Goal: Task Accomplishment & Management: Manage account settings

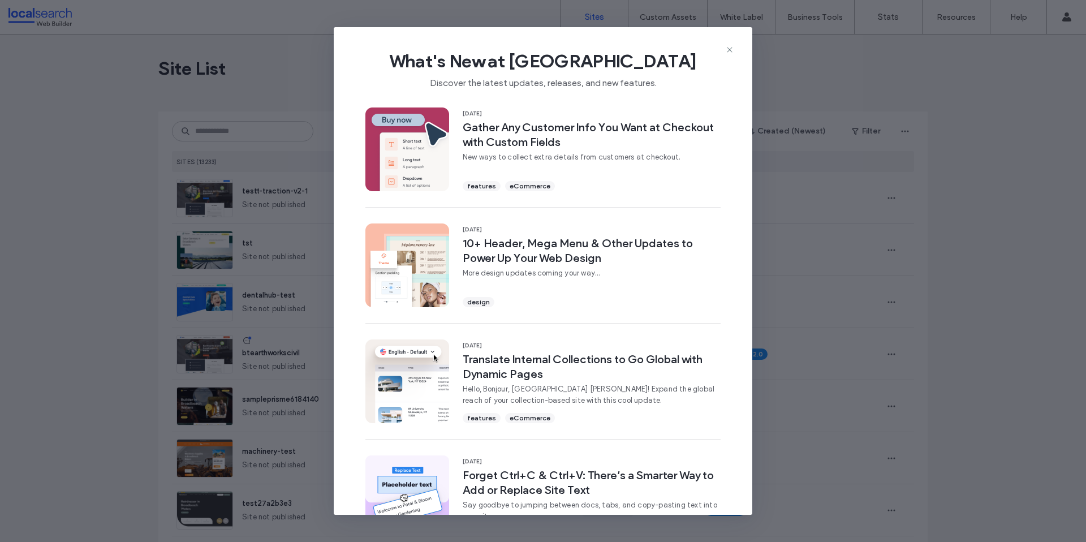
click at [726, 52] on icon at bounding box center [729, 49] width 9 height 9
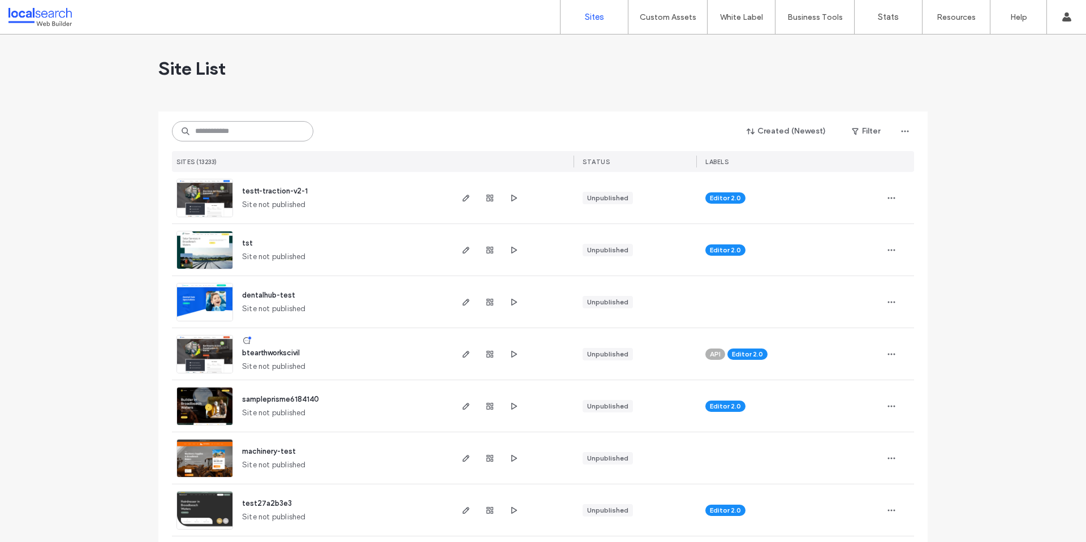
click at [239, 134] on input at bounding box center [242, 131] width 141 height 20
paste input "********"
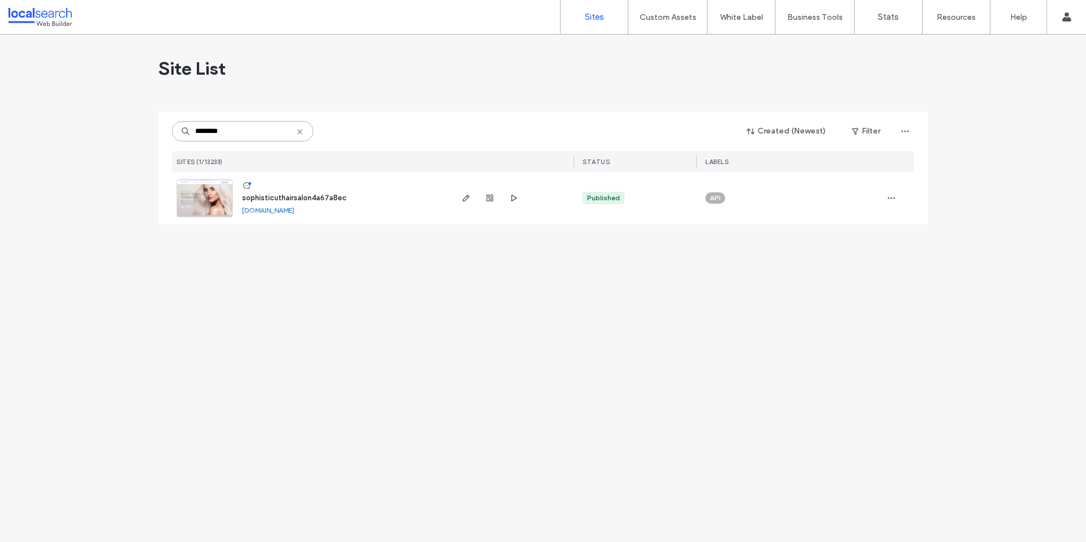
type input "********"
click at [290, 197] on span "sophisticuthairsalon4a67a8ec" at bounding box center [294, 197] width 105 height 8
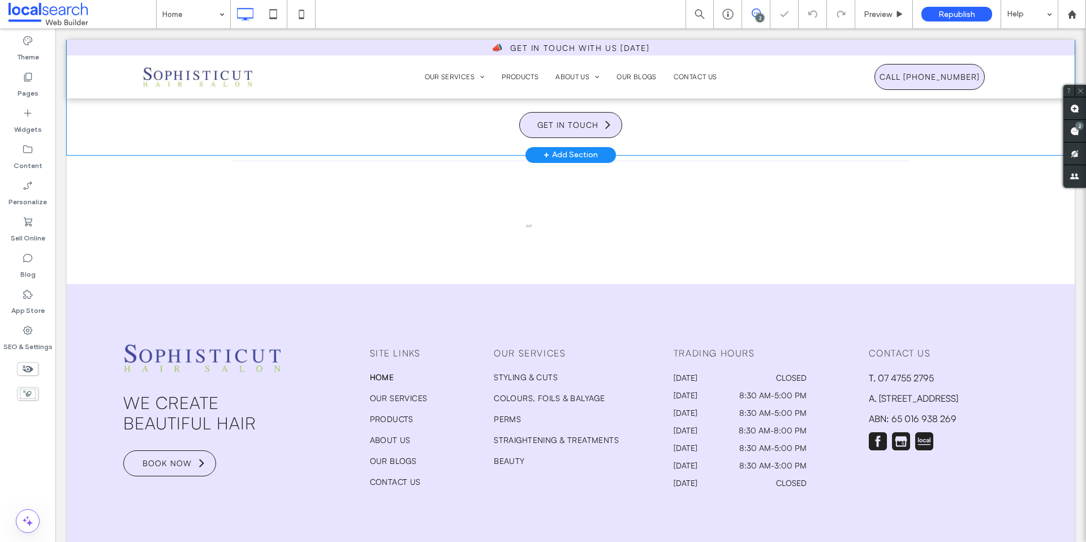
scroll to position [3262, 0]
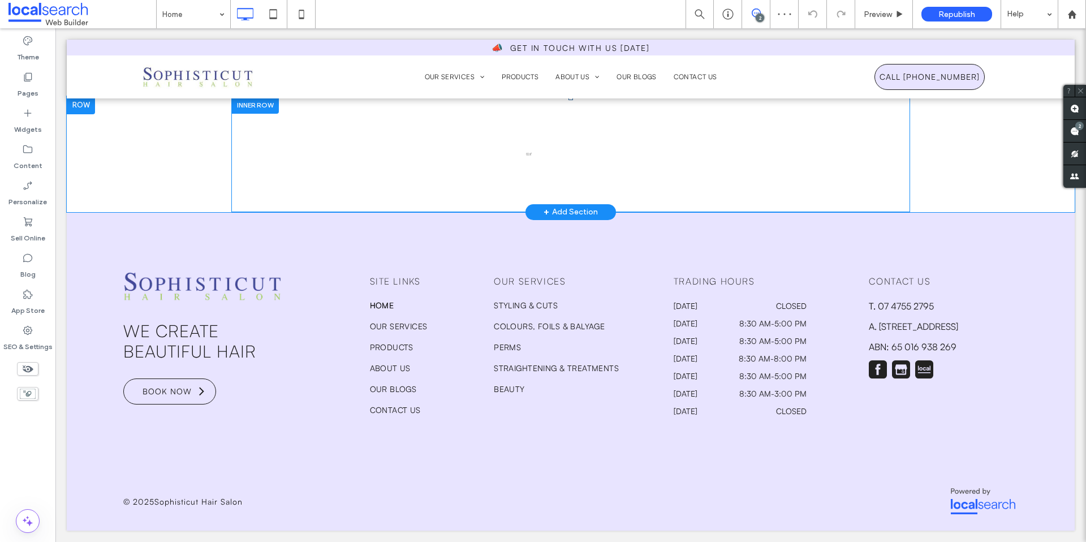
click at [528, 156] on div "Click To Paste" at bounding box center [570, 154] width 679 height 116
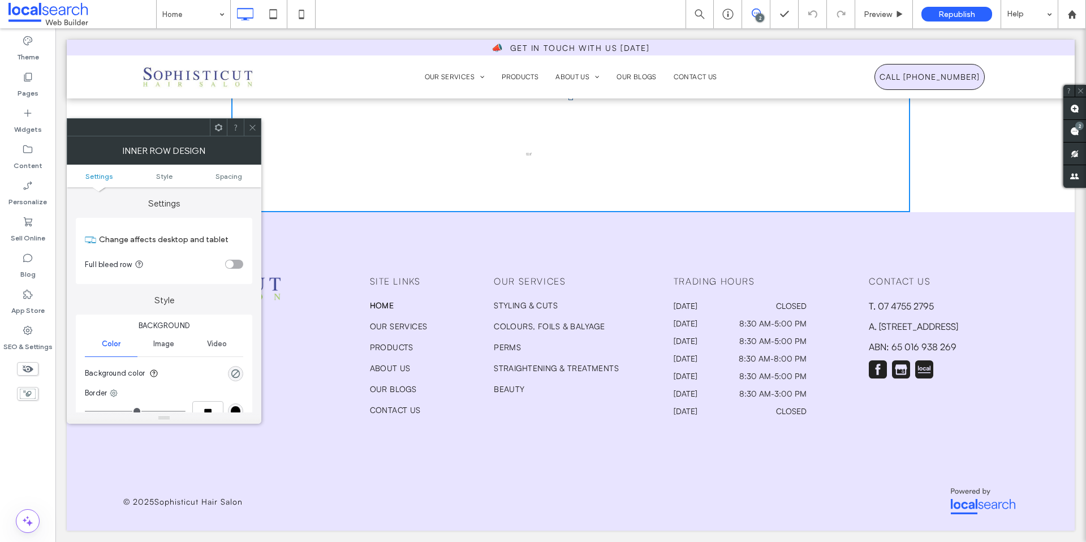
click at [247, 124] on div at bounding box center [252, 127] width 17 height 17
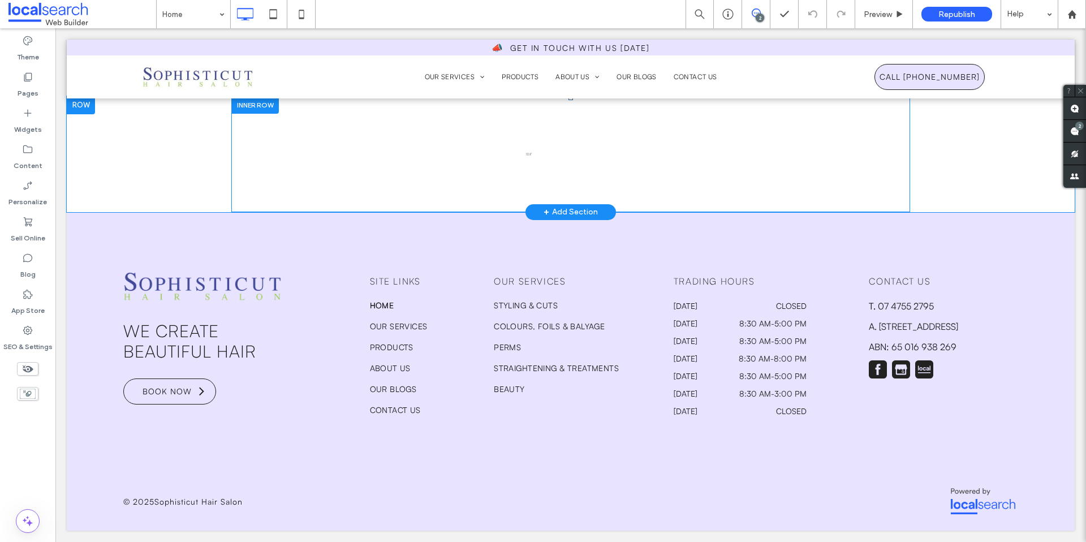
click at [523, 149] on div "Click To Paste" at bounding box center [570, 154] width 679 height 116
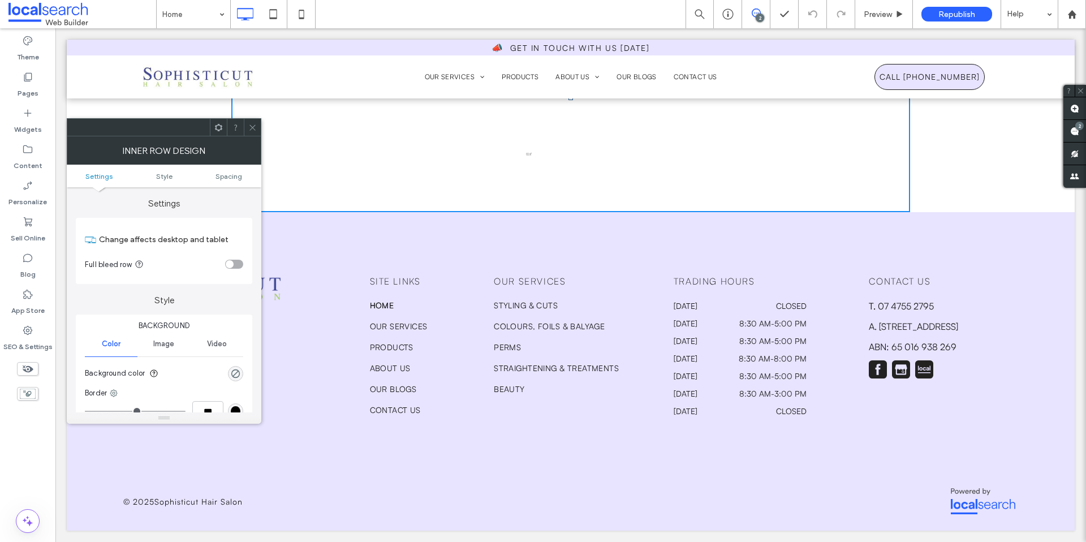
click at [252, 126] on icon at bounding box center [252, 127] width 8 height 8
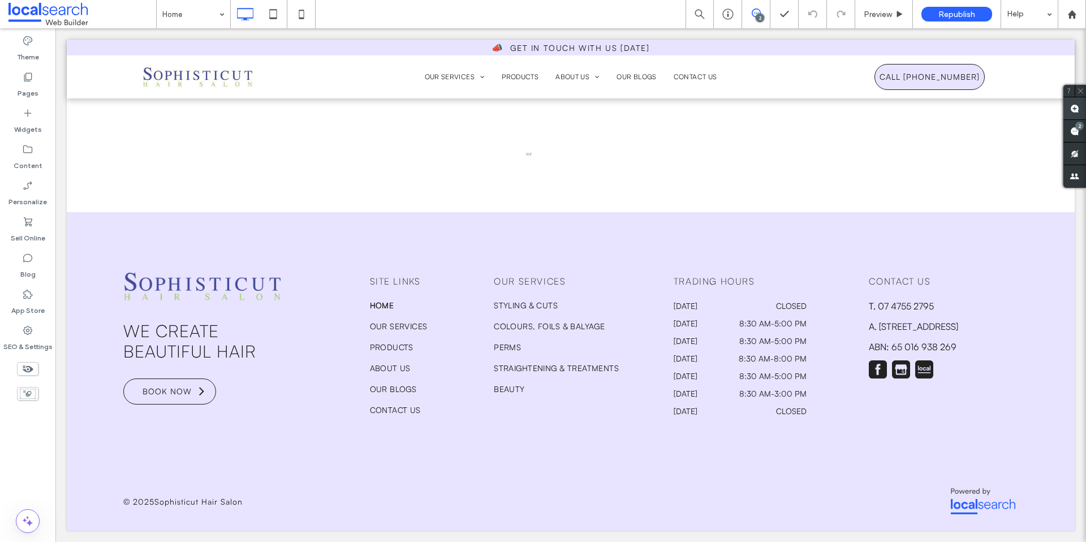
click at [1077, 110] on use at bounding box center [1074, 108] width 9 height 9
click at [522, 157] on div "Click To Paste" at bounding box center [570, 154] width 679 height 116
click at [704, 116] on icon at bounding box center [702, 118] width 9 height 9
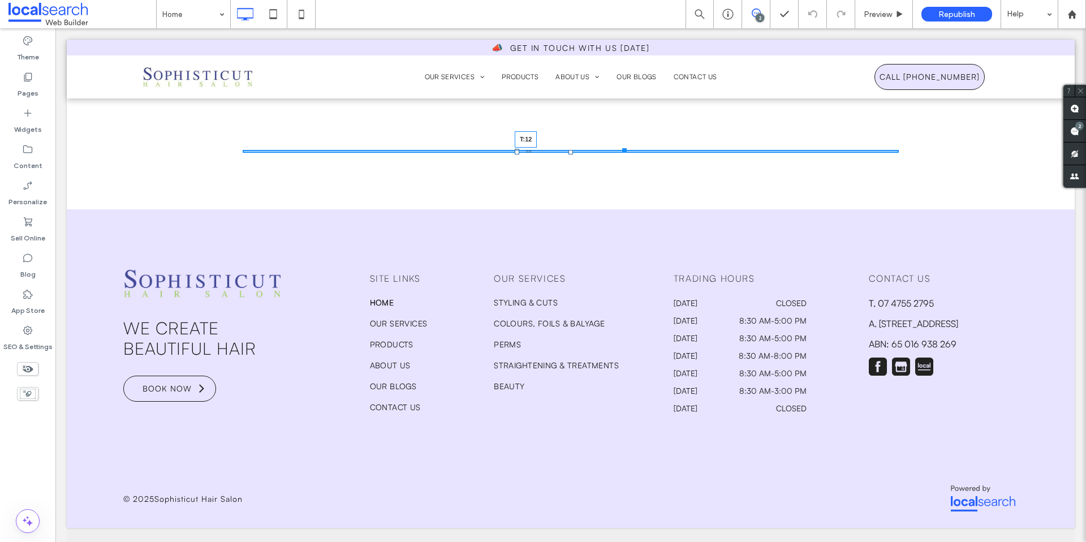
drag, startPoint x: 567, startPoint y: 156, endPoint x: 566, endPoint y: 161, distance: 5.8
click at [569, 154] on div at bounding box center [571, 152] width 5 height 5
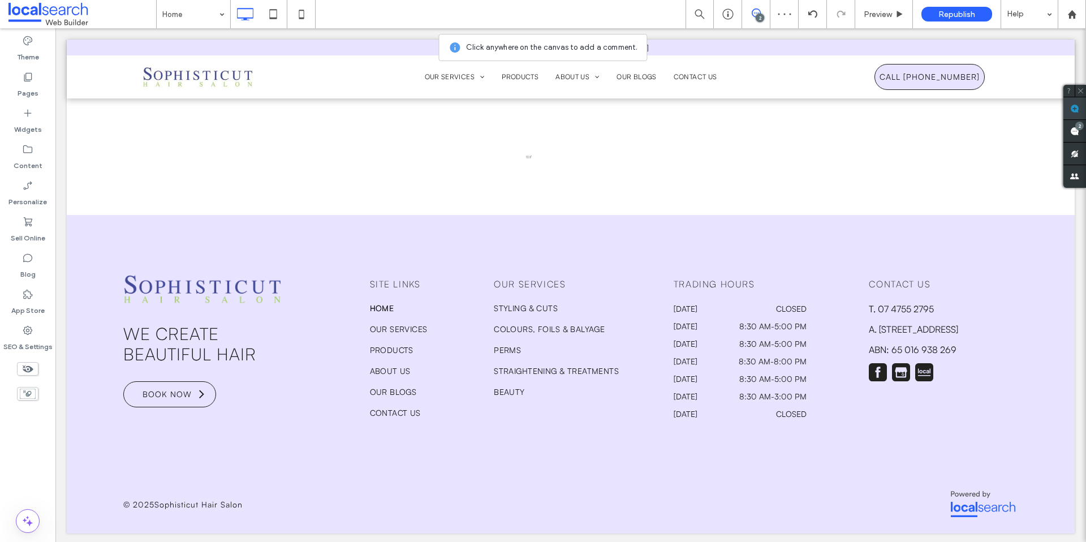
drag, startPoint x: 1076, startPoint y: 106, endPoint x: 1064, endPoint y: 104, distance: 12.1
click at [1076, 106] on use at bounding box center [1074, 108] width 9 height 9
click at [526, 158] on img at bounding box center [529, 157] width 6 height 3
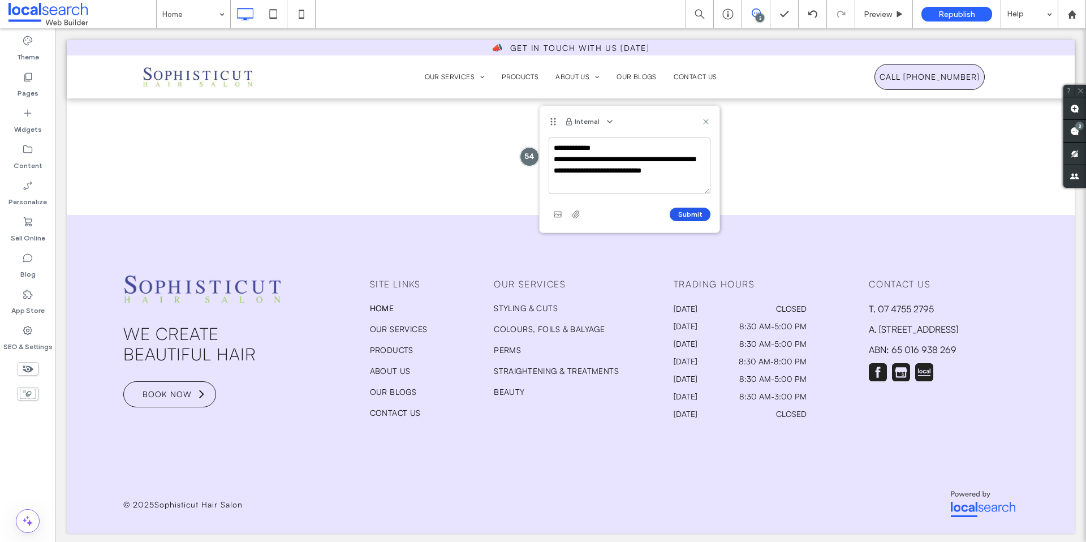
type textarea "**********"
click at [678, 218] on button "Submit" at bounding box center [690, 215] width 41 height 14
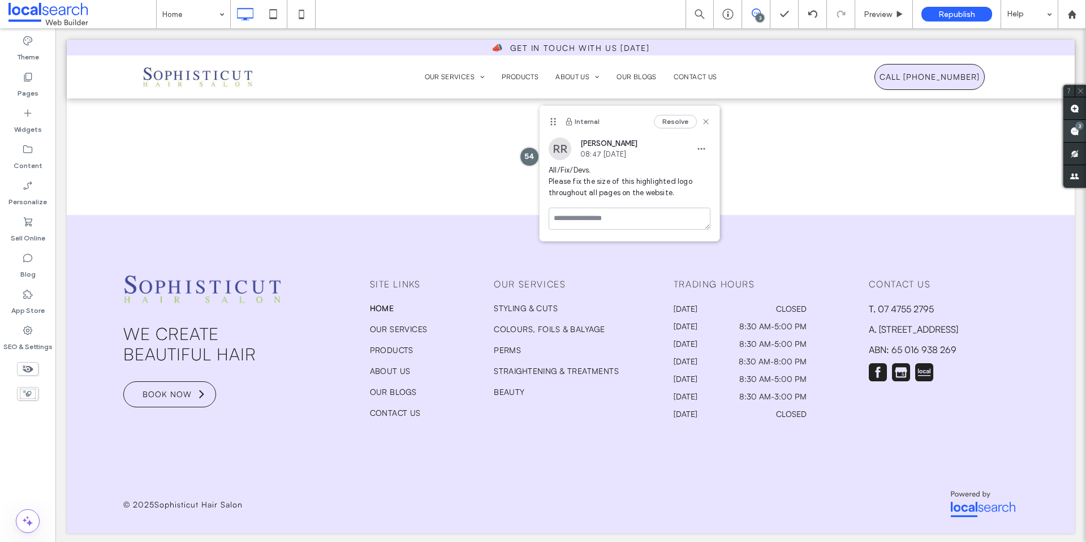
click at [1078, 135] on span at bounding box center [1075, 131] width 23 height 22
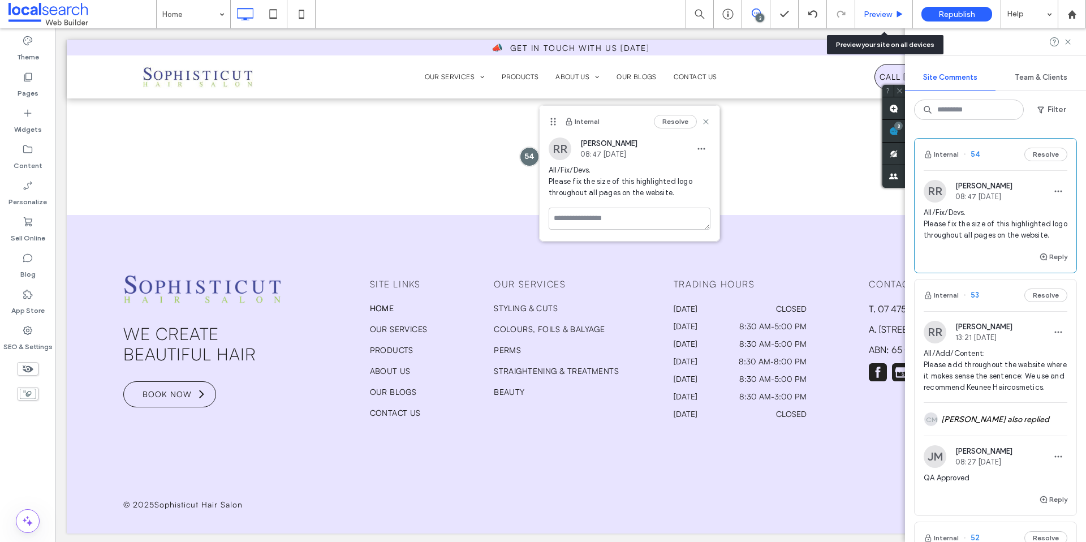
click at [867, 12] on span "Preview" at bounding box center [878, 15] width 28 height 10
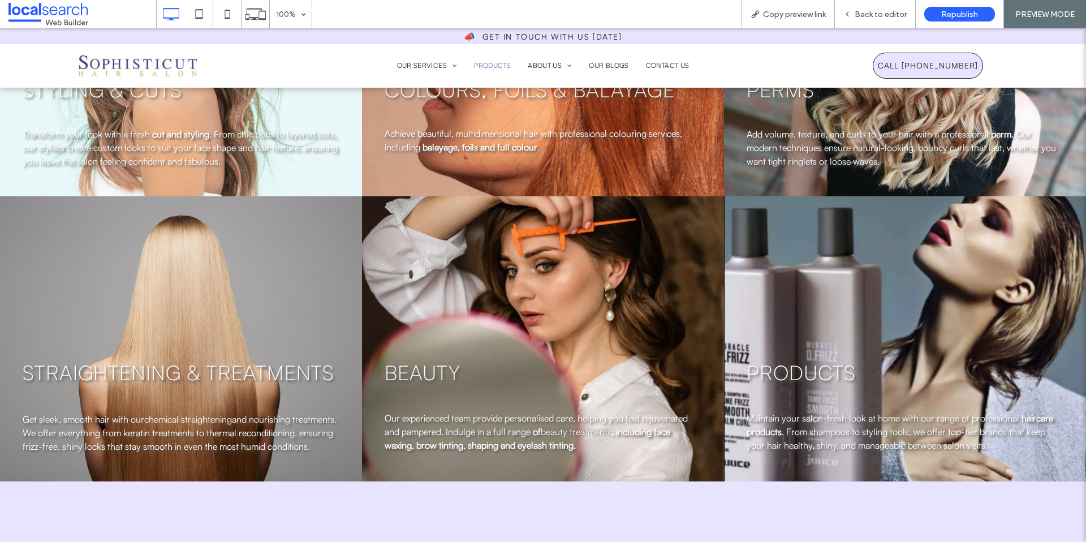
scroll to position [1451, 0]
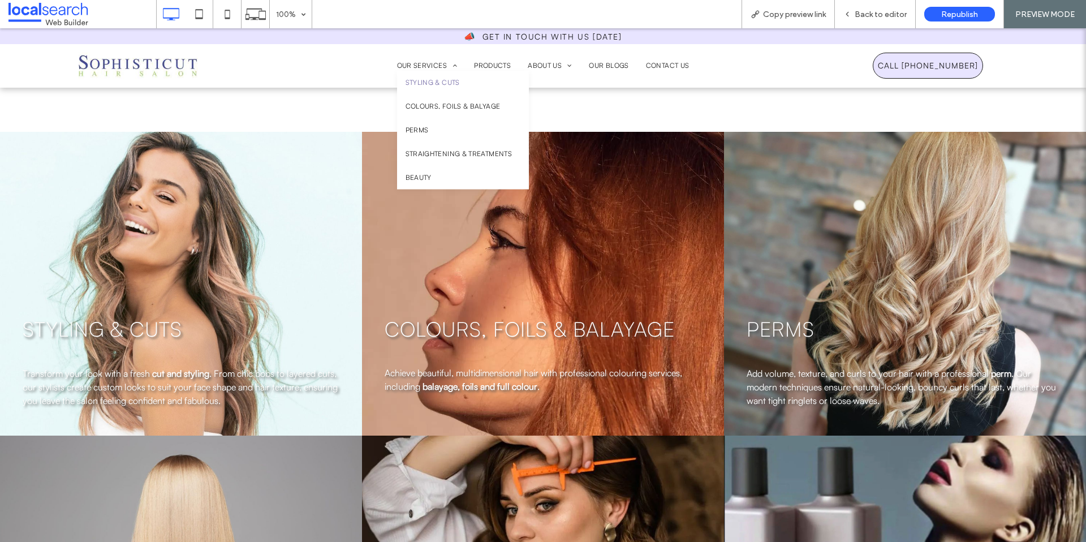
click at [423, 81] on span "Styling & Cuts" at bounding box center [433, 83] width 54 height 10
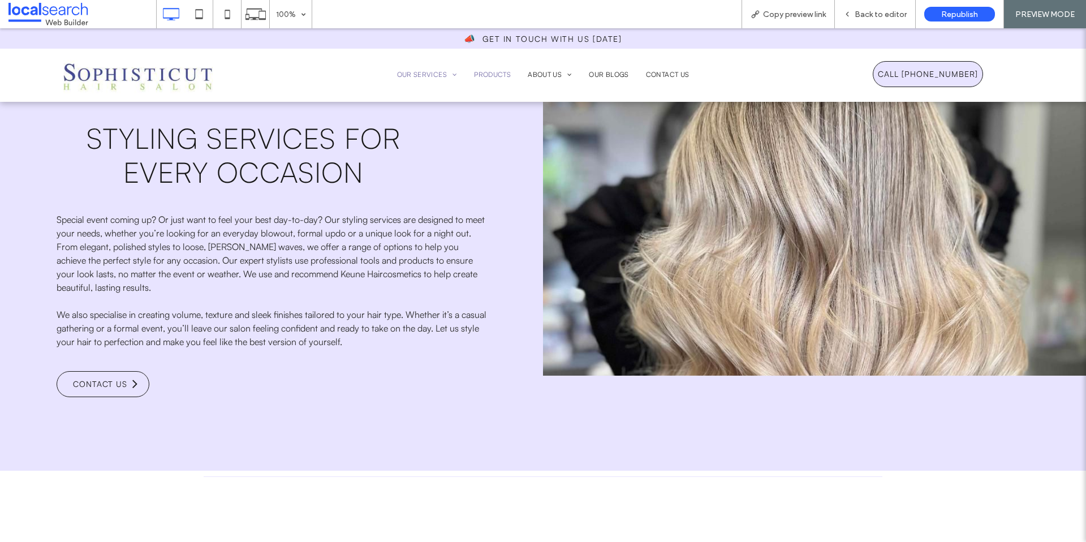
click at [496, 76] on span "Products" at bounding box center [492, 75] width 37 height 10
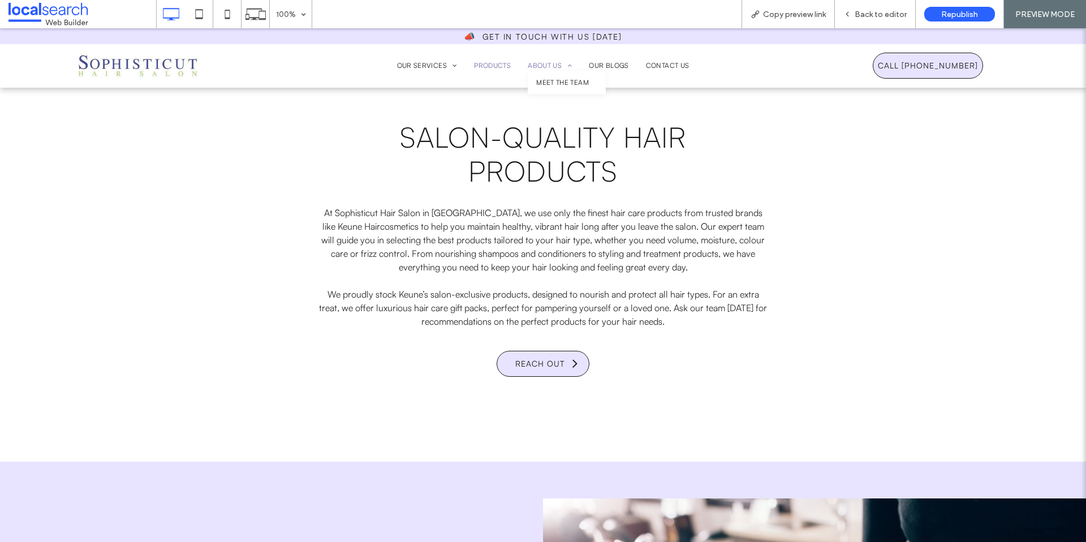
click at [536, 67] on span "About Us" at bounding box center [550, 66] width 44 height 10
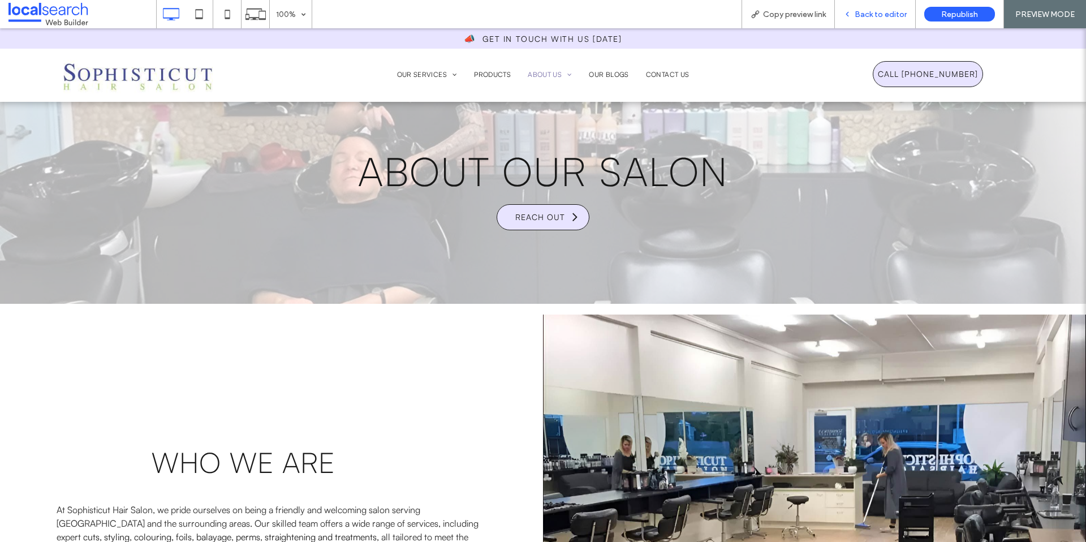
click at [874, 15] on span "Back to editor" at bounding box center [881, 15] width 52 height 10
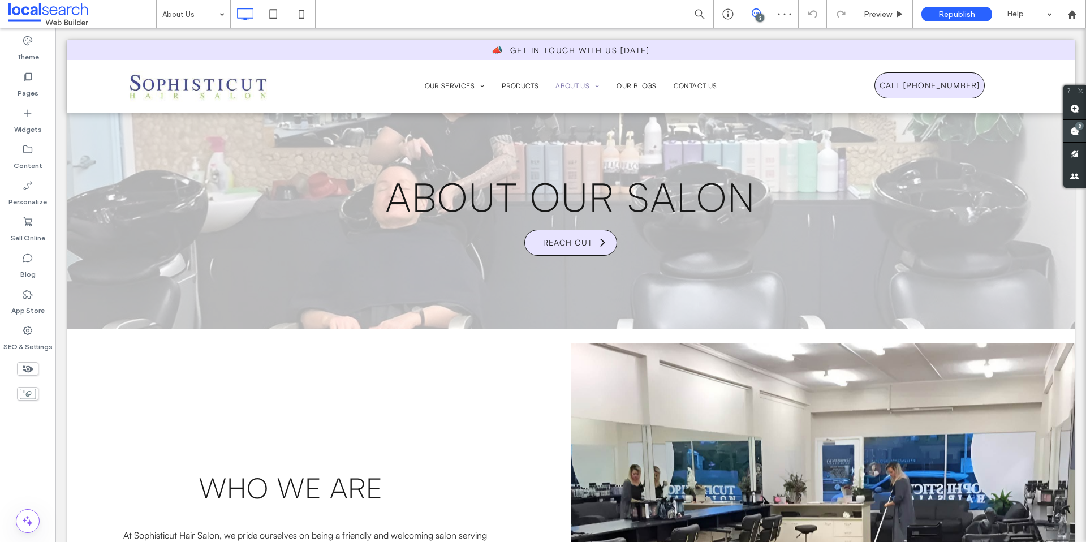
click at [1073, 135] on use at bounding box center [1074, 131] width 9 height 9
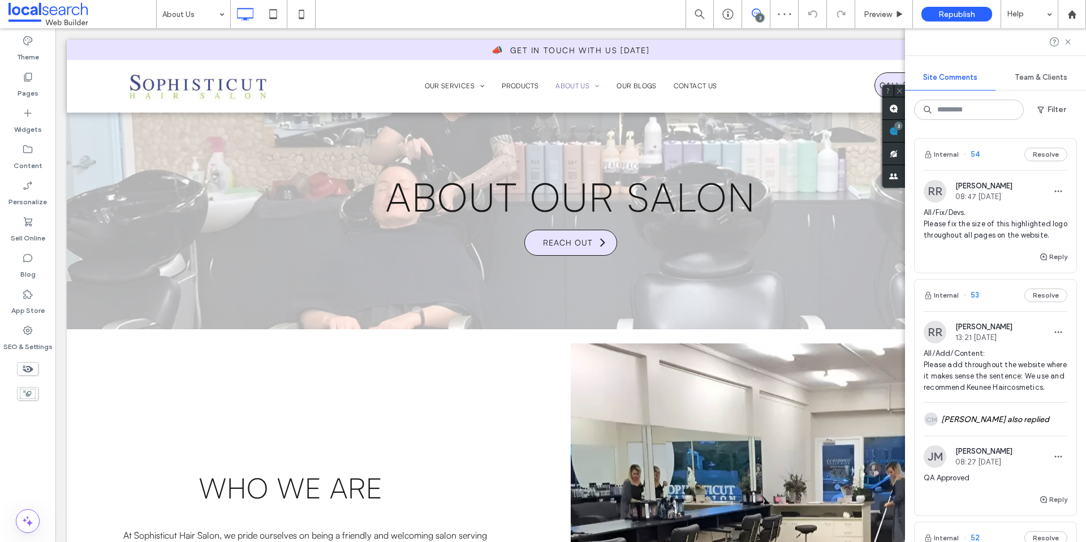
click at [1037, 302] on button "Resolve" at bounding box center [1046, 296] width 43 height 14
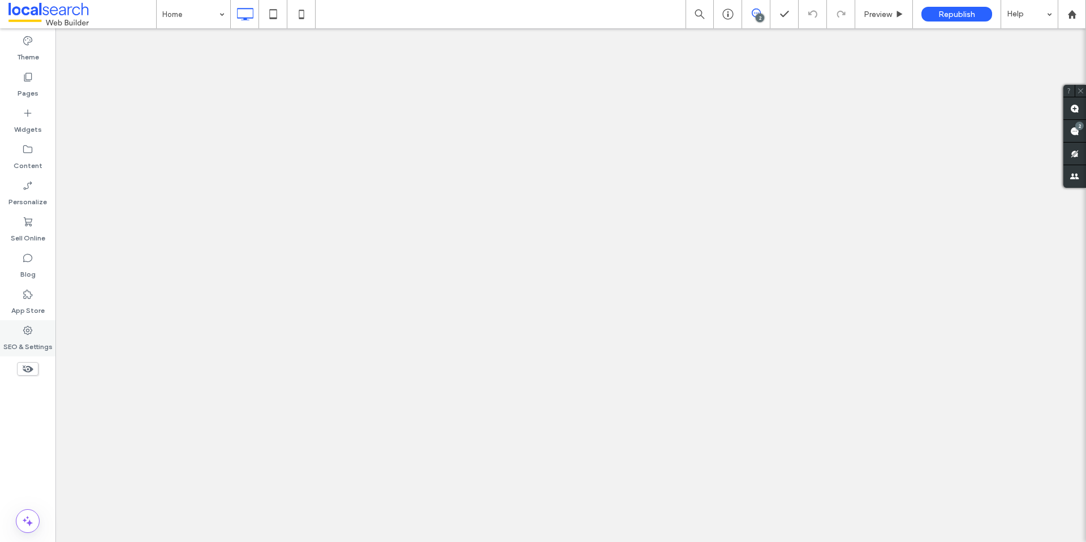
click at [18, 339] on label "SEO & Settings" at bounding box center [27, 344] width 49 height 16
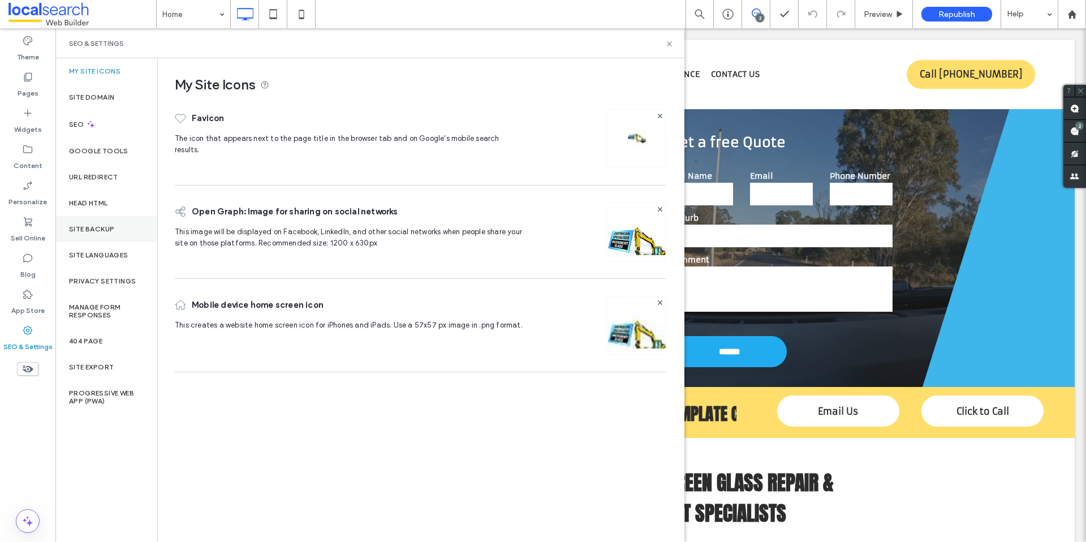
click at [88, 230] on label "Site Backup" at bounding box center [91, 229] width 45 height 8
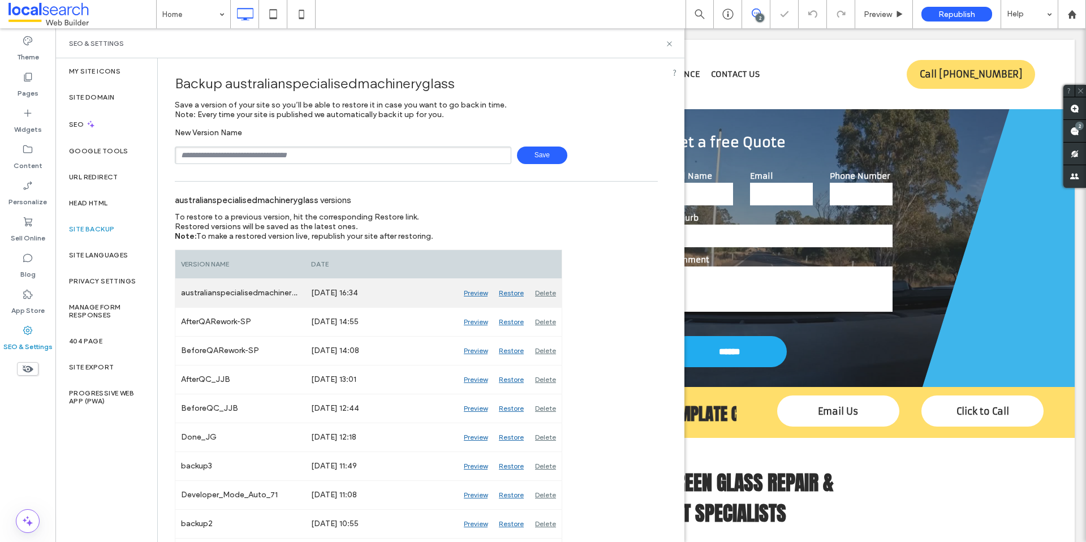
click at [270, 298] on div "australianspecialisedmachineryglass_CXRafa3" at bounding box center [240, 293] width 130 height 28
click at [270, 296] on div "australianspecialisedmachineryglass_CXRafa3" at bounding box center [240, 293] width 130 height 28
click at [270, 295] on div "australianspecialisedmachineryglass_CXRafa3" at bounding box center [240, 293] width 130 height 28
copy div "australianspecialisedmachineryglass_CXRafa3"
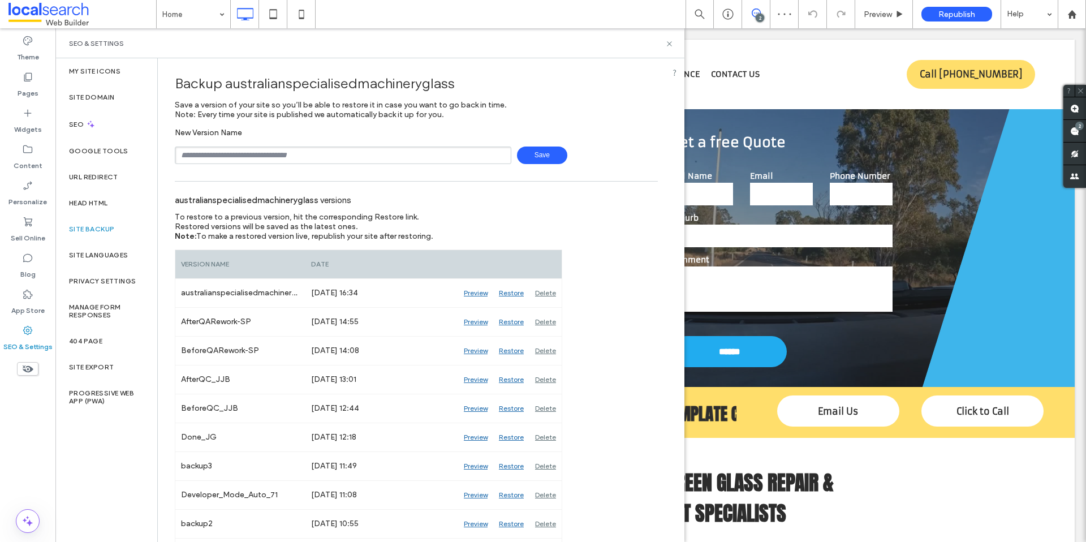
click at [260, 153] on input "text" at bounding box center [343, 156] width 337 height 18
paste input "**********"
type input "**********"
click at [526, 155] on span "Save" at bounding box center [542, 156] width 50 height 18
click at [669, 45] on icon at bounding box center [669, 44] width 8 height 8
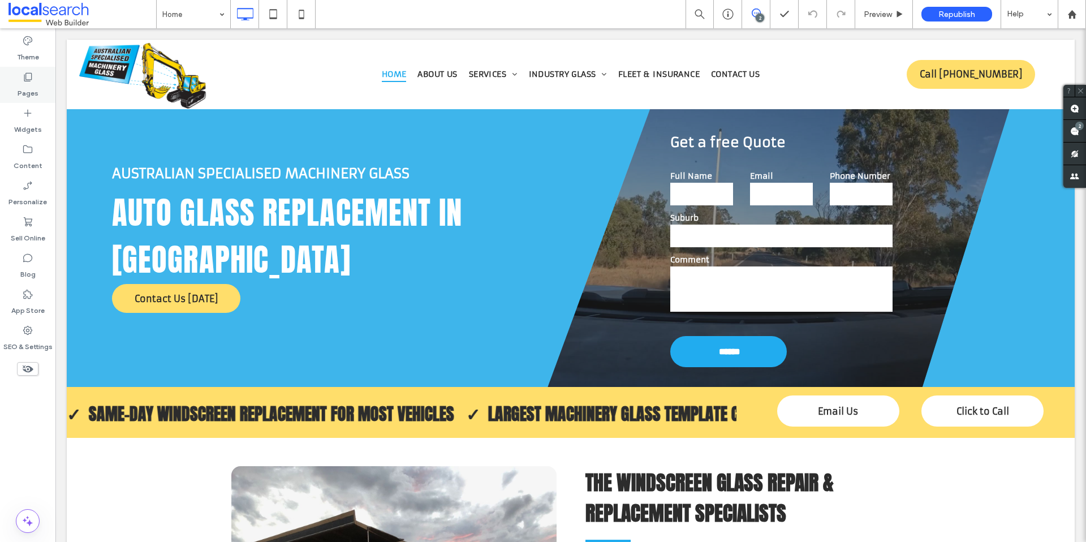
click at [28, 94] on label "Pages" at bounding box center [28, 91] width 21 height 16
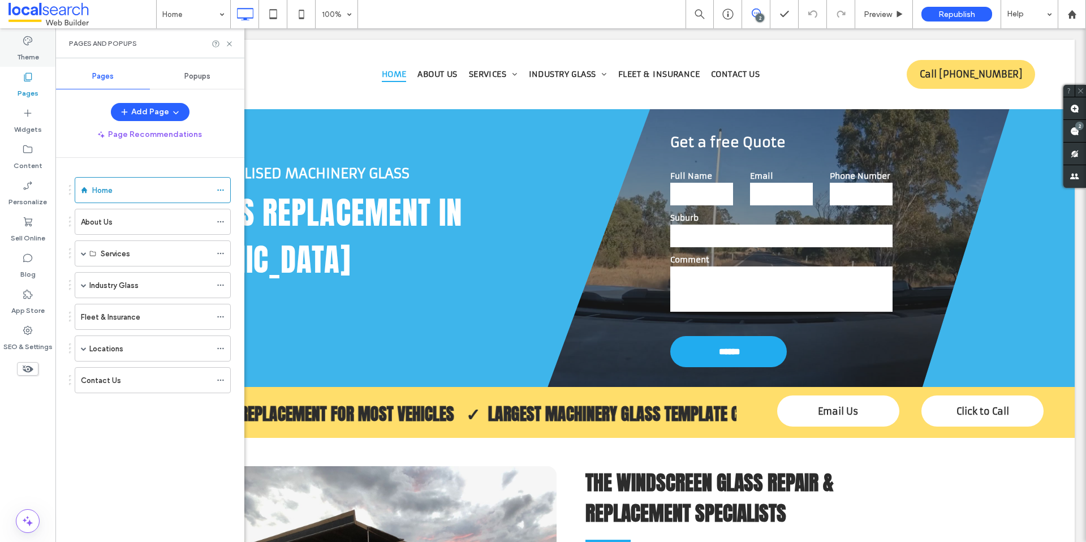
click at [25, 41] on icon at bounding box center [27, 40] width 11 height 11
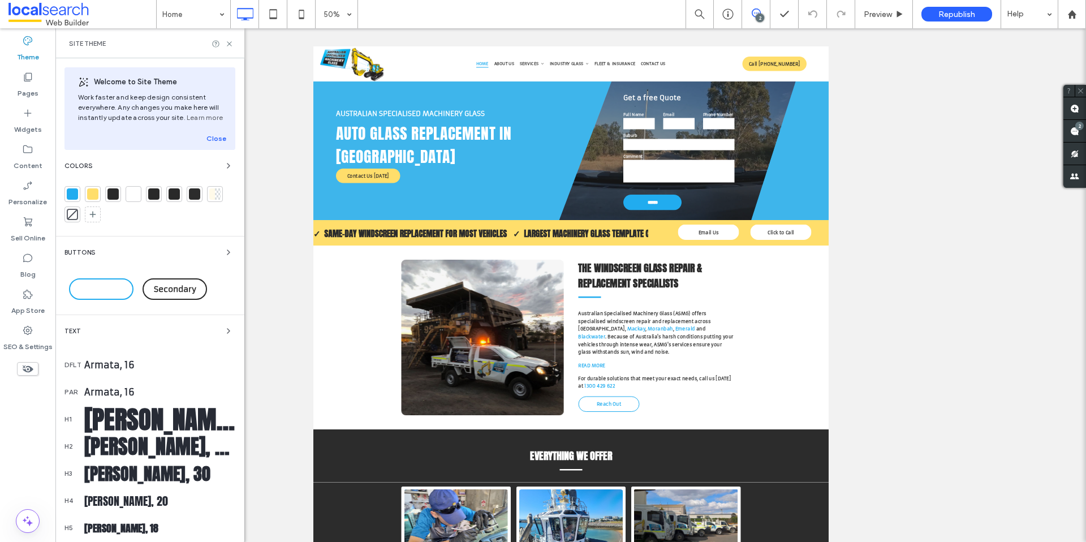
click at [72, 197] on div at bounding box center [72, 193] width 11 height 11
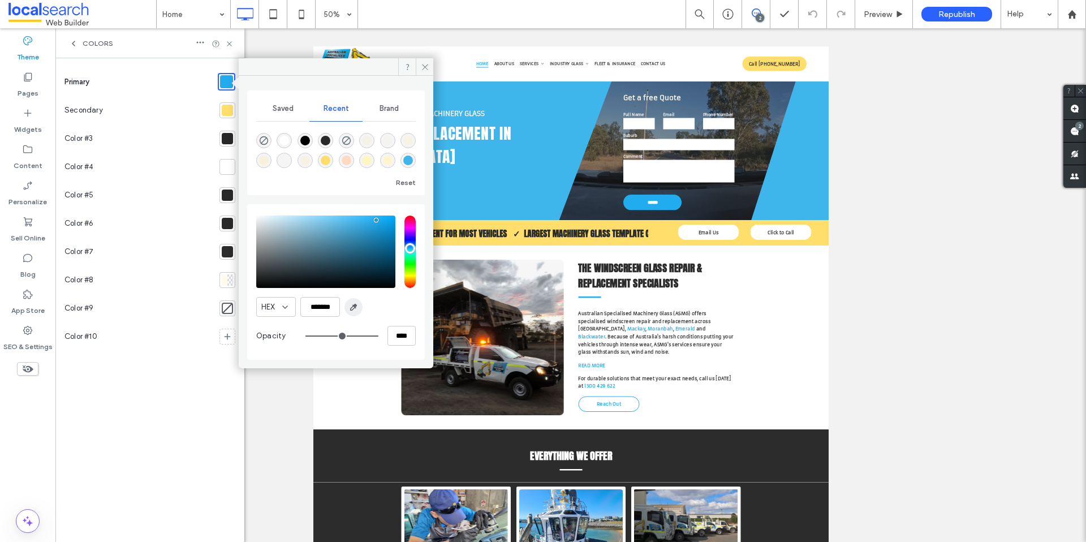
click at [353, 309] on use "button" at bounding box center [354, 307] width 6 height 6
type input "*******"
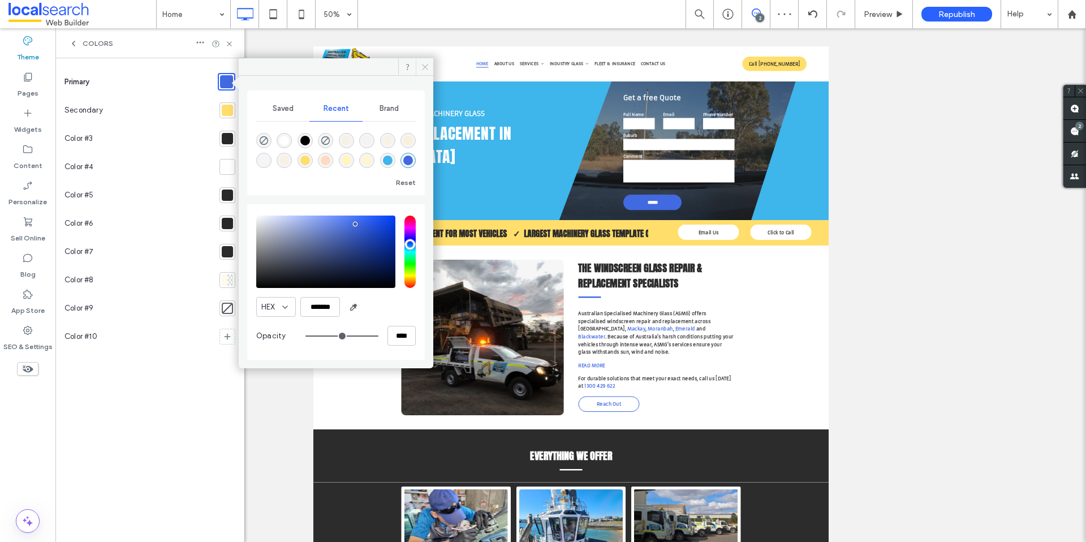
click at [425, 69] on icon at bounding box center [425, 67] width 8 height 8
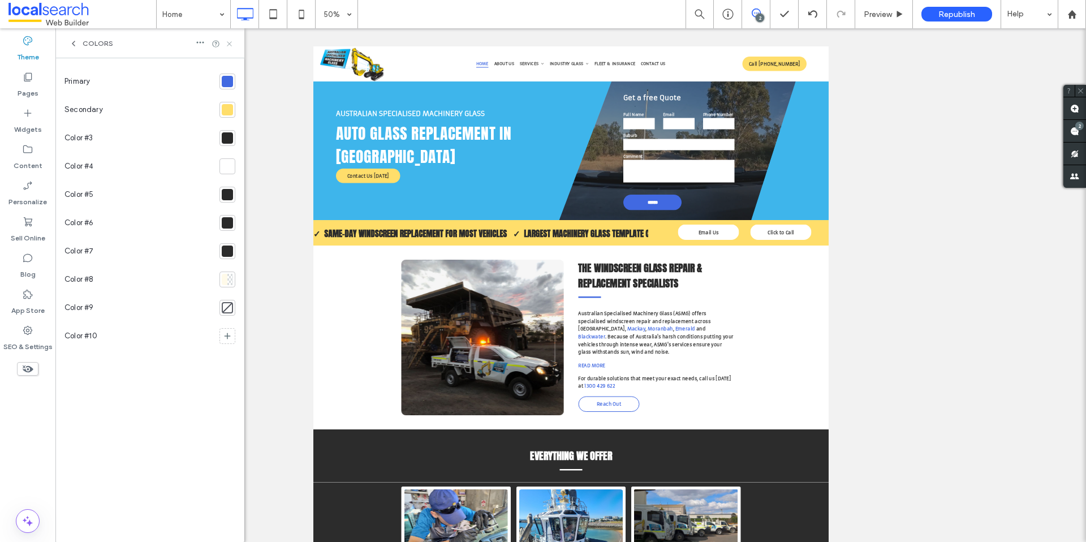
drag, startPoint x: 231, startPoint y: 44, endPoint x: 175, endPoint y: 16, distance: 62.8
click at [231, 44] on icon at bounding box center [229, 44] width 8 height 8
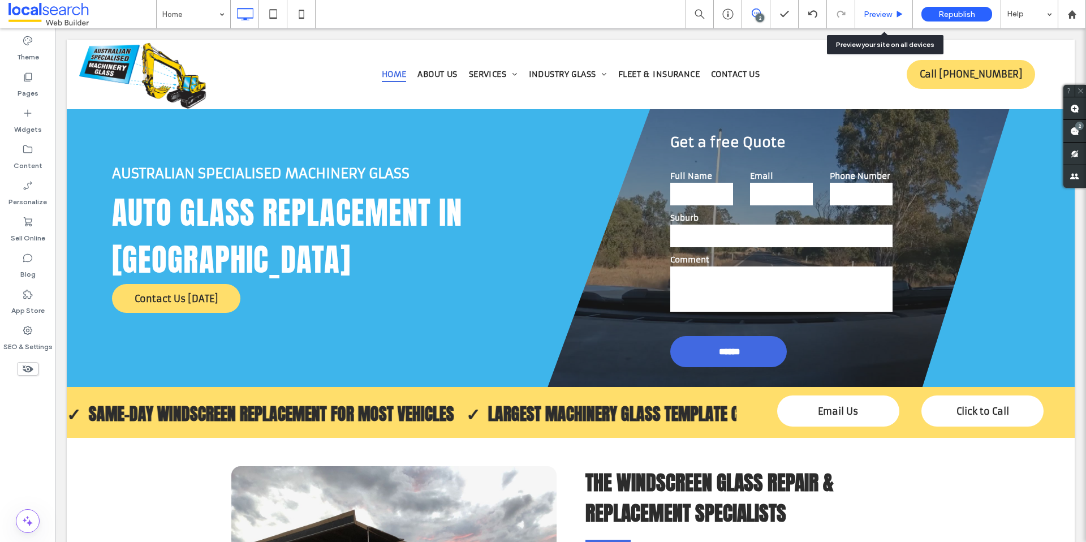
click at [878, 14] on span "Preview" at bounding box center [878, 15] width 28 height 10
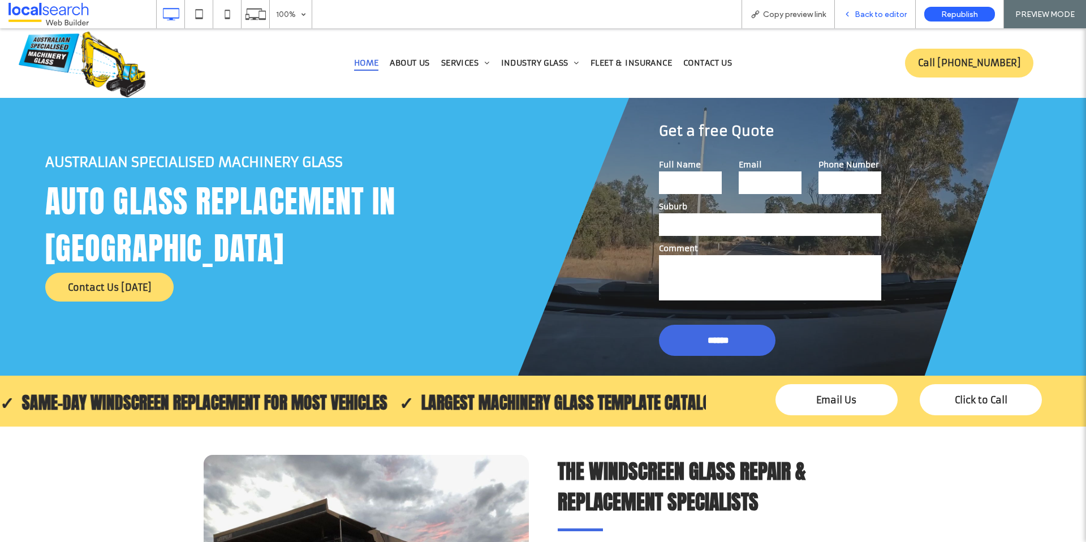
click at [878, 17] on span "Back to editor" at bounding box center [881, 15] width 52 height 10
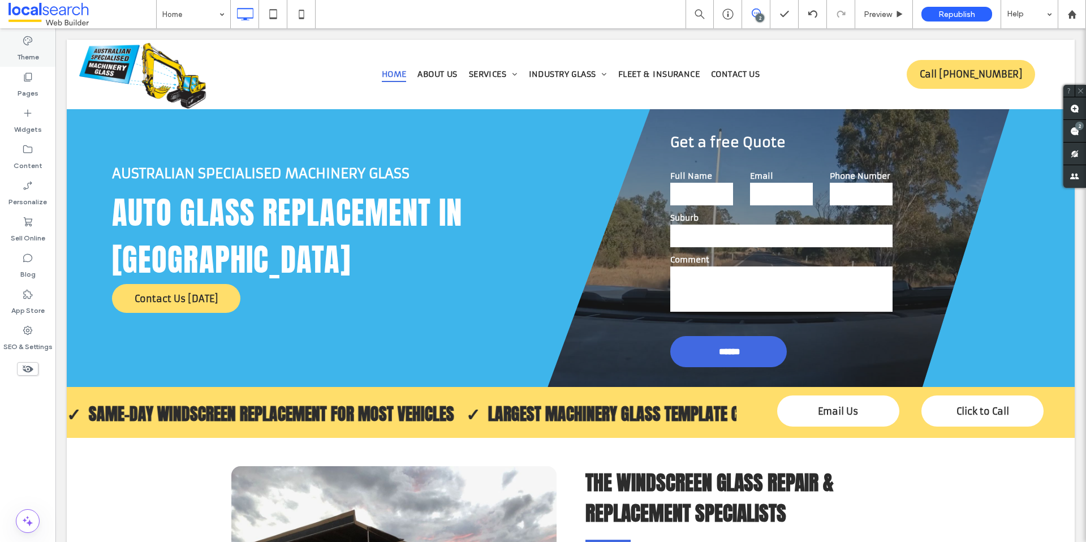
click at [31, 58] on label "Theme" at bounding box center [28, 54] width 22 height 16
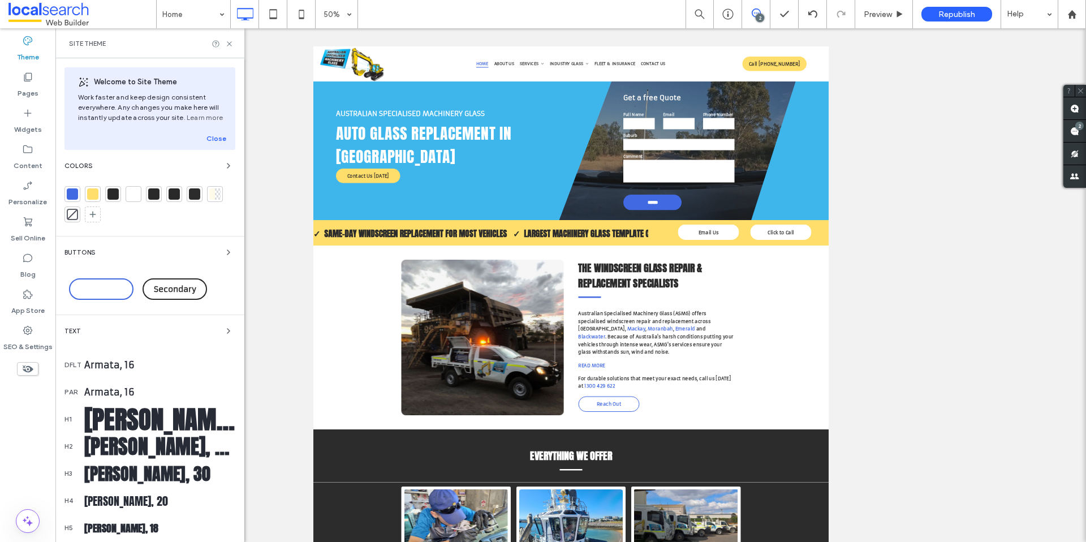
click at [73, 197] on div at bounding box center [72, 193] width 11 height 11
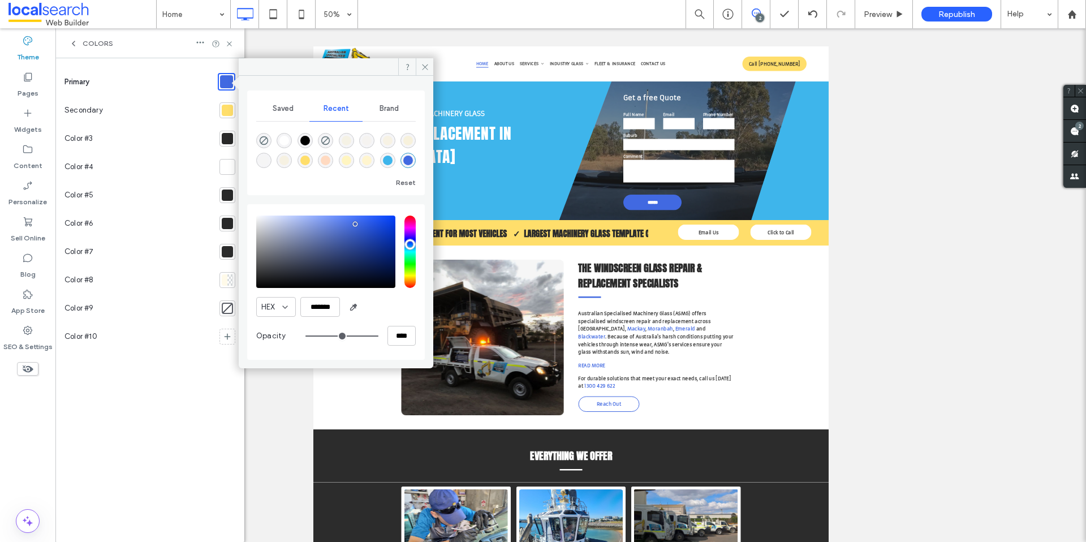
click at [408, 161] on div "rgba(65, 105, 225, 1)" at bounding box center [408, 161] width 10 height 10
click at [423, 69] on icon at bounding box center [425, 67] width 8 height 8
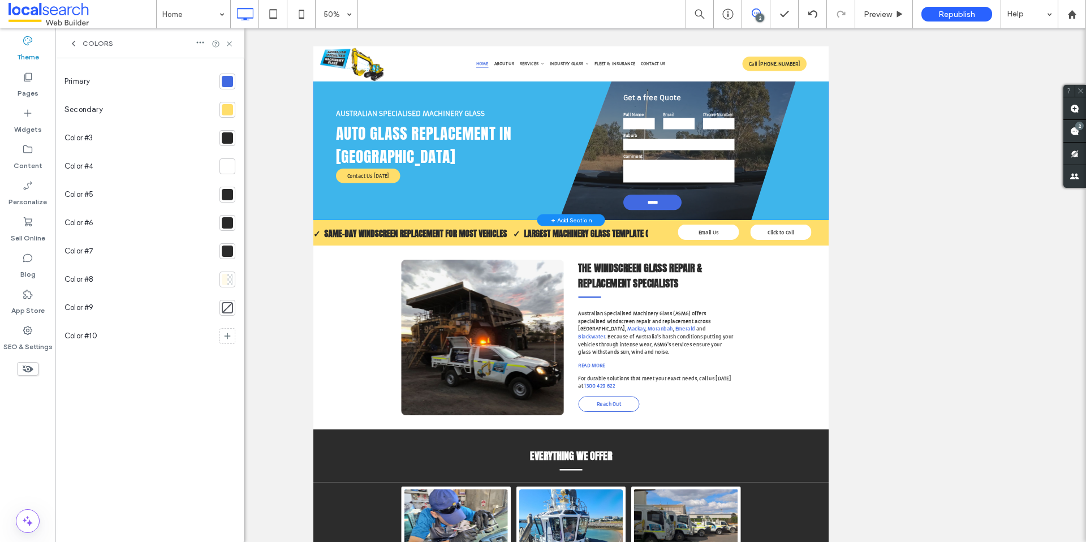
click at [838, 159] on div "Australian Specialised Machinery Glass Auto Glass Replacement in [GEOGRAPHIC_DA…" at bounding box center [828, 248] width 940 height 291
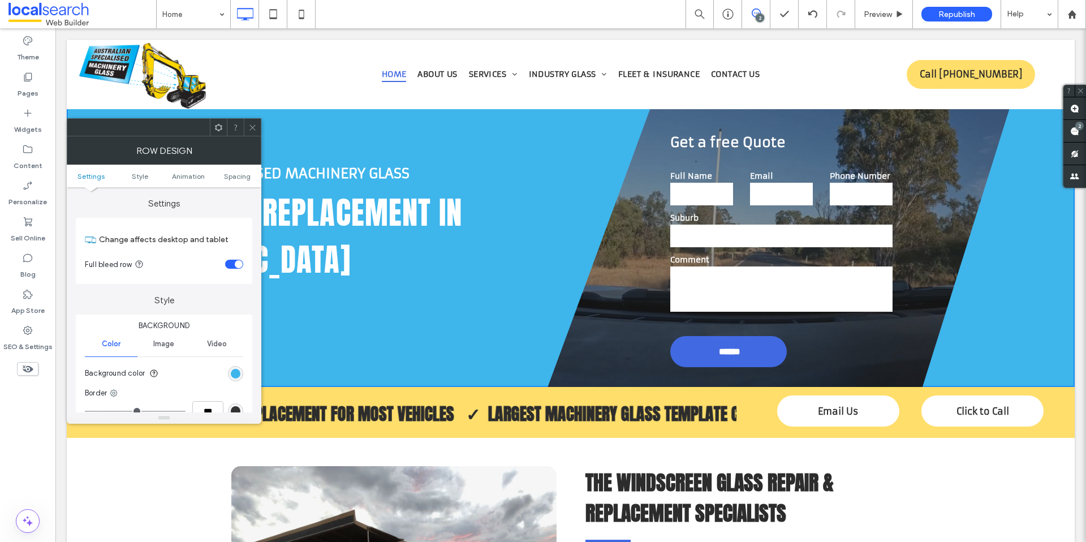
click at [255, 128] on icon at bounding box center [252, 127] width 8 height 8
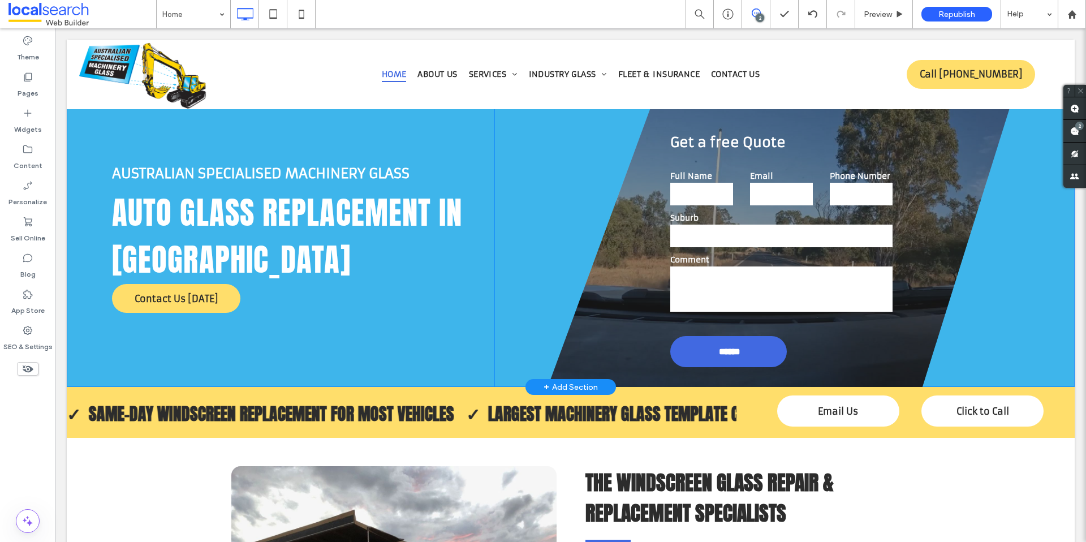
click at [612, 127] on div "Australian Specialised Machinery Glass Auto Glass Replacement in [GEOGRAPHIC_DA…" at bounding box center [571, 241] width 918 height 291
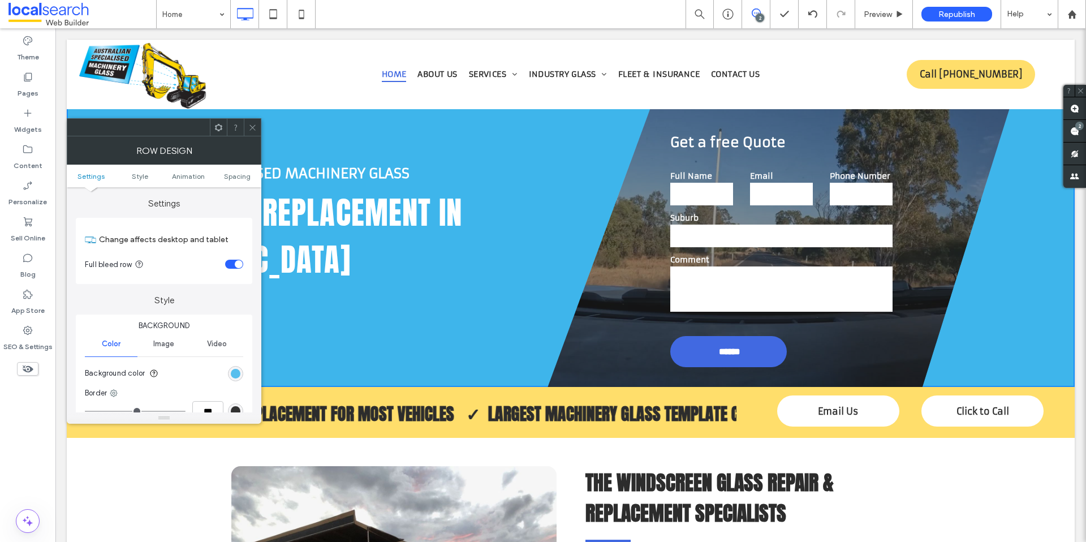
click at [238, 372] on div "rgb(62, 181, 235)" at bounding box center [236, 374] width 10 height 10
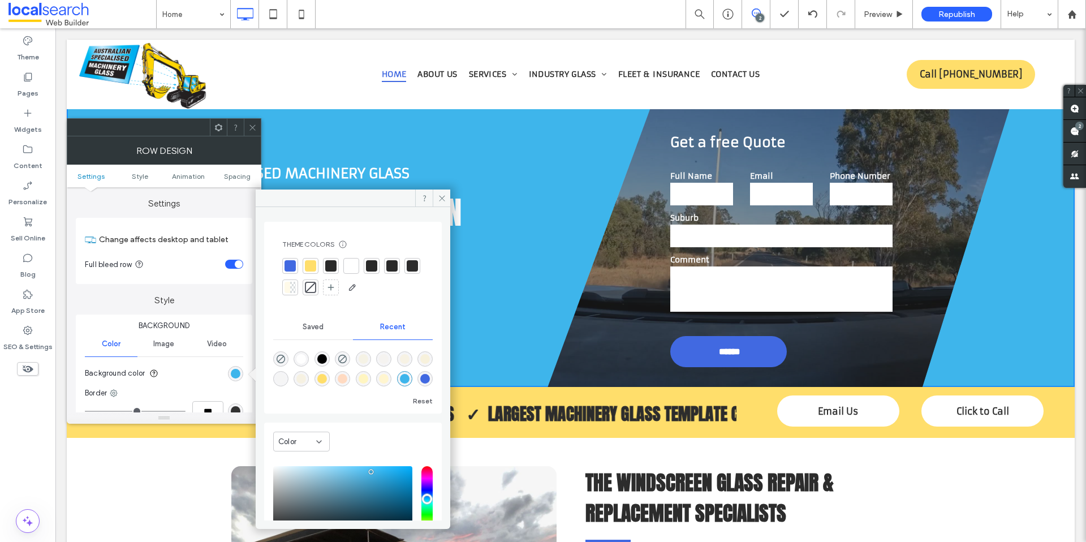
click at [289, 266] on div at bounding box center [290, 265] width 11 height 11
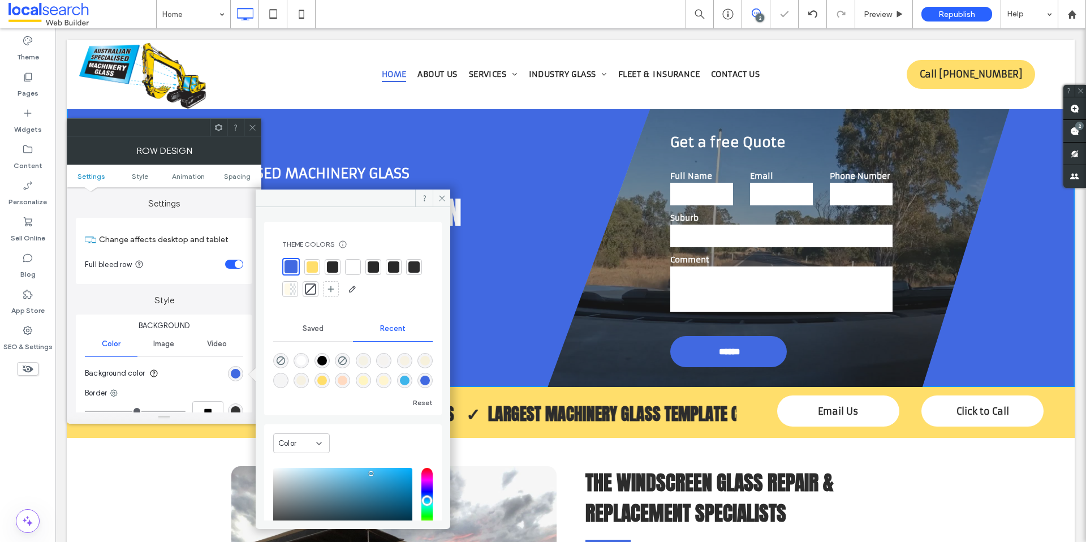
click at [252, 128] on use at bounding box center [253, 127] width 6 height 6
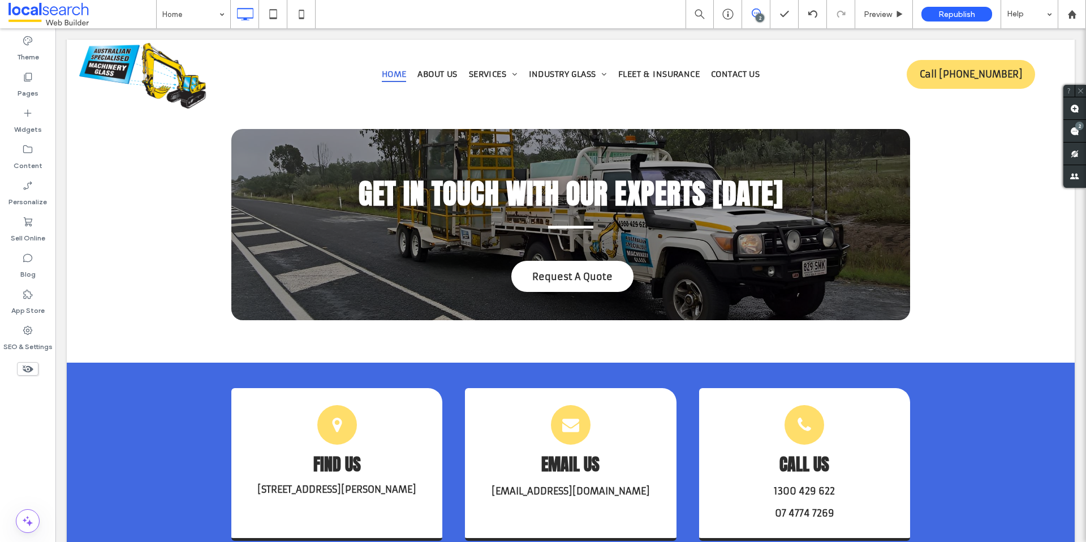
scroll to position [3146, 0]
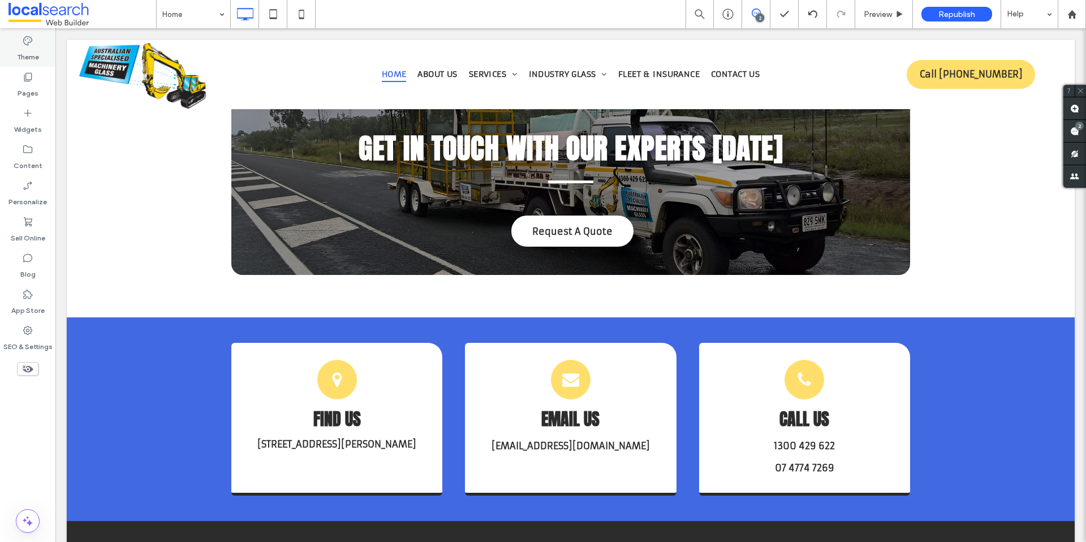
click at [31, 40] on icon at bounding box center [27, 40] width 11 height 11
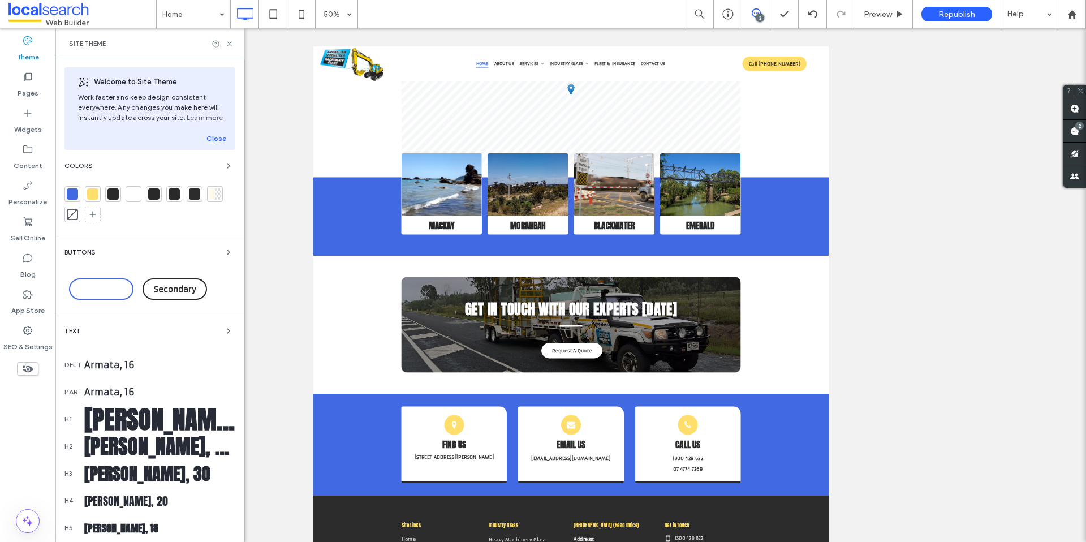
scroll to position [2729, 0]
click at [73, 197] on div at bounding box center [72, 193] width 11 height 11
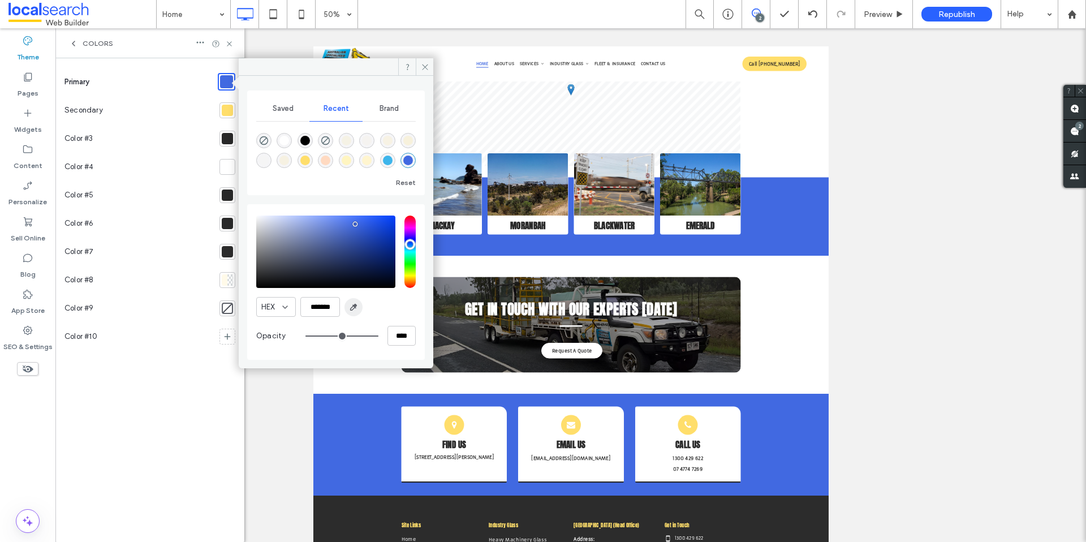
click at [352, 306] on use "button" at bounding box center [354, 307] width 6 height 6
type input "*******"
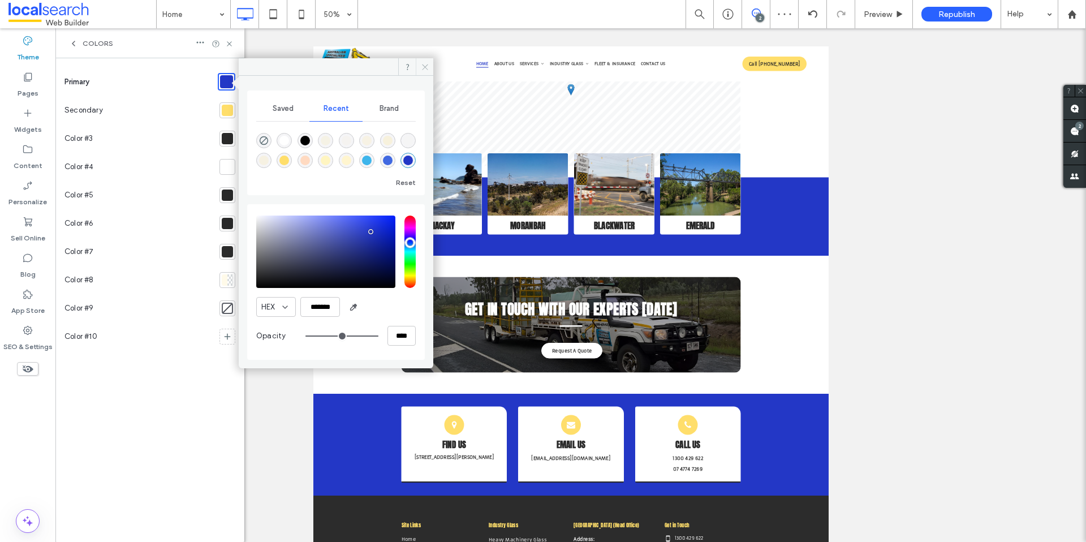
click at [424, 68] on icon at bounding box center [425, 67] width 8 height 8
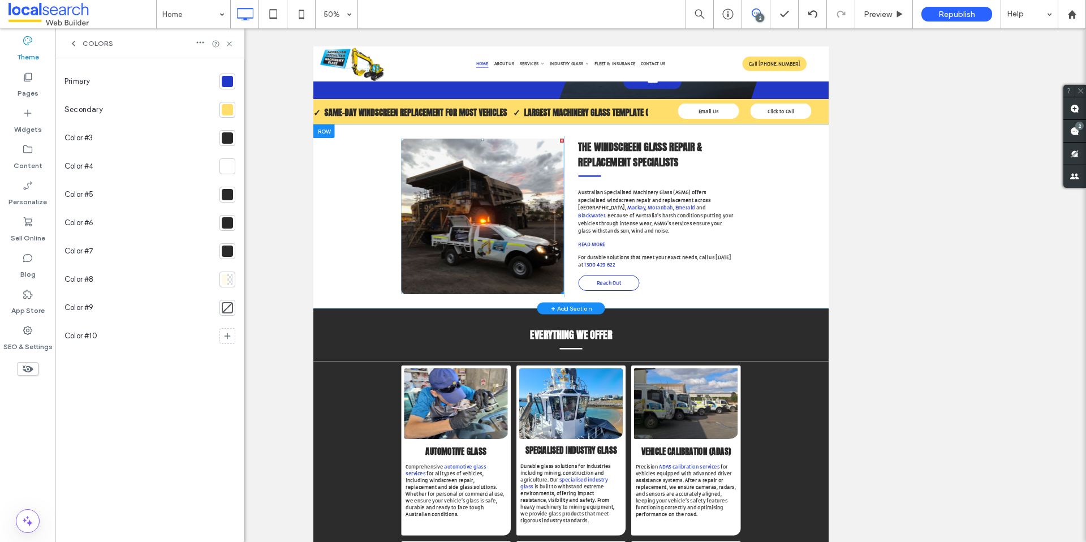
scroll to position [0, 0]
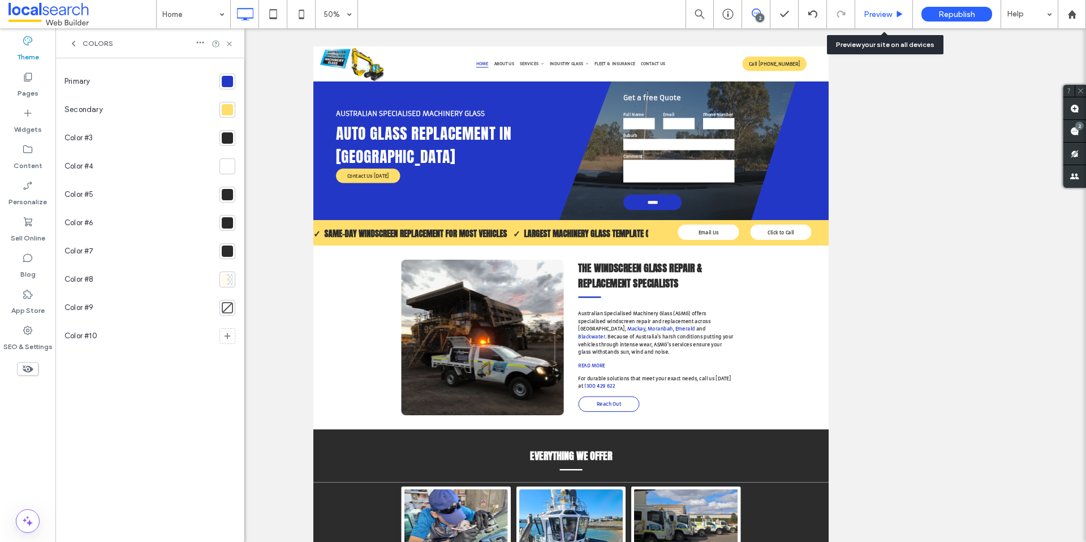
click at [871, 17] on span "Preview" at bounding box center [878, 15] width 28 height 10
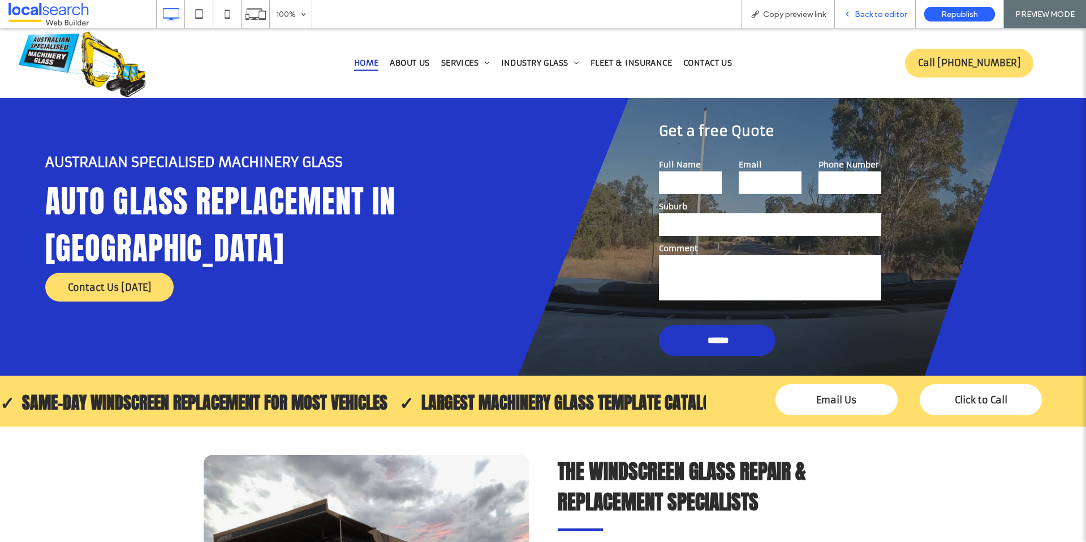
click at [866, 15] on span "Back to editor" at bounding box center [881, 15] width 52 height 10
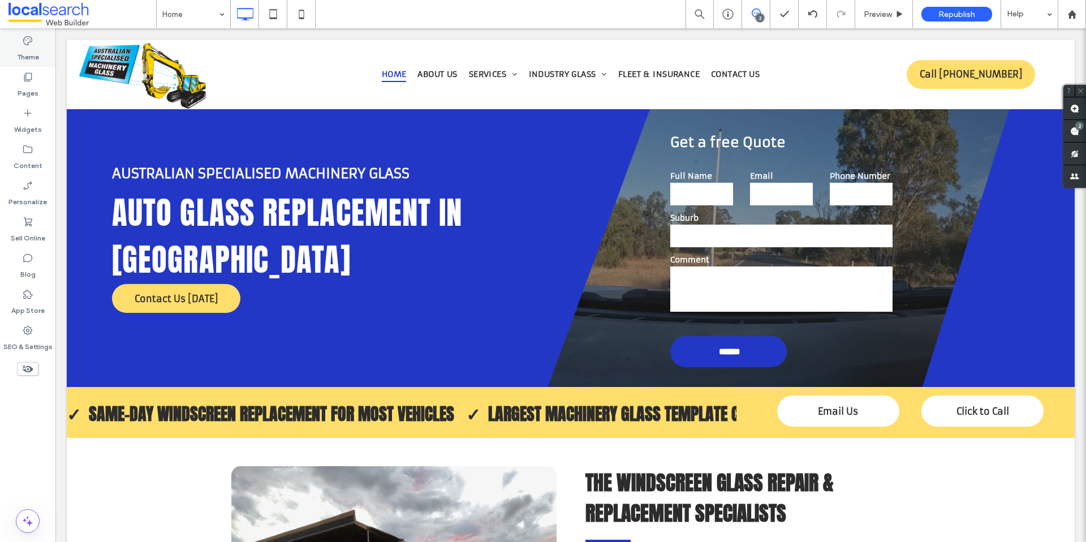
click at [29, 57] on label "Theme" at bounding box center [28, 54] width 22 height 16
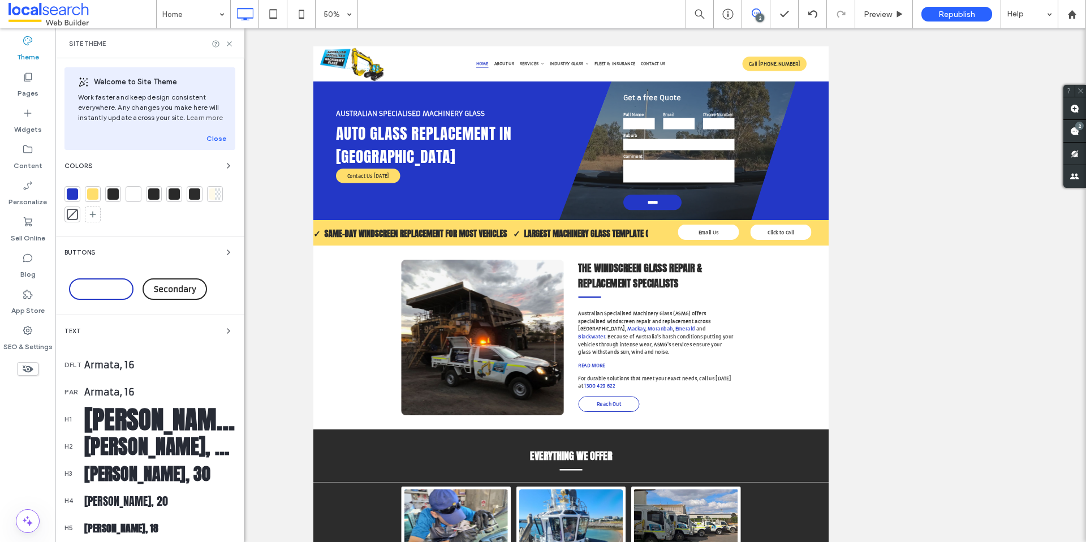
click at [89, 195] on div at bounding box center [92, 193] width 11 height 11
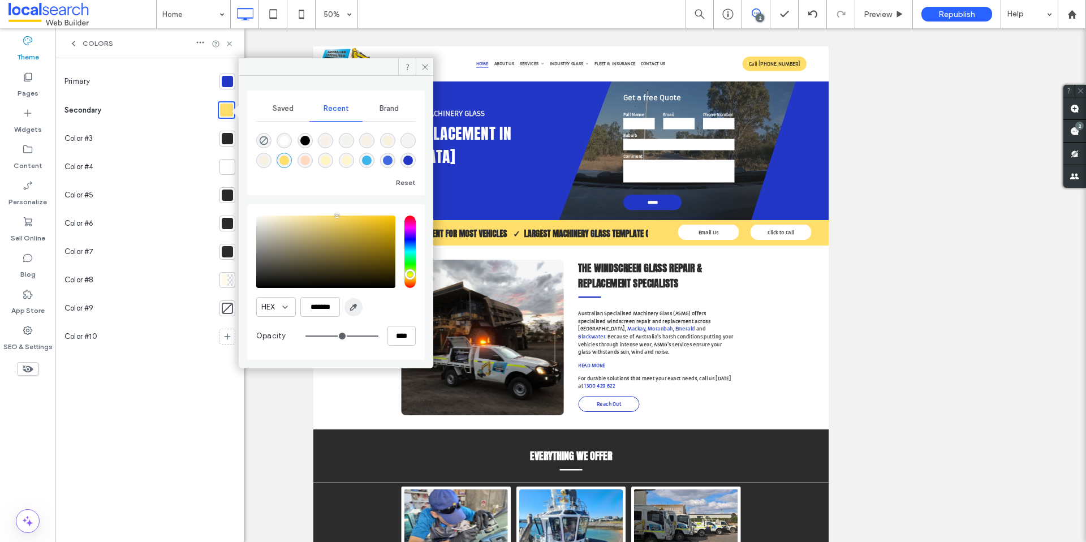
click at [351, 309] on icon "button" at bounding box center [353, 307] width 9 height 9
type input "*******"
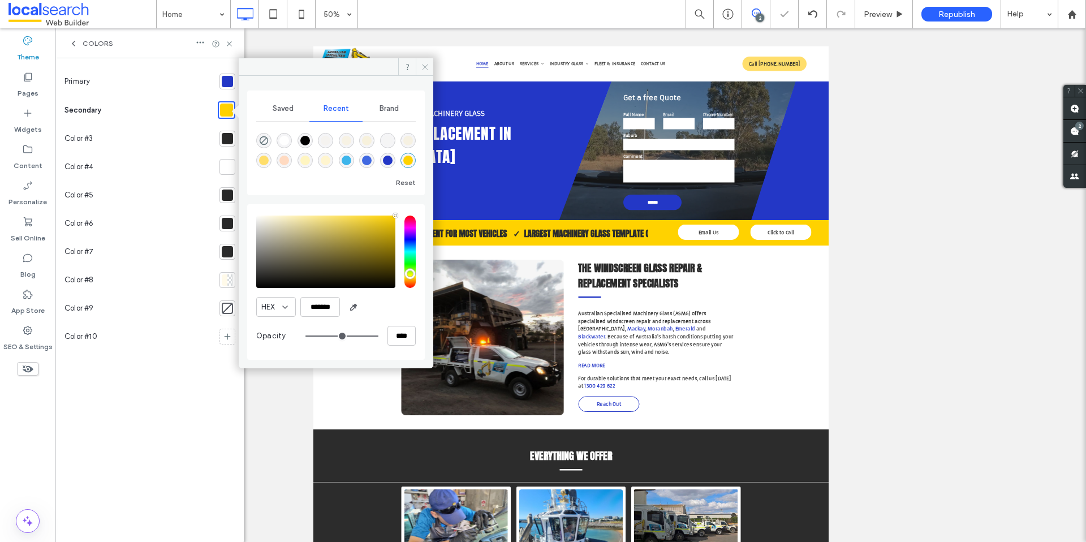
click at [427, 66] on icon at bounding box center [425, 67] width 8 height 8
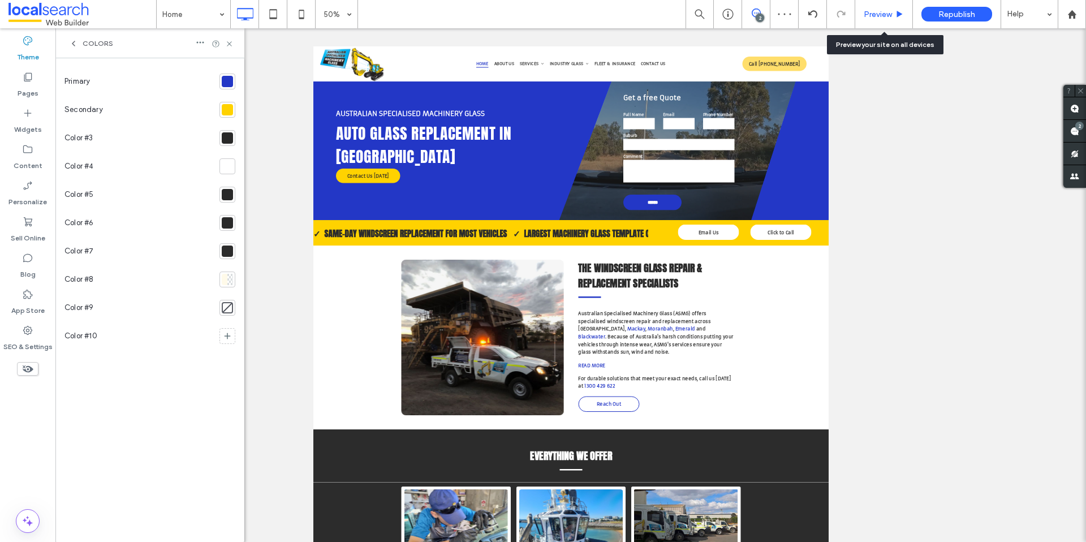
click at [878, 14] on span "Preview" at bounding box center [878, 15] width 28 height 10
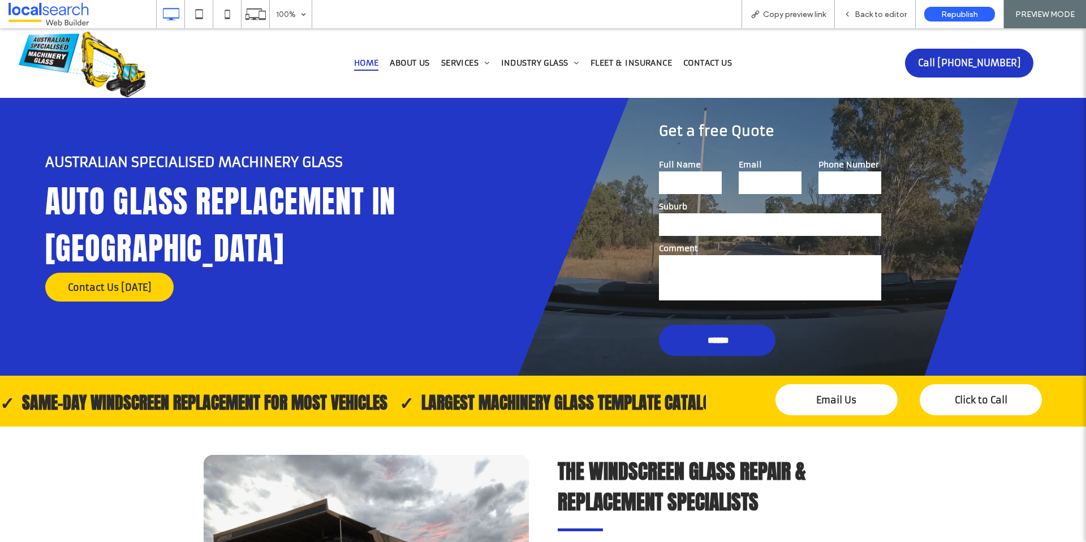
click at [1000, 63] on span "Call [PHONE_NUMBER]" at bounding box center [969, 62] width 103 height 11
click at [867, 14] on span "Back to editor" at bounding box center [881, 15] width 52 height 10
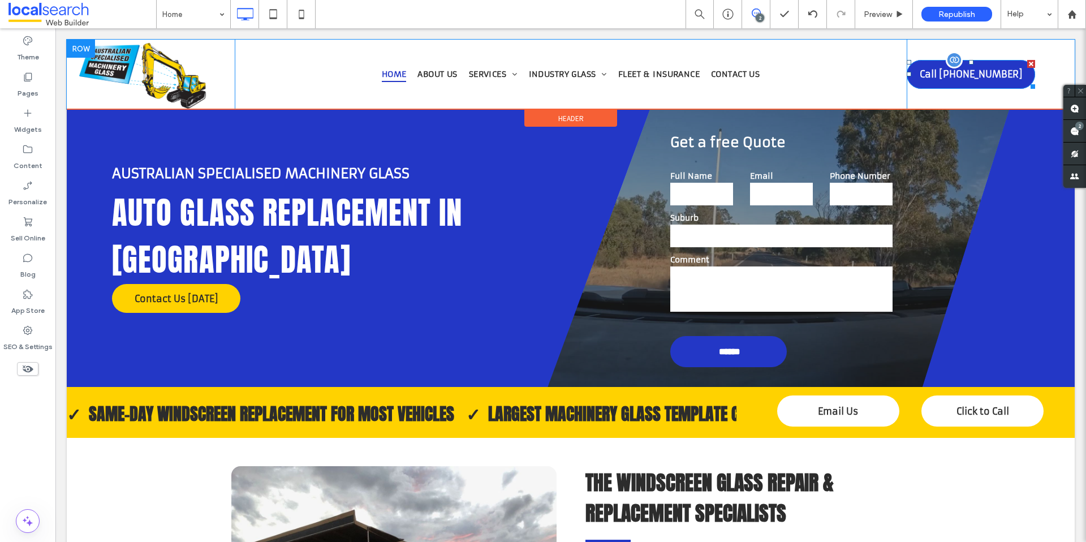
click at [912, 79] on link "Call [PHONE_NUMBER]" at bounding box center [971, 74] width 128 height 29
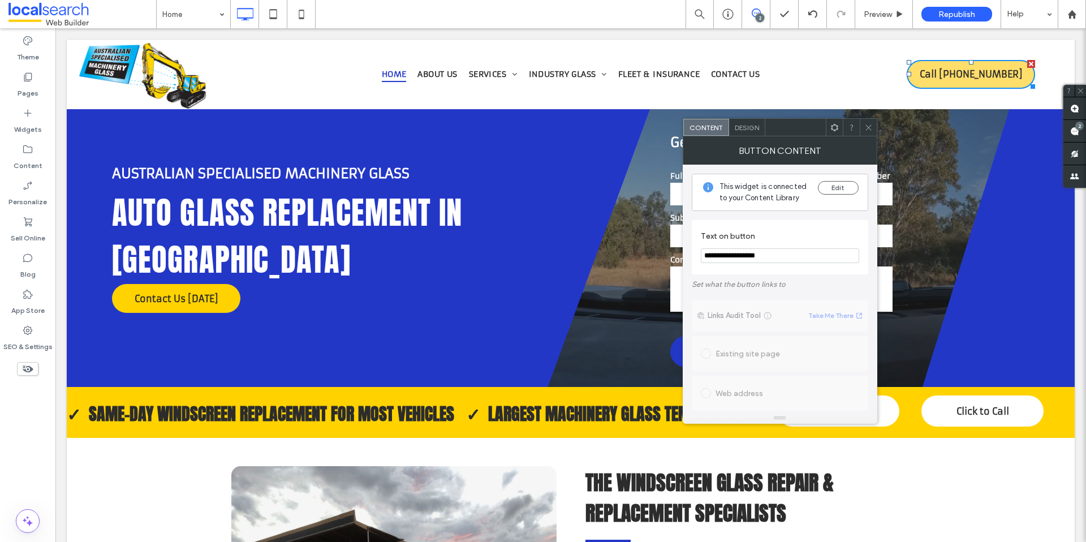
click at [749, 129] on span "Design" at bounding box center [747, 127] width 24 height 8
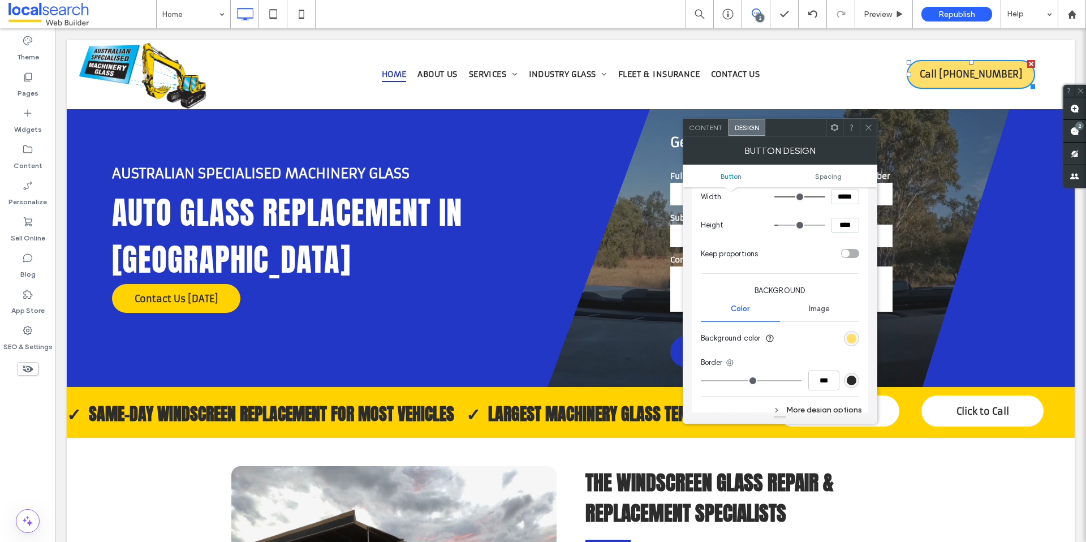
scroll to position [308, 0]
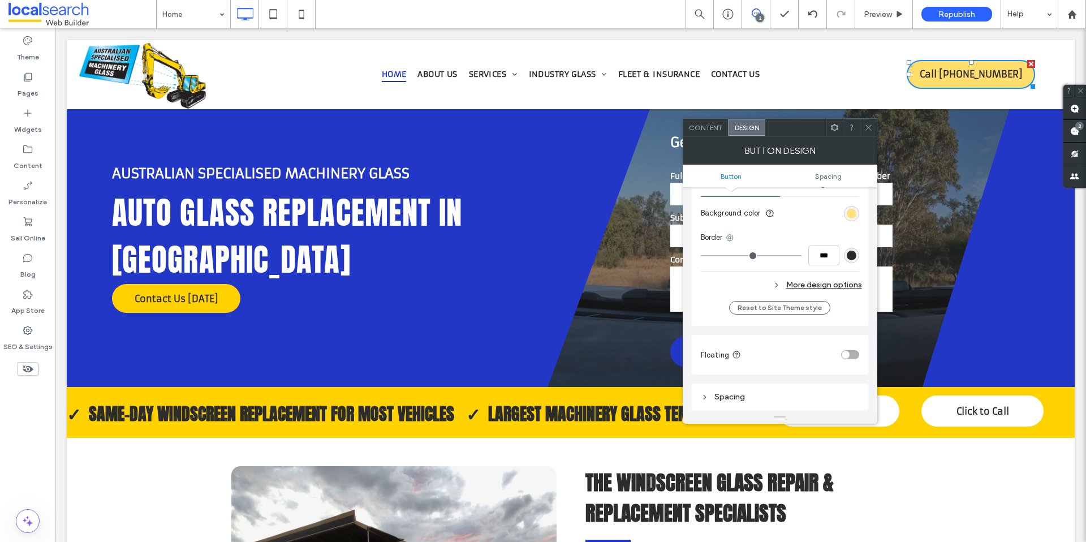
click at [855, 212] on div "rgb(255, 222, 107)" at bounding box center [852, 214] width 10 height 10
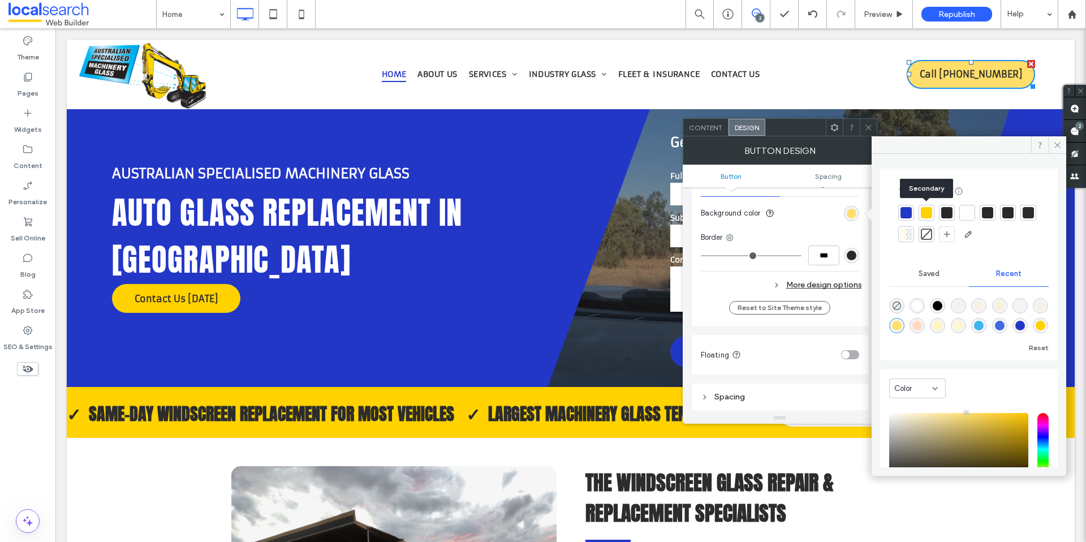
click at [926, 212] on div at bounding box center [926, 212] width 11 height 11
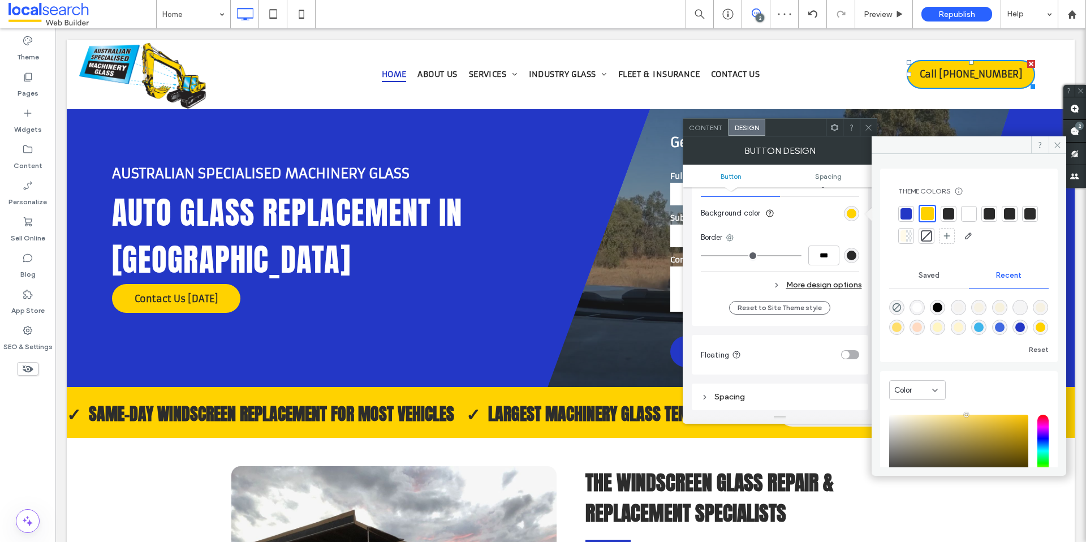
click at [869, 127] on icon at bounding box center [869, 127] width 8 height 8
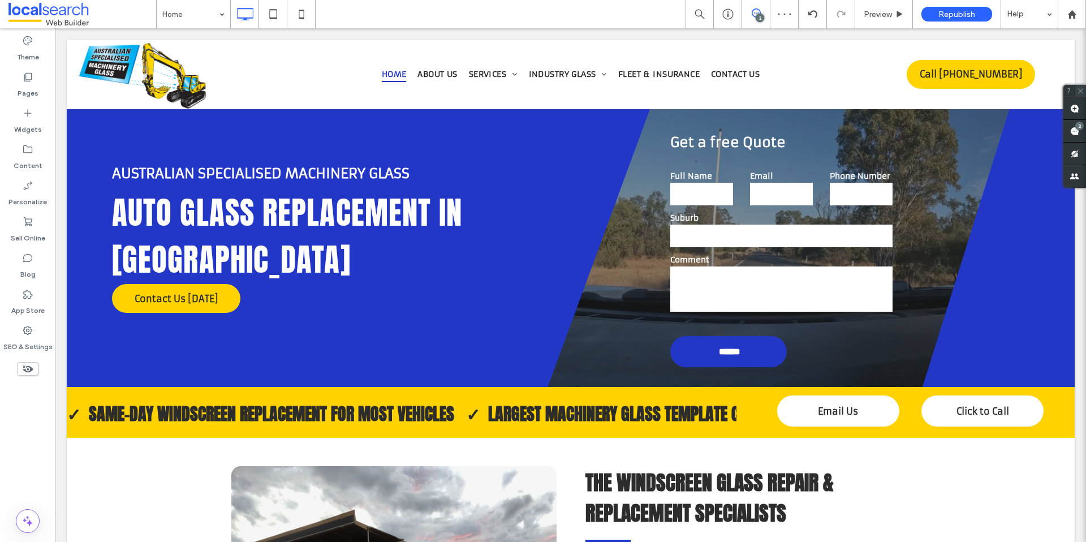
click at [1081, 89] on icon at bounding box center [1080, 90] width 7 height 7
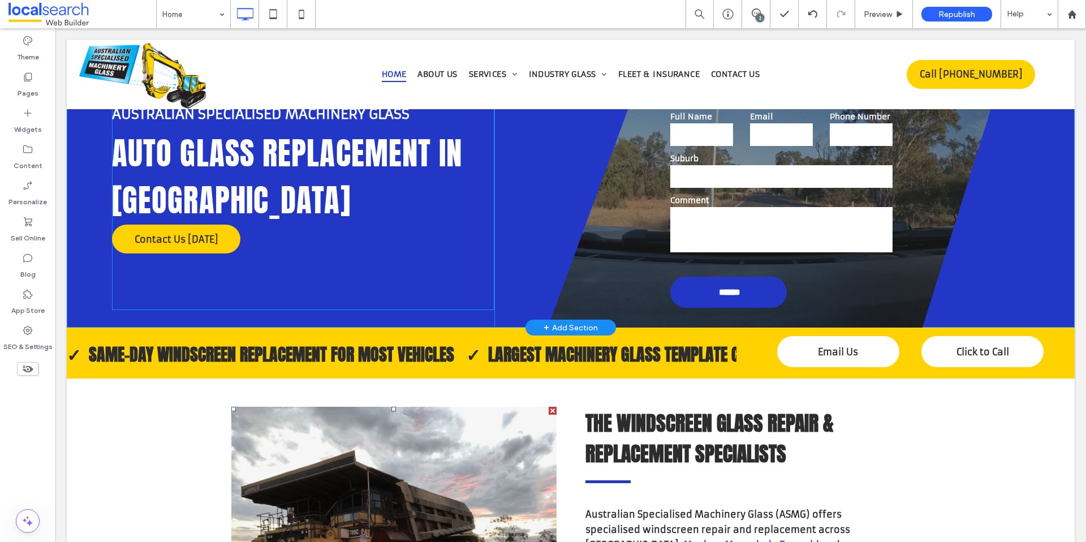
scroll to position [0, 0]
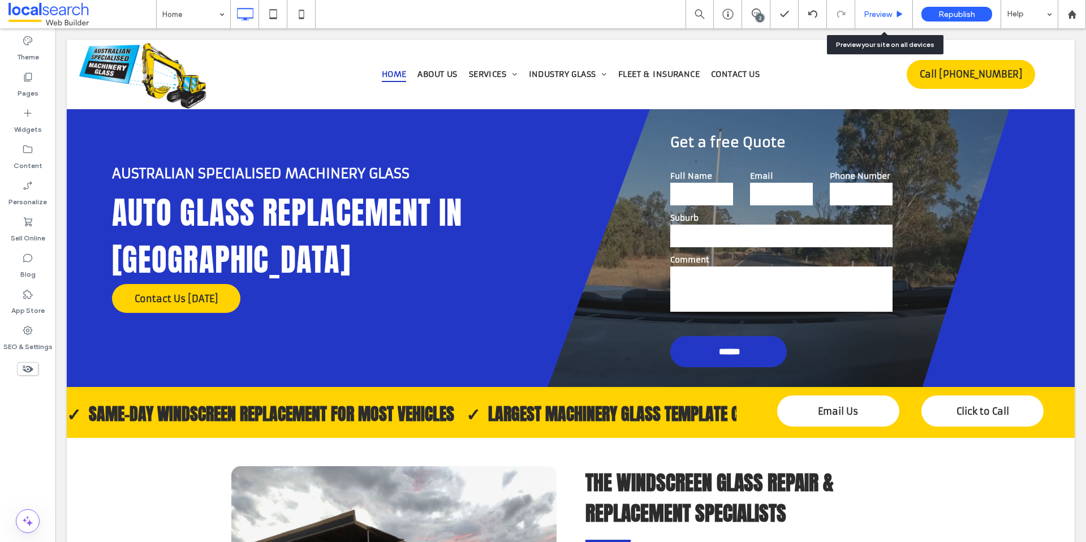
click at [866, 20] on div "Preview" at bounding box center [884, 14] width 58 height 28
click at [876, 14] on span "Preview" at bounding box center [878, 15] width 28 height 10
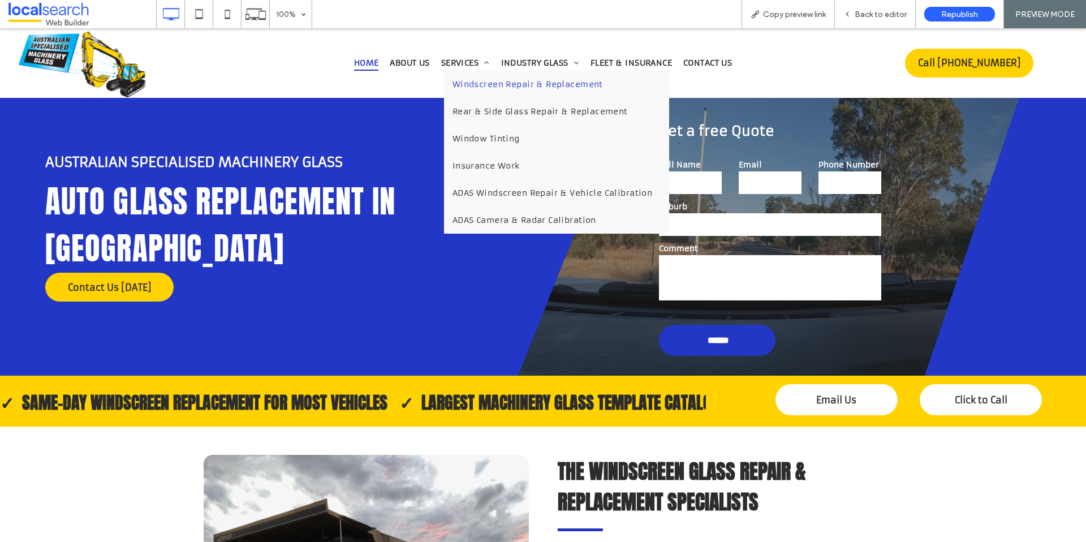
click at [461, 85] on span "Windscreen Repair & Replacement" at bounding box center [528, 84] width 150 height 10
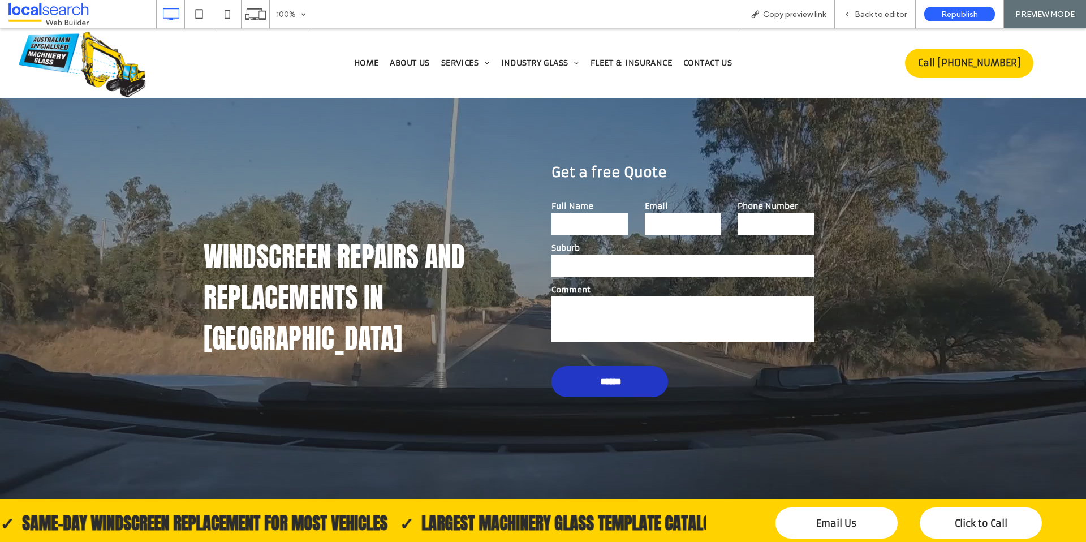
click at [105, 71] on img at bounding box center [83, 64] width 128 height 67
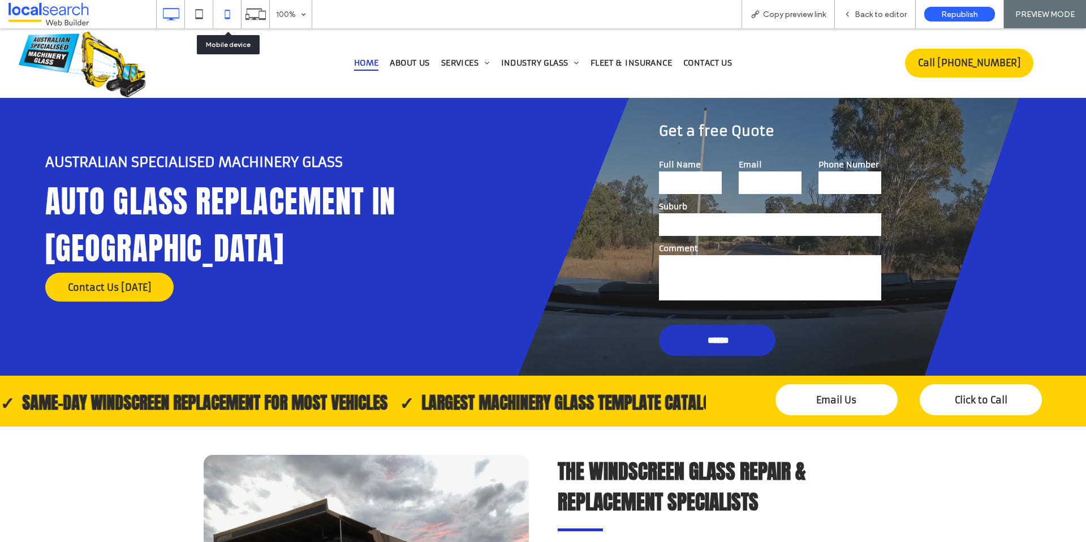
click at [232, 14] on icon at bounding box center [227, 14] width 23 height 23
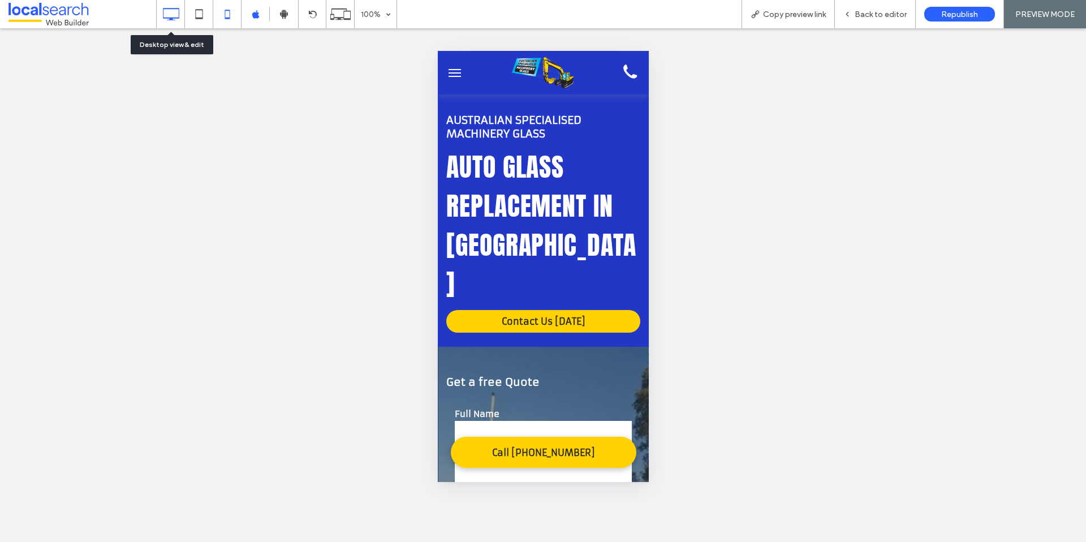
click at [171, 18] on use at bounding box center [171, 14] width 16 height 12
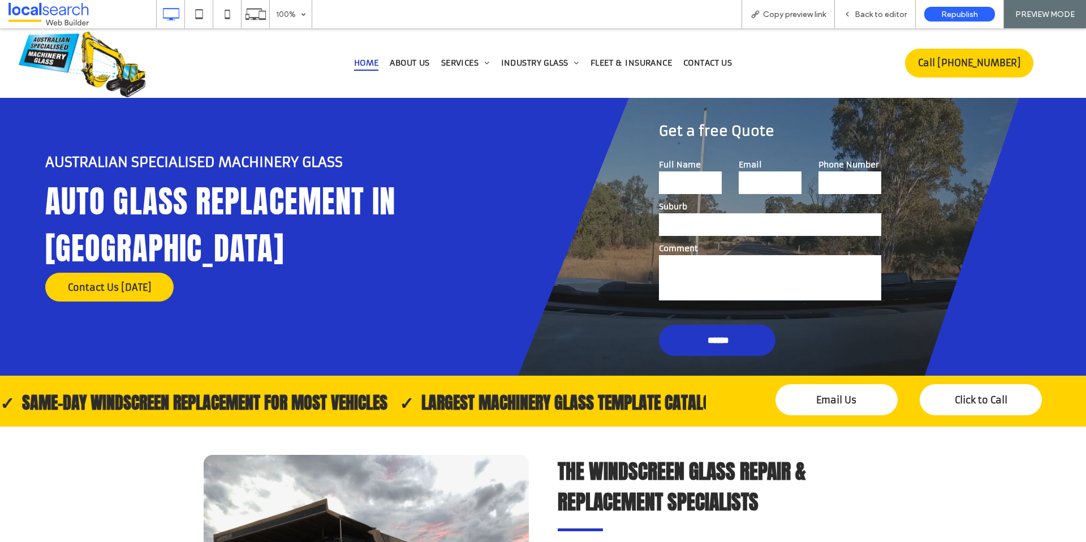
click at [188, 201] on span "Auto Glass Replacement in [GEOGRAPHIC_DATA]" at bounding box center [220, 225] width 351 height 94
click at [888, 12] on span "Back to editor" at bounding box center [881, 15] width 52 height 10
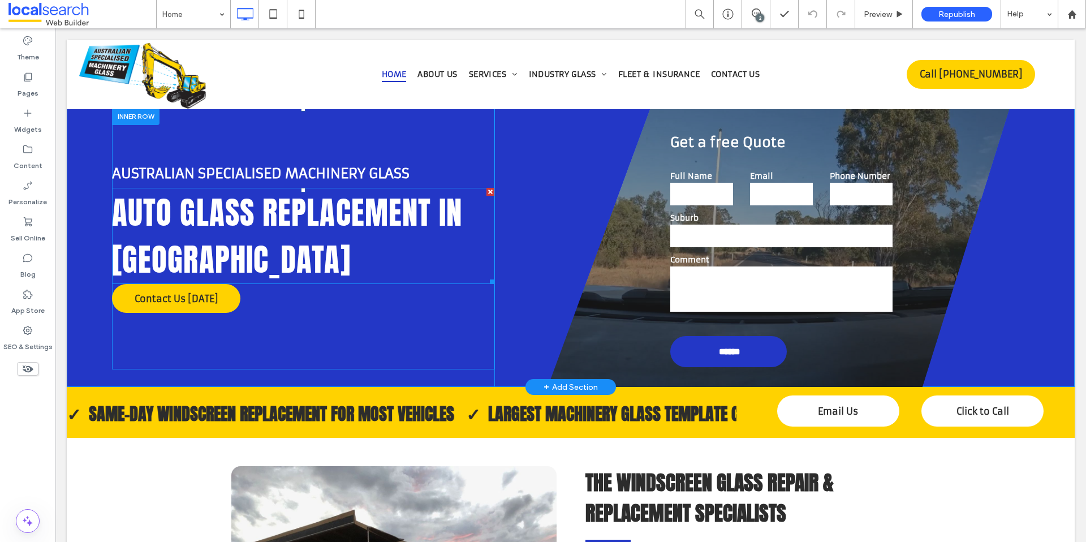
click at [202, 227] on span "Auto Glass Replacement in [GEOGRAPHIC_DATA]" at bounding box center [287, 236] width 351 height 94
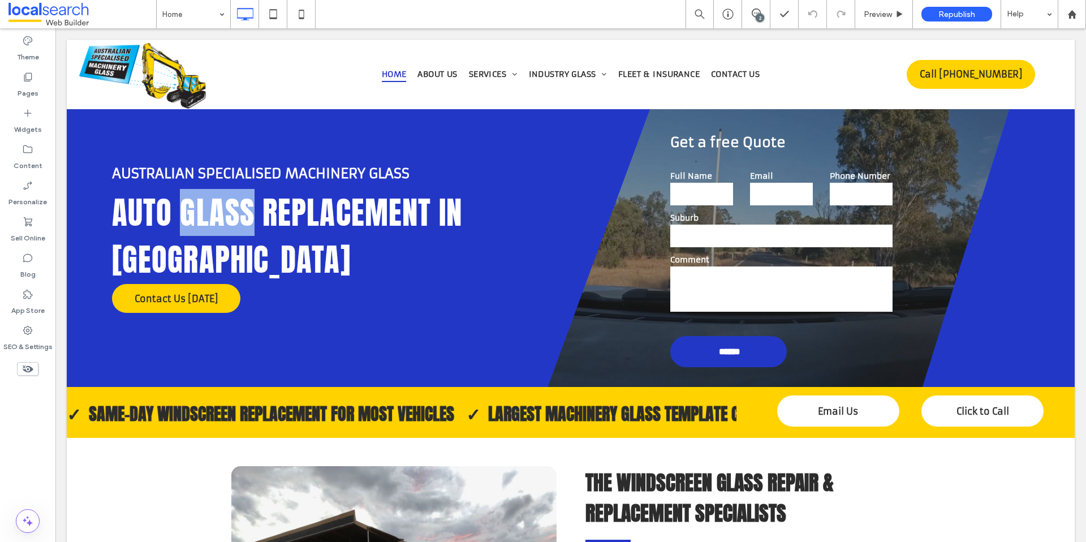
click at [202, 227] on span "Auto Glass Replacement in [GEOGRAPHIC_DATA]" at bounding box center [287, 236] width 351 height 94
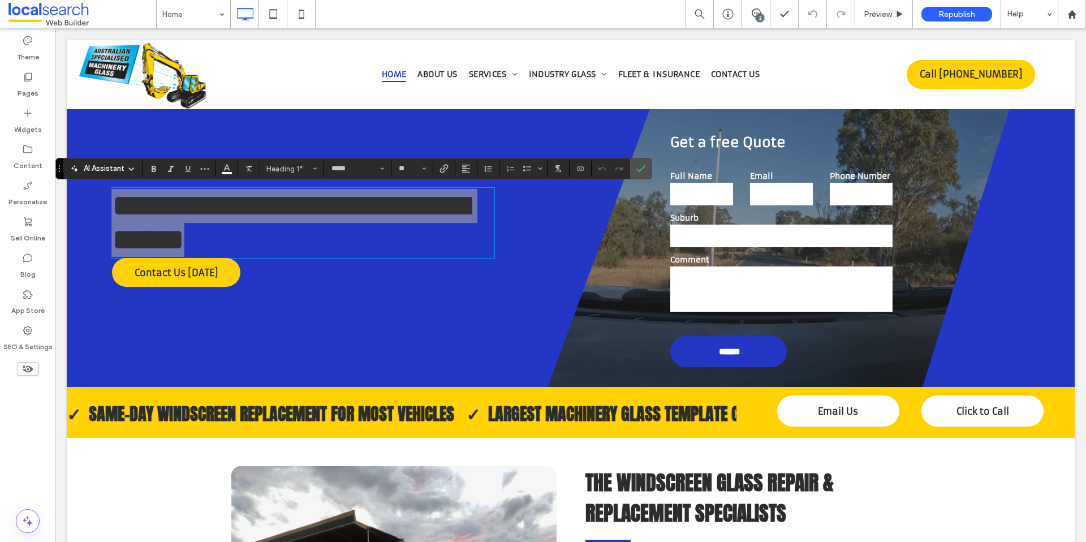
click at [110, 167] on span "AI Assistant" at bounding box center [104, 168] width 41 height 11
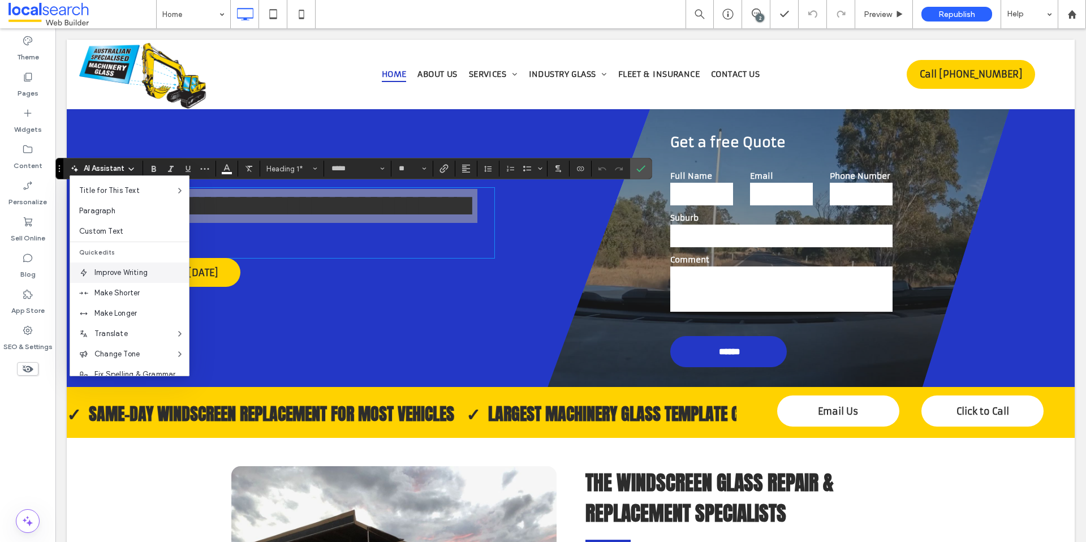
scroll to position [22, 0]
click at [122, 252] on span "Custom Text" at bounding box center [134, 249] width 110 height 11
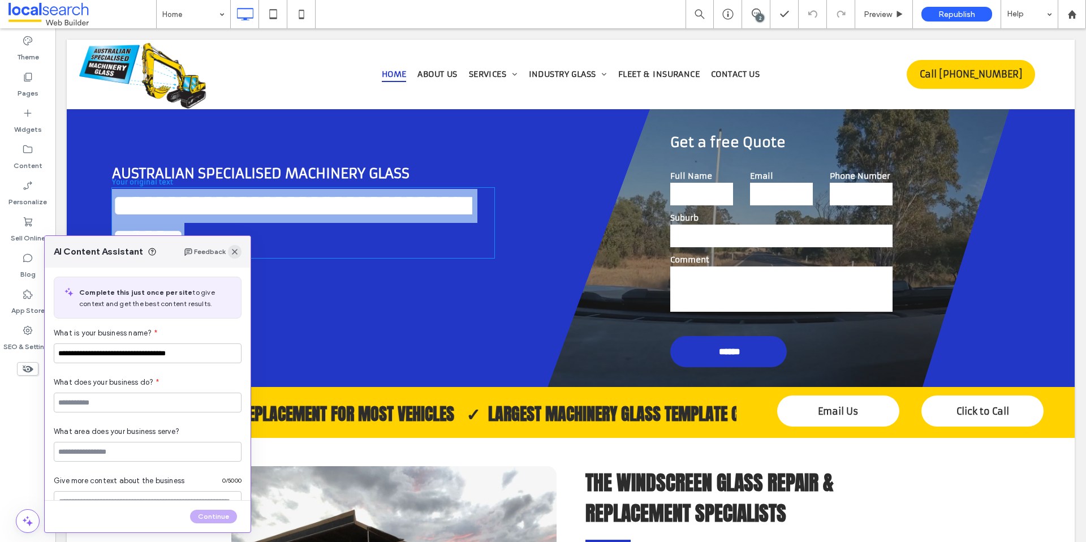
click at [236, 250] on icon "button" at bounding box center [234, 251] width 9 height 9
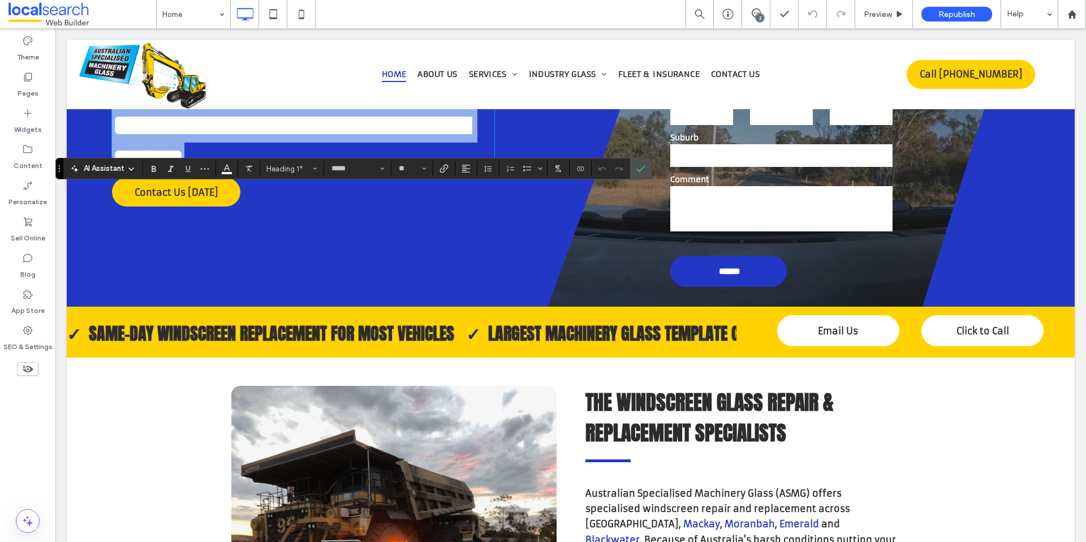
scroll to position [0, 0]
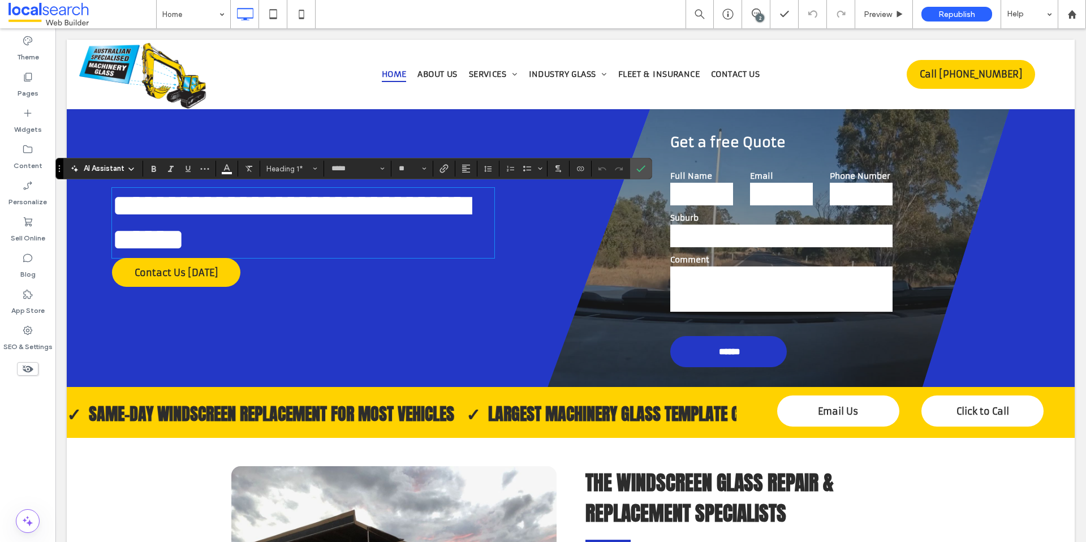
click at [579, 290] on div at bounding box center [761, 241] width 535 height 291
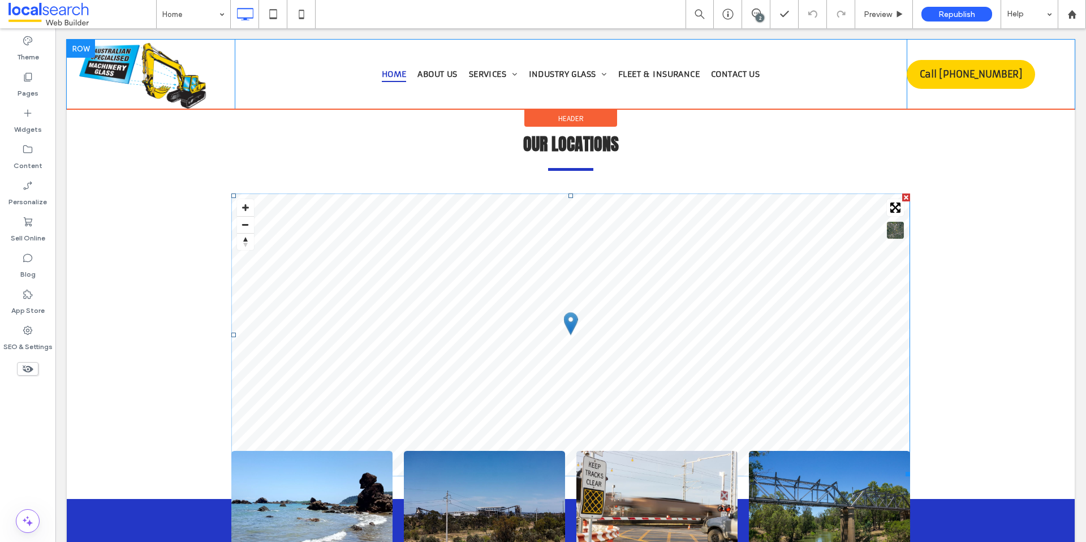
scroll to position [2518, 0]
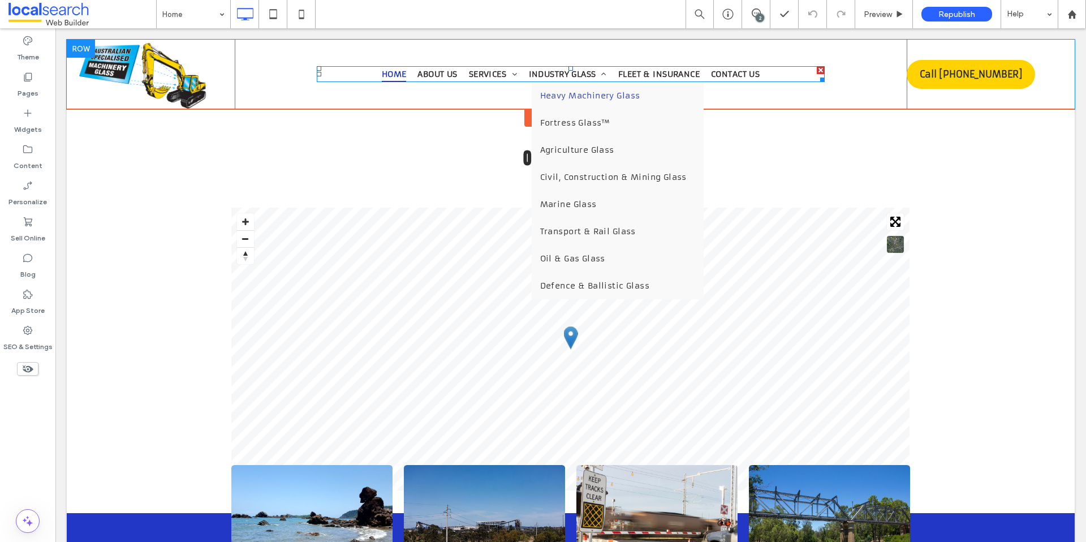
click at [544, 92] on span "Heavy Machinery Glass" at bounding box center [590, 96] width 100 height 10
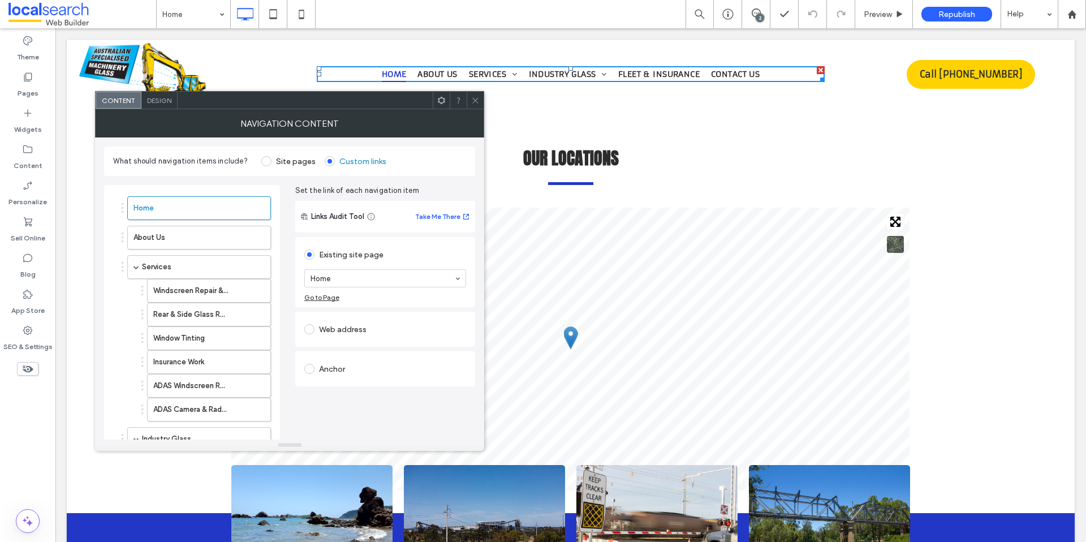
click at [472, 100] on icon at bounding box center [475, 100] width 8 height 8
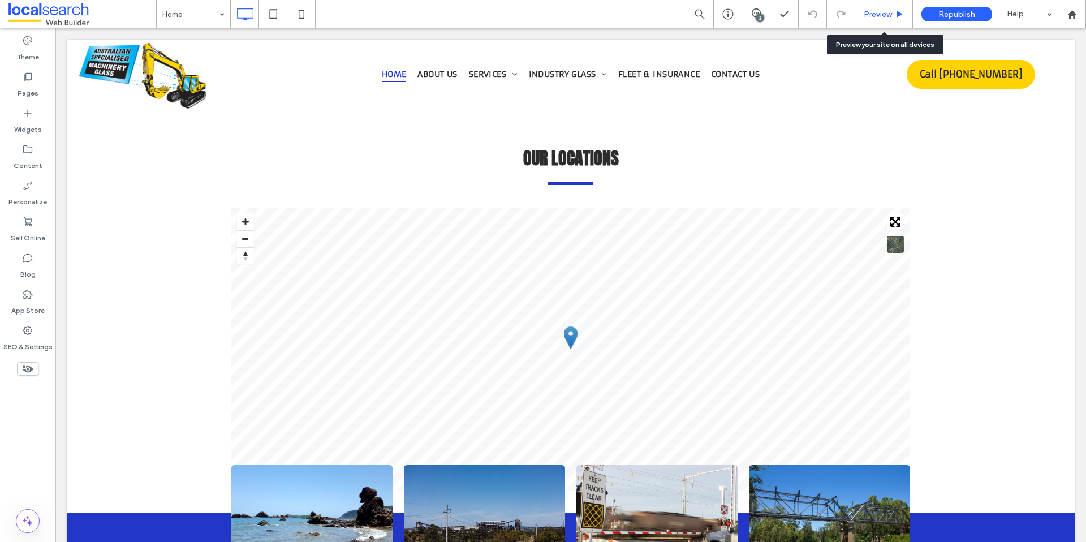
click at [882, 18] on span "Preview" at bounding box center [878, 15] width 28 height 10
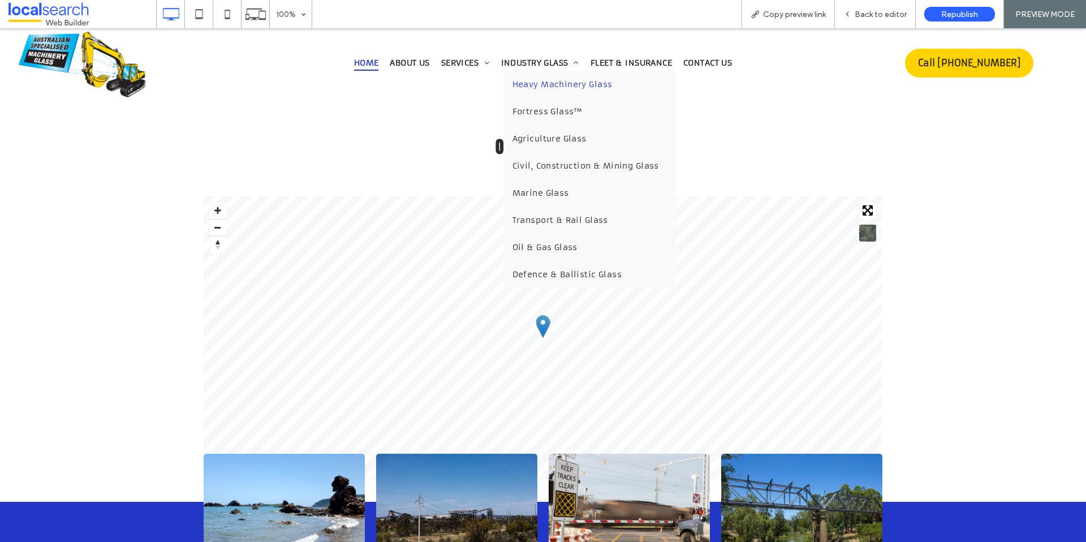
click at [529, 89] on link "Heavy Machinery Glass" at bounding box center [590, 84] width 172 height 27
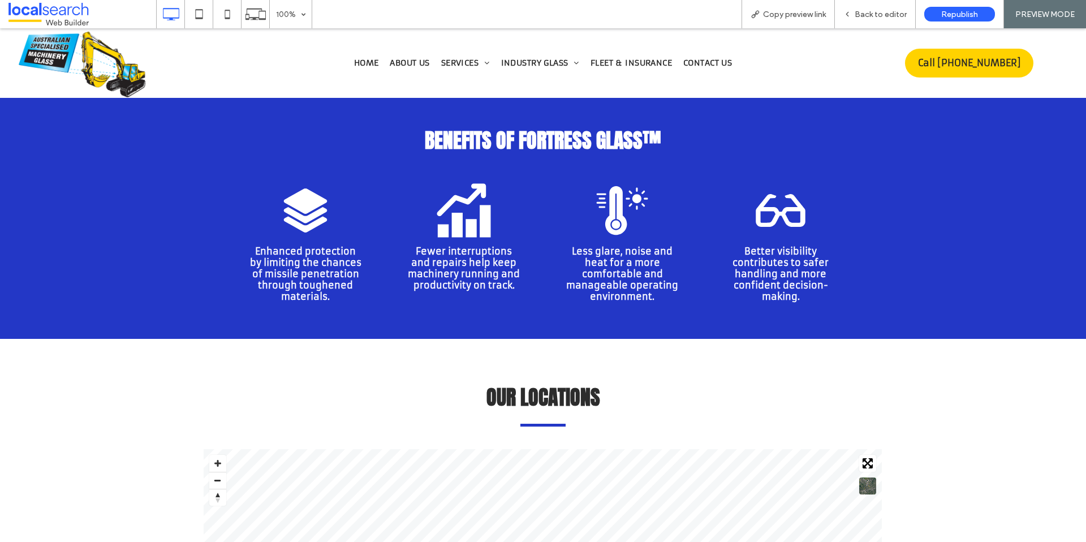
scroll to position [2388, 0]
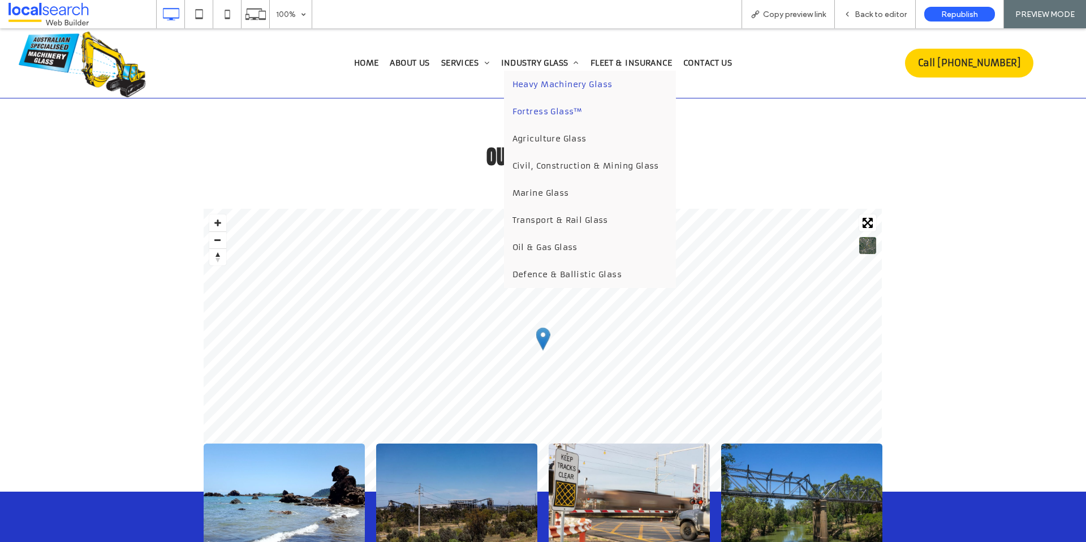
click at [523, 113] on span "Fortress Glass™" at bounding box center [548, 111] width 70 height 10
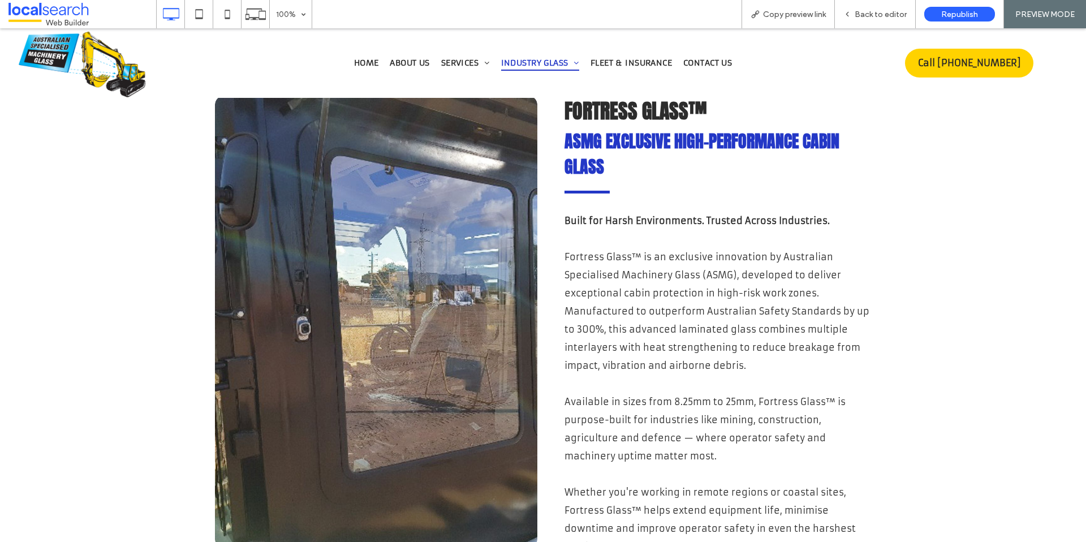
scroll to position [1499, 0]
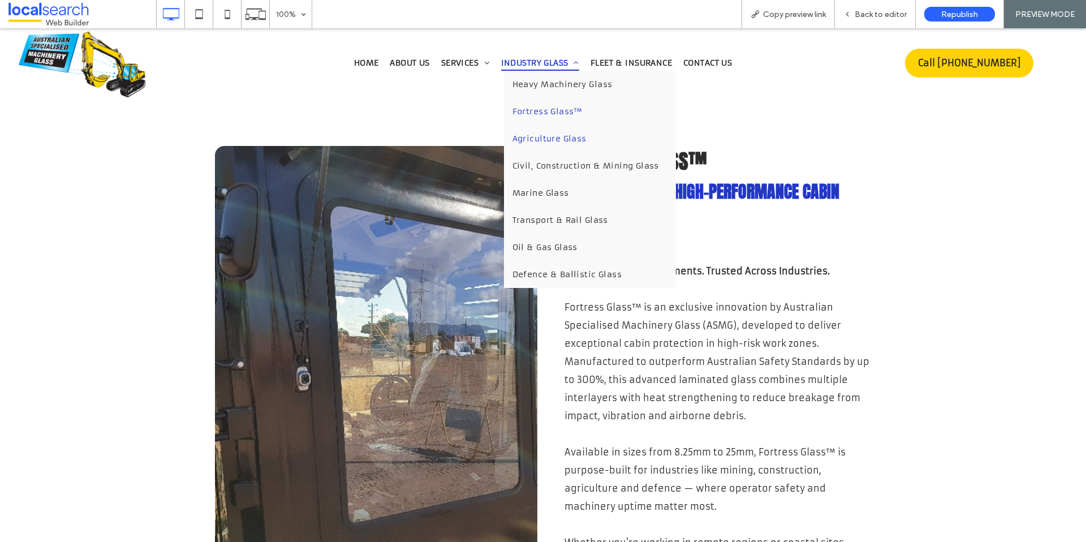
click at [524, 135] on span "Agriculture Glass" at bounding box center [550, 139] width 74 height 10
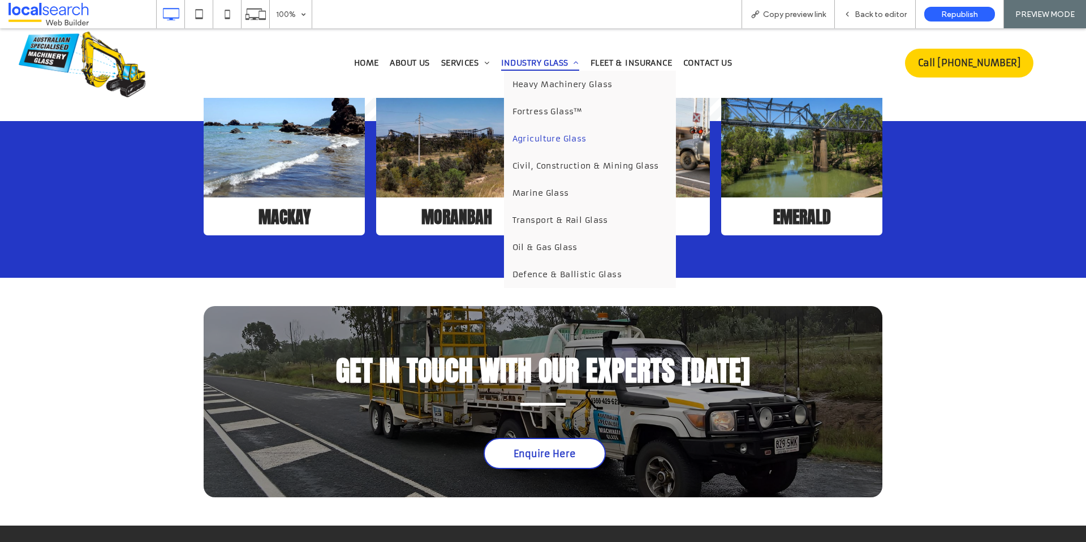
scroll to position [1843, 0]
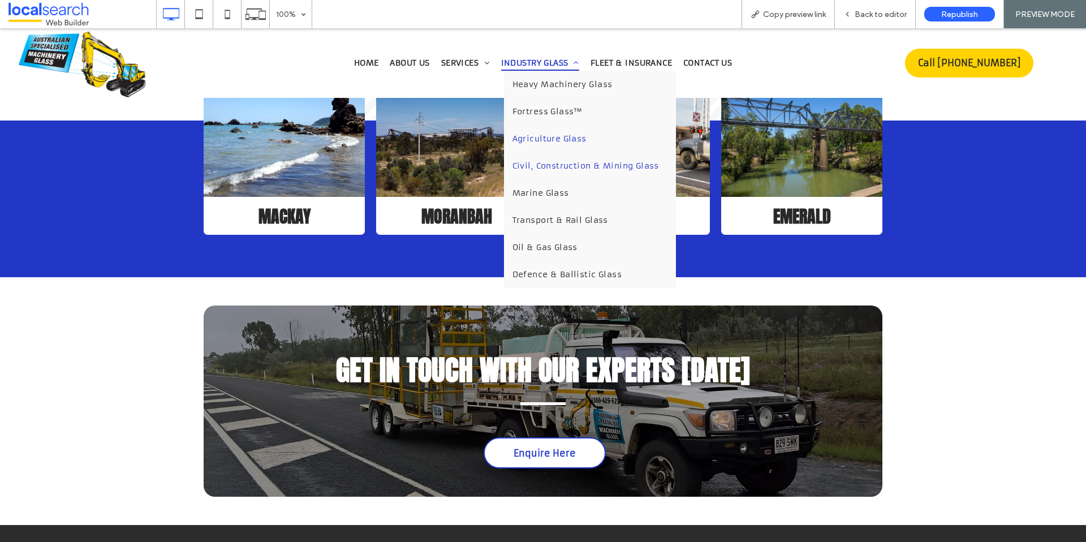
drag, startPoint x: 525, startPoint y: 163, endPoint x: 525, endPoint y: 191, distance: 28.3
click at [525, 163] on span "Civil, Construction & Mining Glass" at bounding box center [586, 166] width 147 height 10
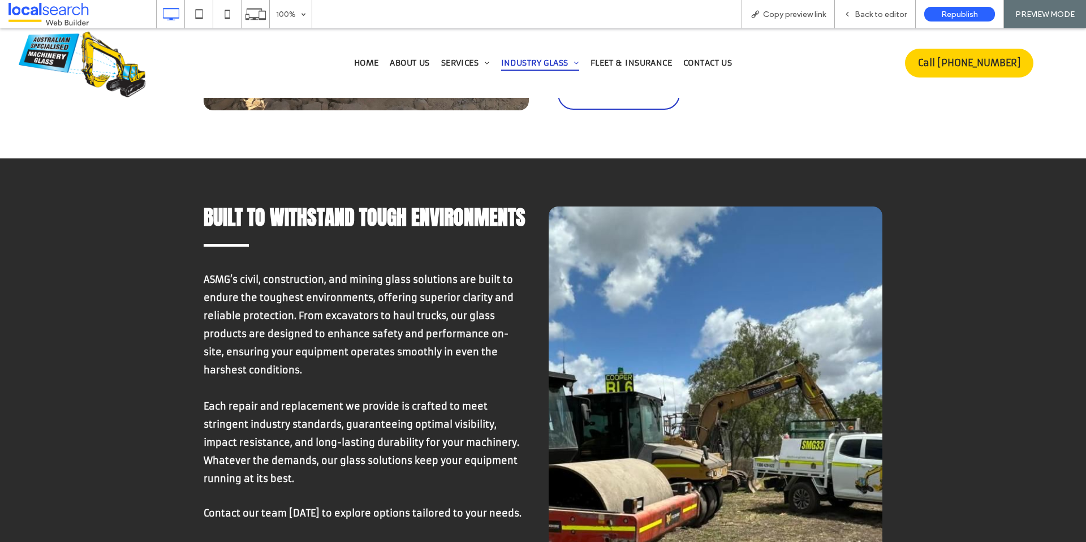
scroll to position [1111, 0]
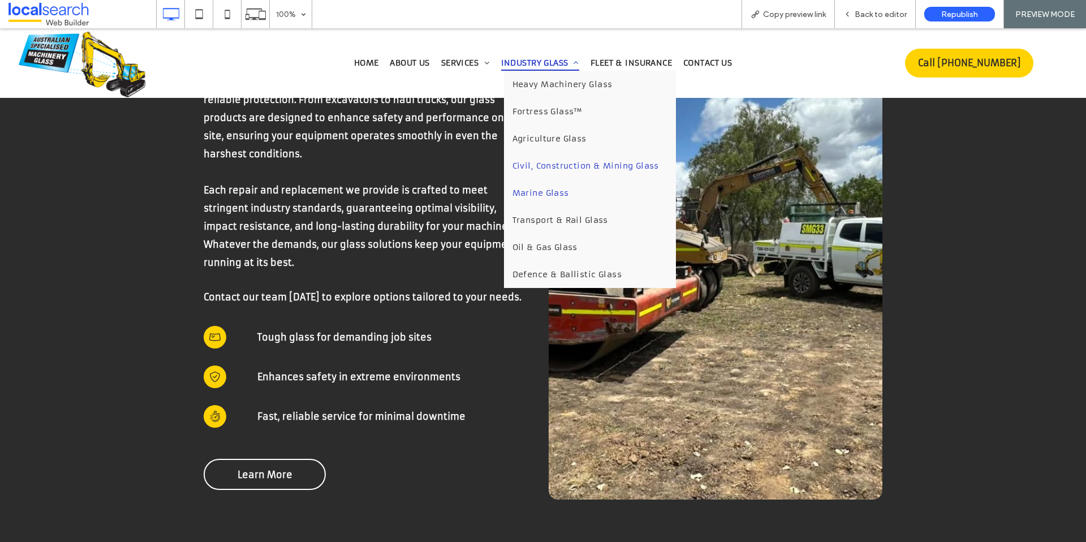
drag, startPoint x: 548, startPoint y: 192, endPoint x: 548, endPoint y: 221, distance: 28.3
click at [548, 192] on span "Marine Glass" at bounding box center [541, 193] width 57 height 10
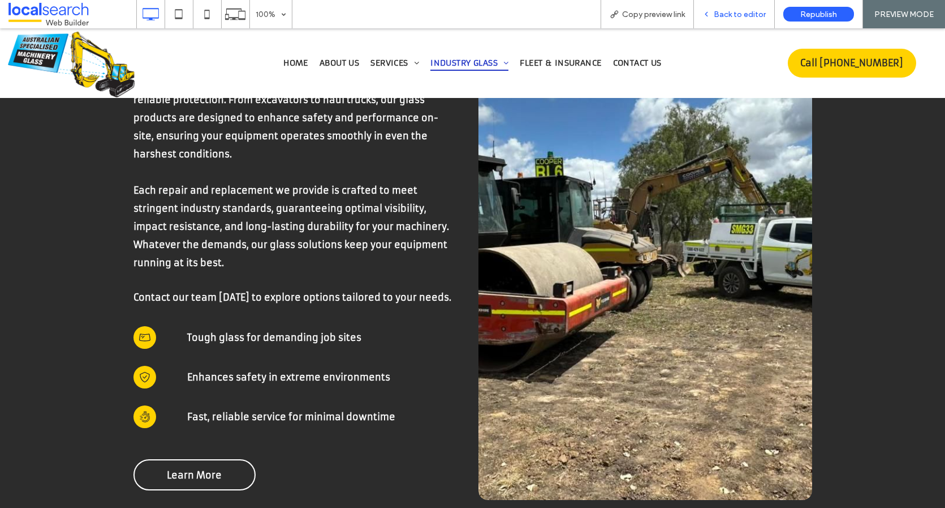
click at [746, 15] on span "Back to editor" at bounding box center [740, 15] width 52 height 10
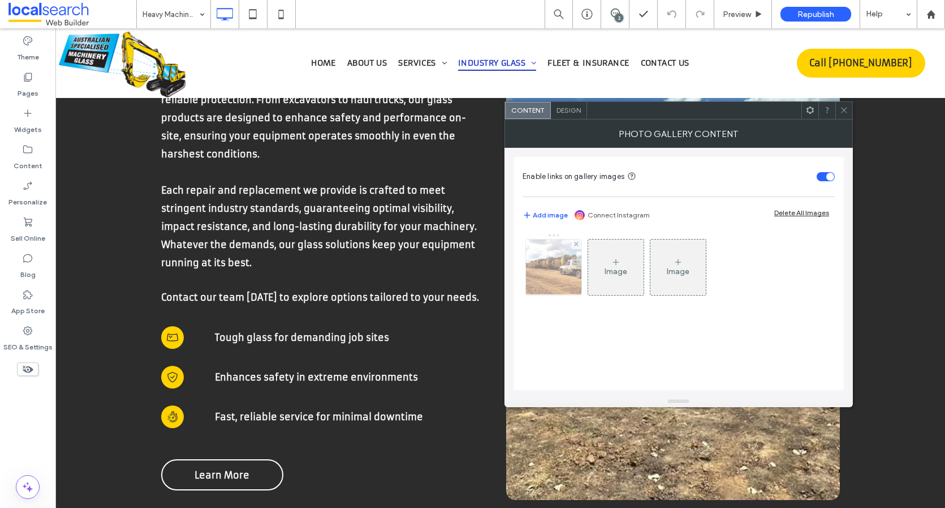
click at [558, 279] on div at bounding box center [553, 266] width 55 height 55
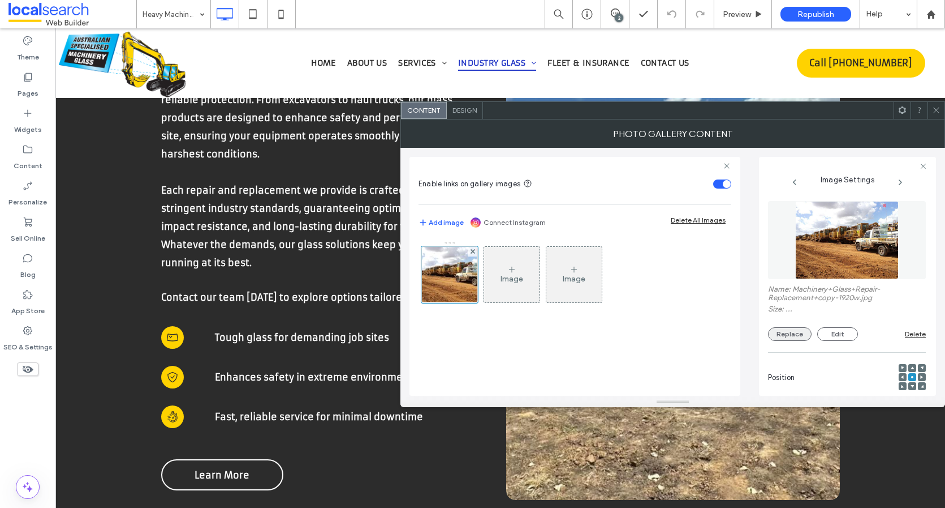
click at [789, 331] on button "Replace" at bounding box center [790, 334] width 44 height 14
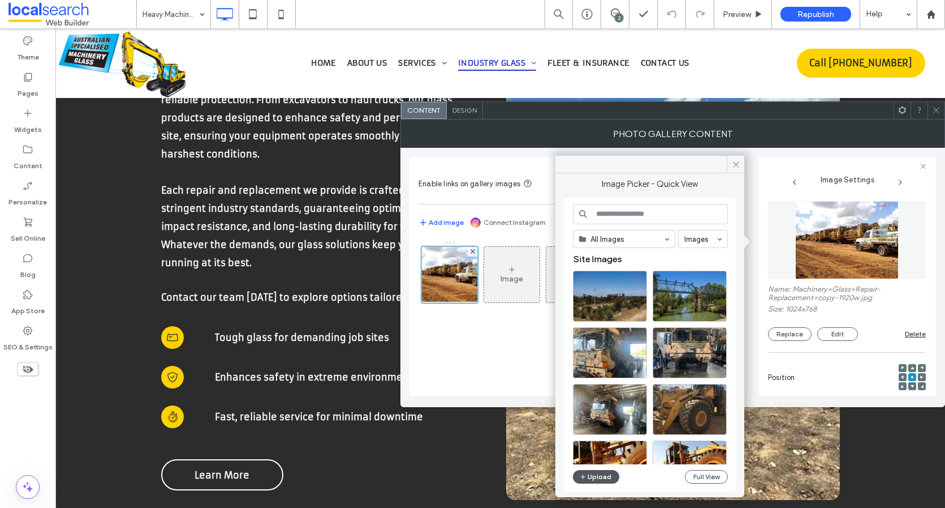
click at [599, 476] on button "Upload" at bounding box center [596, 477] width 46 height 14
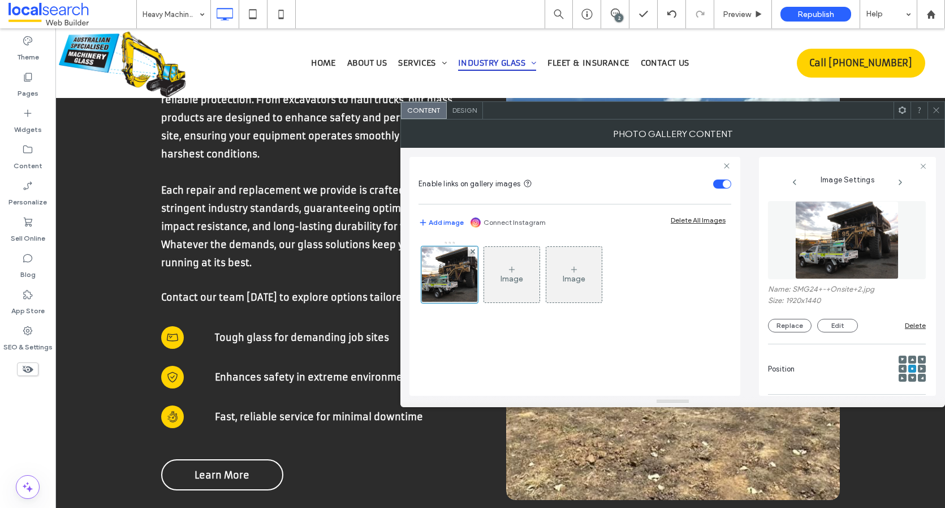
click at [932, 110] on icon at bounding box center [936, 110] width 8 height 8
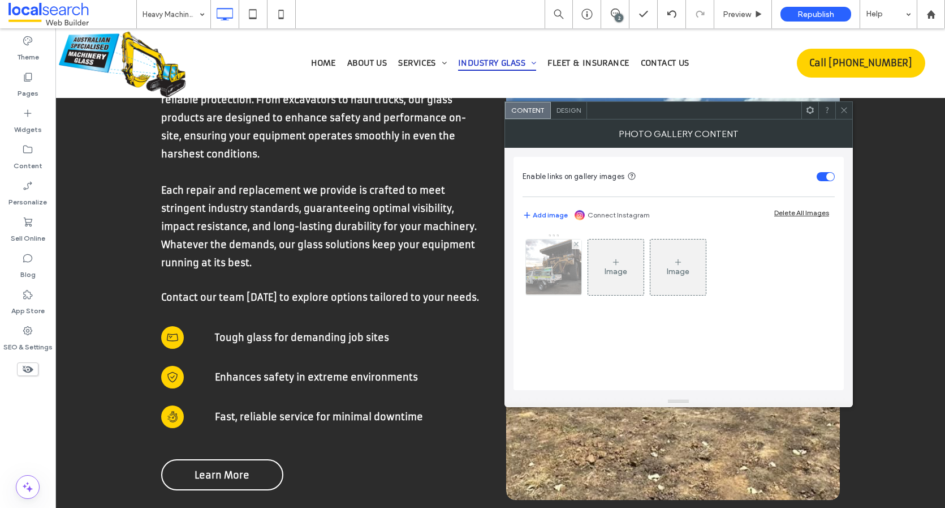
click at [561, 265] on img at bounding box center [554, 266] width 74 height 55
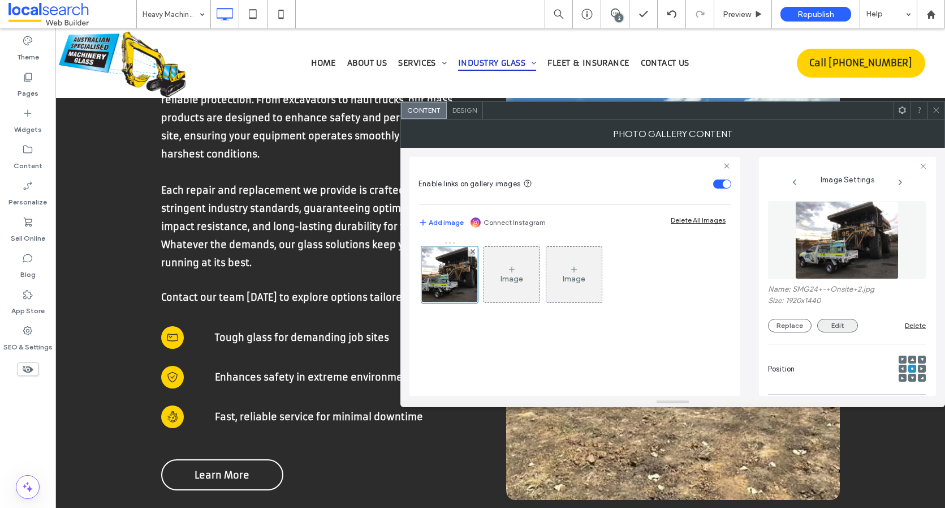
click at [842, 322] on button "Edit" at bounding box center [838, 326] width 41 height 14
click at [844, 323] on button "Edit" at bounding box center [838, 326] width 41 height 14
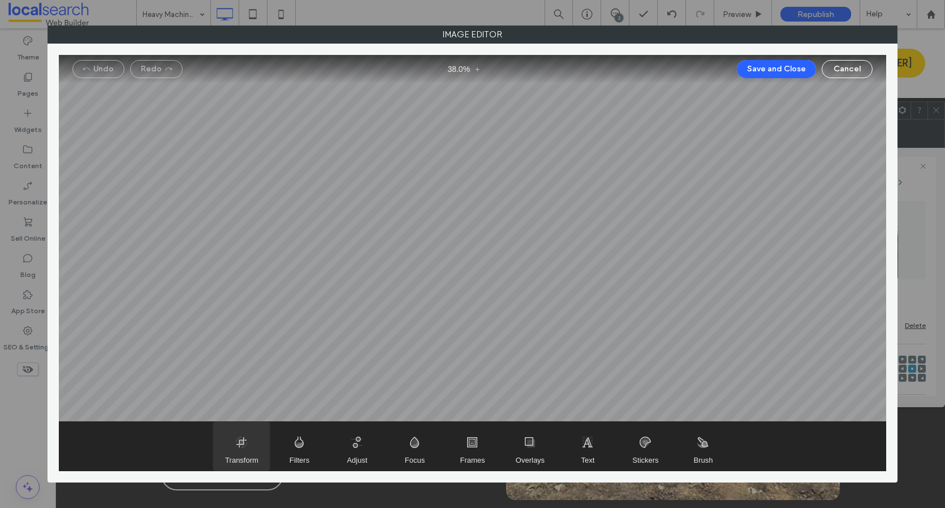
click at [245, 440] on span "Transform" at bounding box center [241, 446] width 57 height 49
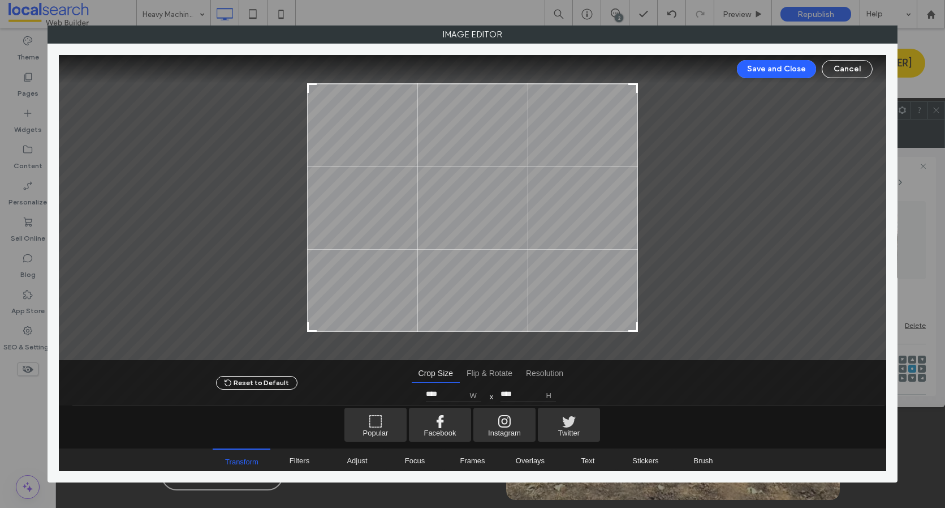
drag, startPoint x: 306, startPoint y: 332, endPoint x: 329, endPoint y: 330, distance: 23.8
click at [329, 330] on div at bounding box center [473, 207] width 828 height 305
type input "****"
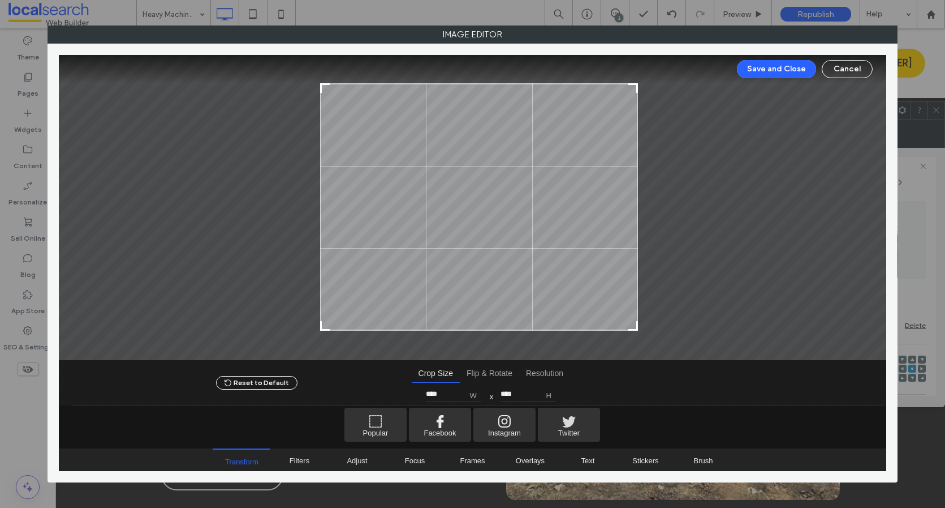
type input "****"
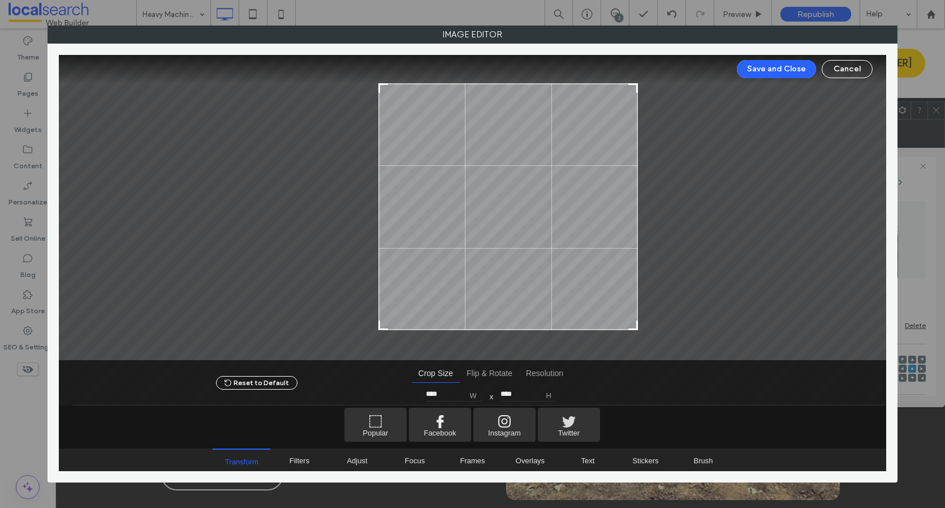
type input "****"
drag, startPoint x: 322, startPoint y: 328, endPoint x: 382, endPoint y: 328, distance: 60.0
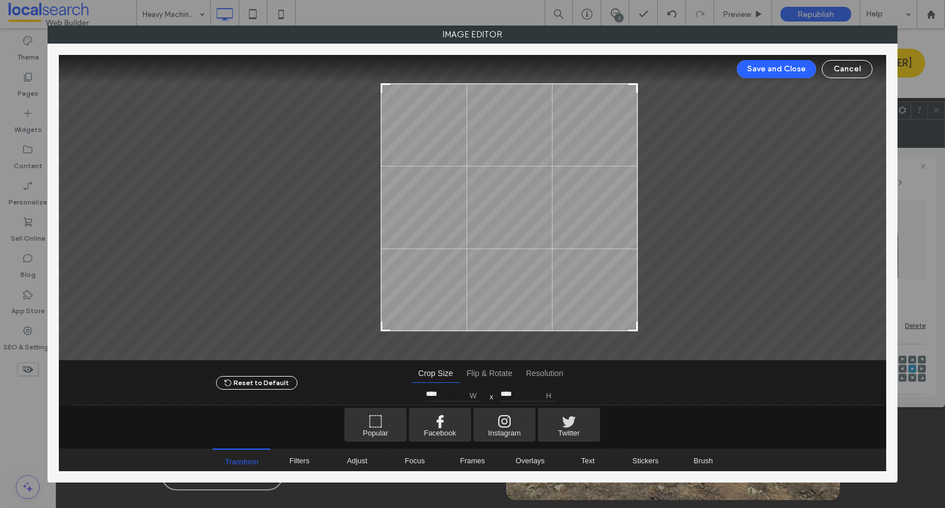
click at [383, 328] on div at bounding box center [386, 326] width 14 height 14
click at [638, 329] on div at bounding box center [762, 206] width 249 height 247
type input "****"
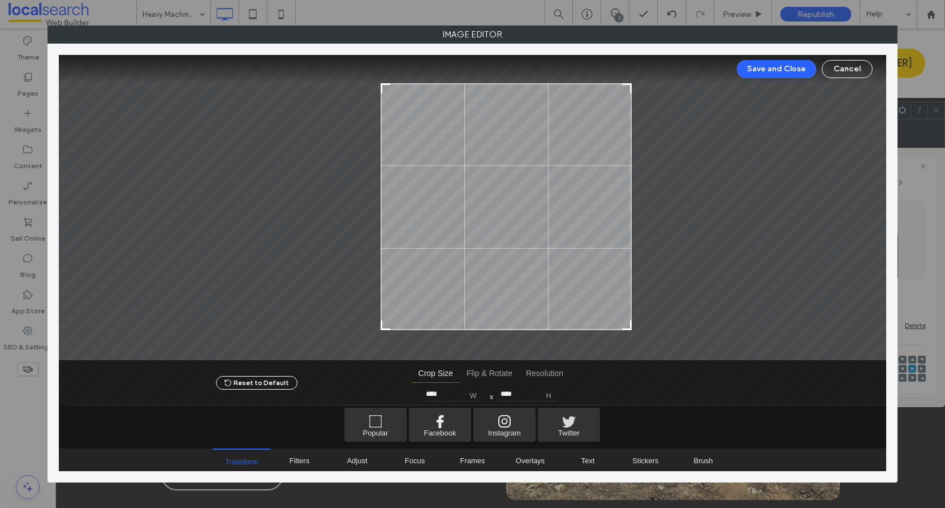
type input "****"
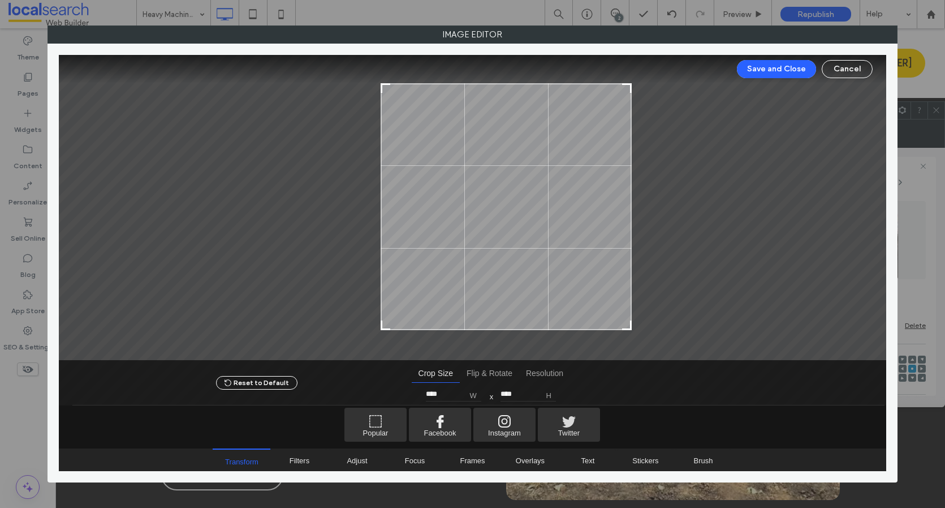
type input "****"
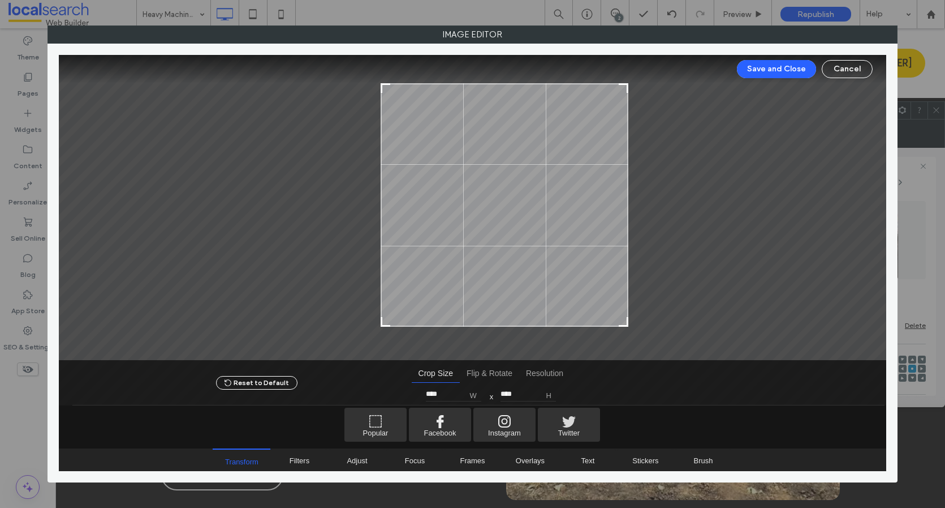
type input "****"
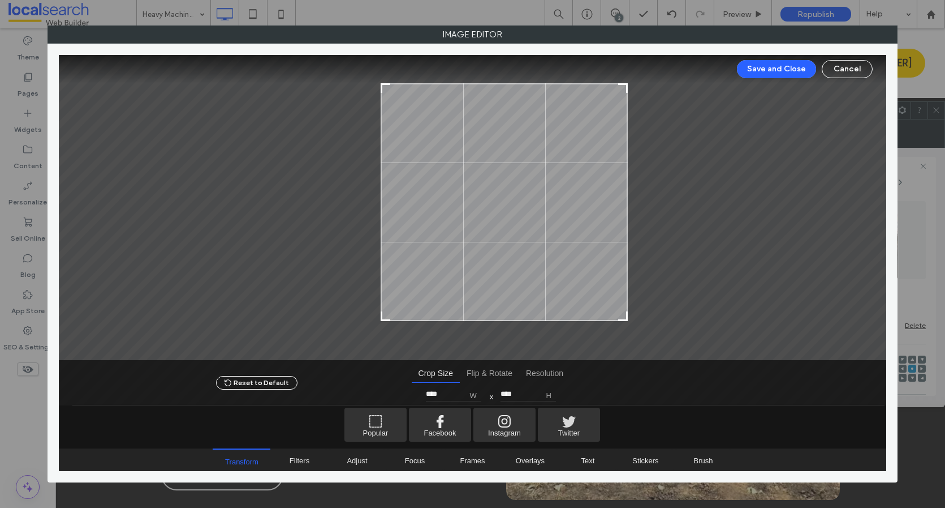
type input "****"
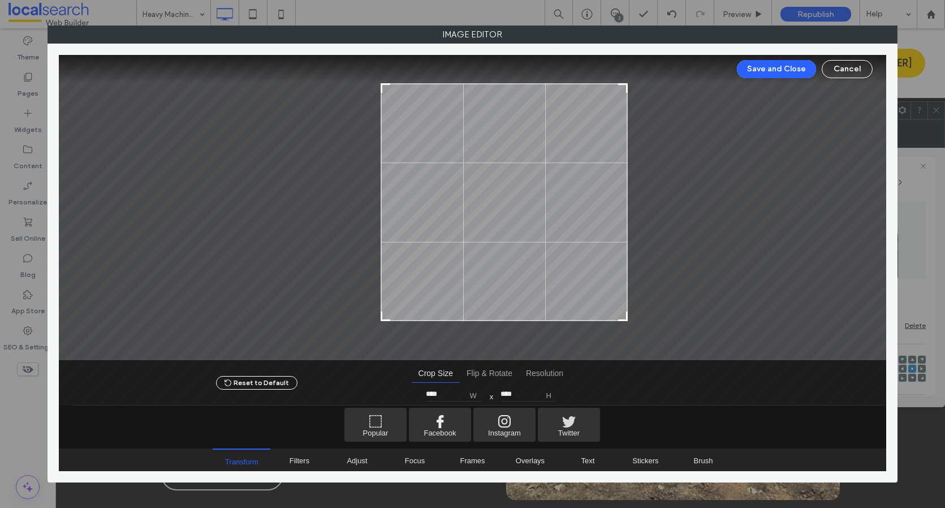
type input "****"
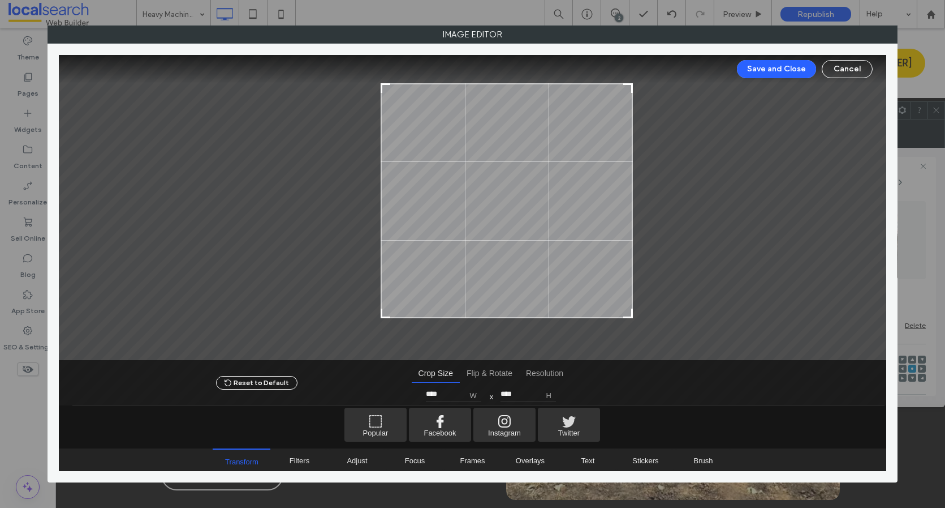
type input "****"
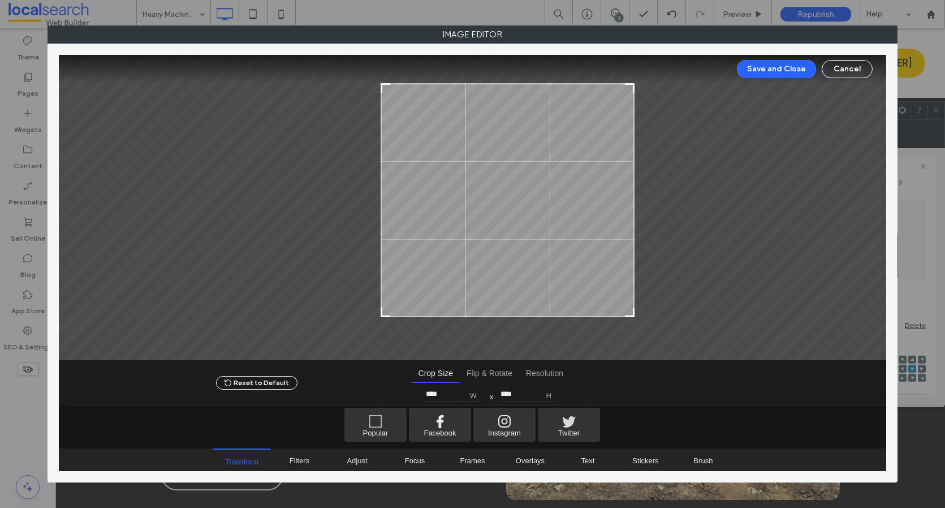
type input "****"
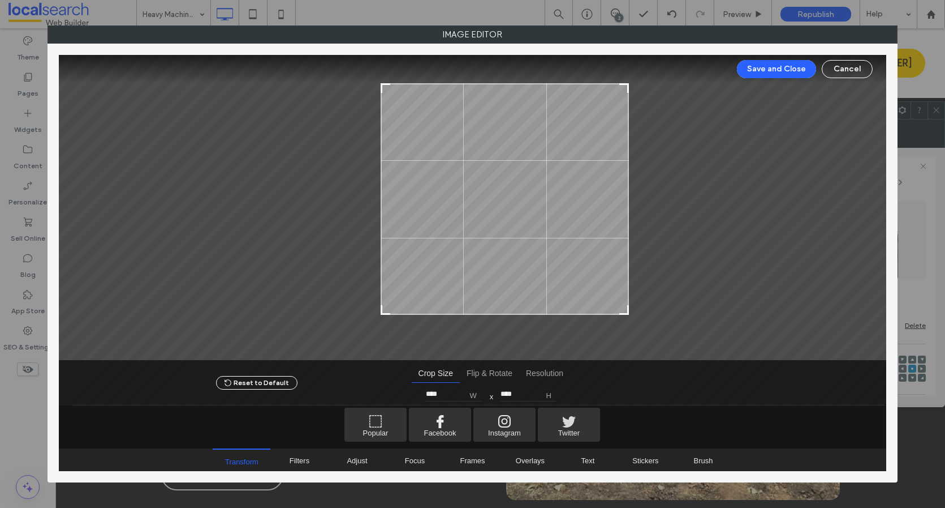
type input "****"
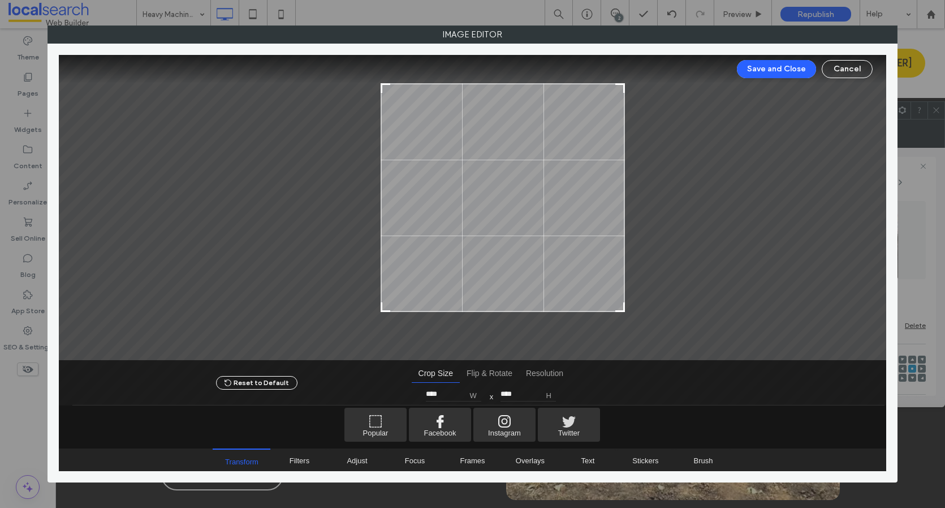
drag, startPoint x: 637, startPoint y: 328, endPoint x: 624, endPoint y: 309, distance: 22.8
click at [624, 309] on div at bounding box center [620, 307] width 14 height 14
click at [760, 65] on button "Save and Close" at bounding box center [776, 69] width 79 height 18
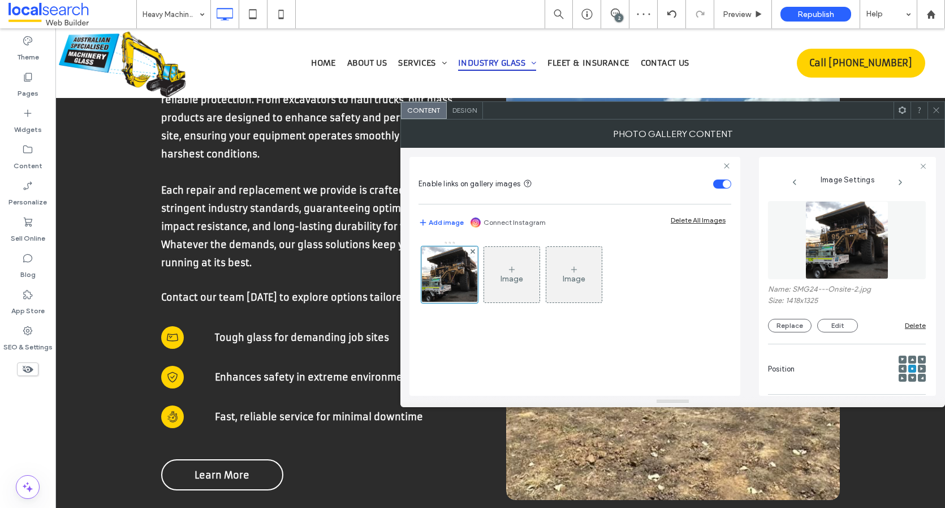
click at [940, 111] on div at bounding box center [936, 110] width 17 height 17
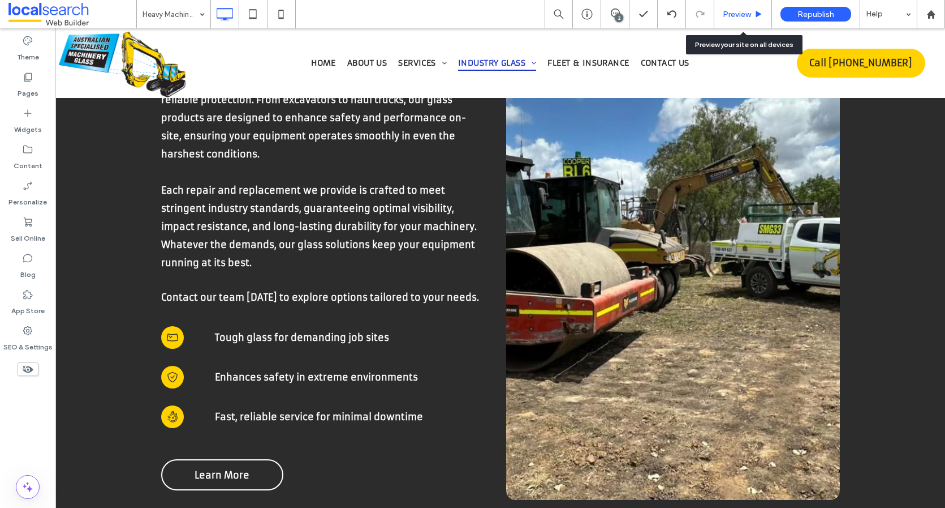
click at [737, 16] on span "Preview" at bounding box center [737, 15] width 28 height 10
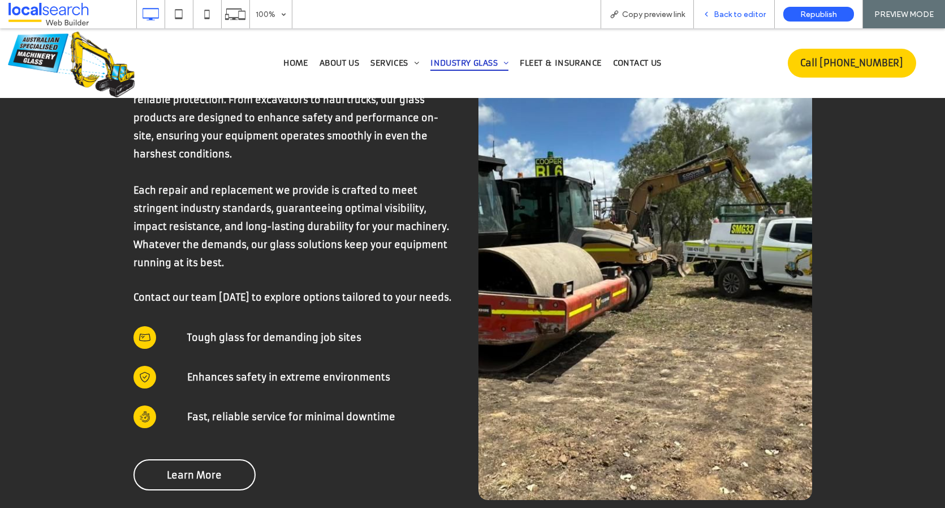
click at [732, 19] on span "Back to editor" at bounding box center [740, 15] width 52 height 10
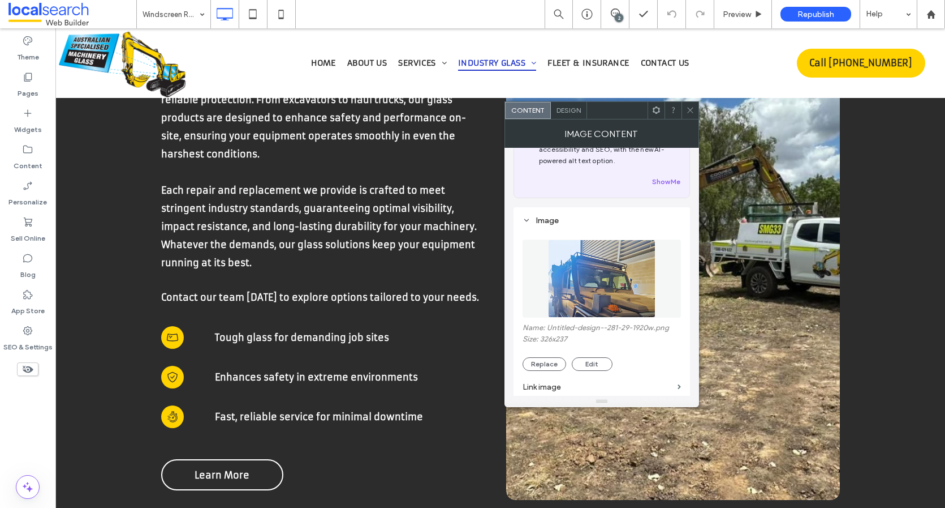
scroll to position [104, 0]
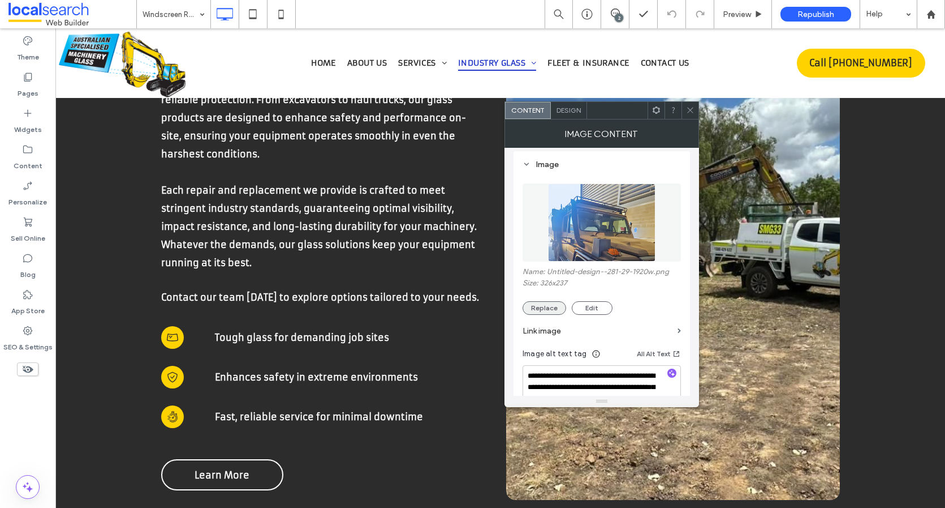
click at [547, 307] on button "Replace" at bounding box center [545, 308] width 44 height 14
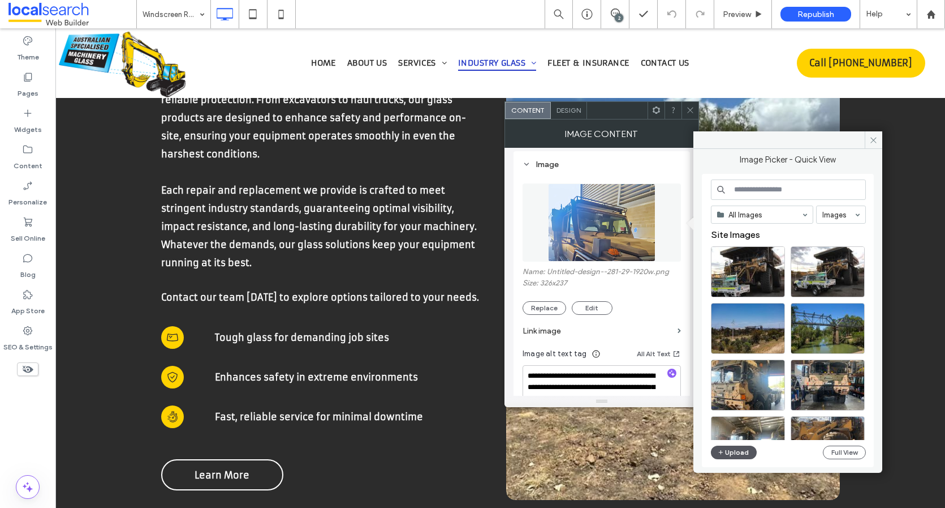
click at [736, 454] on button "Upload" at bounding box center [734, 452] width 46 height 14
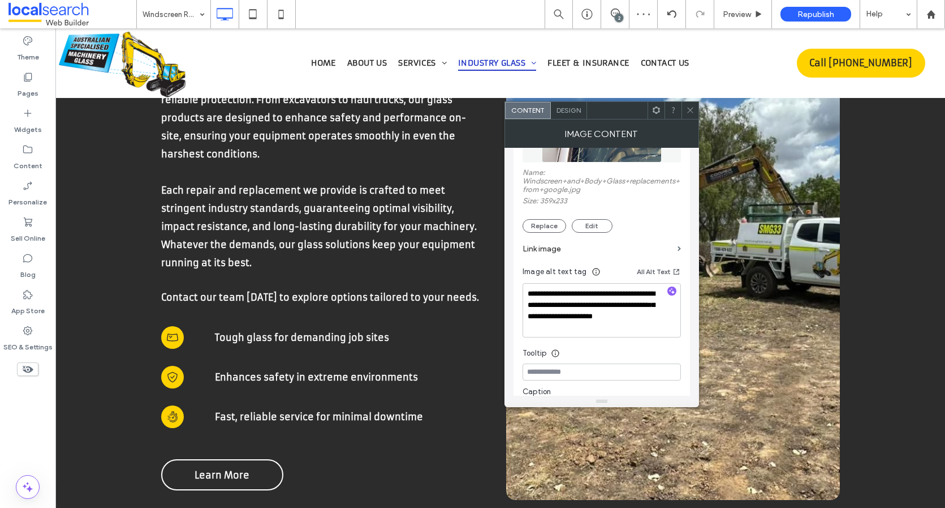
scroll to position [204, 0]
click at [673, 291] on use "button" at bounding box center [672, 289] width 6 height 6
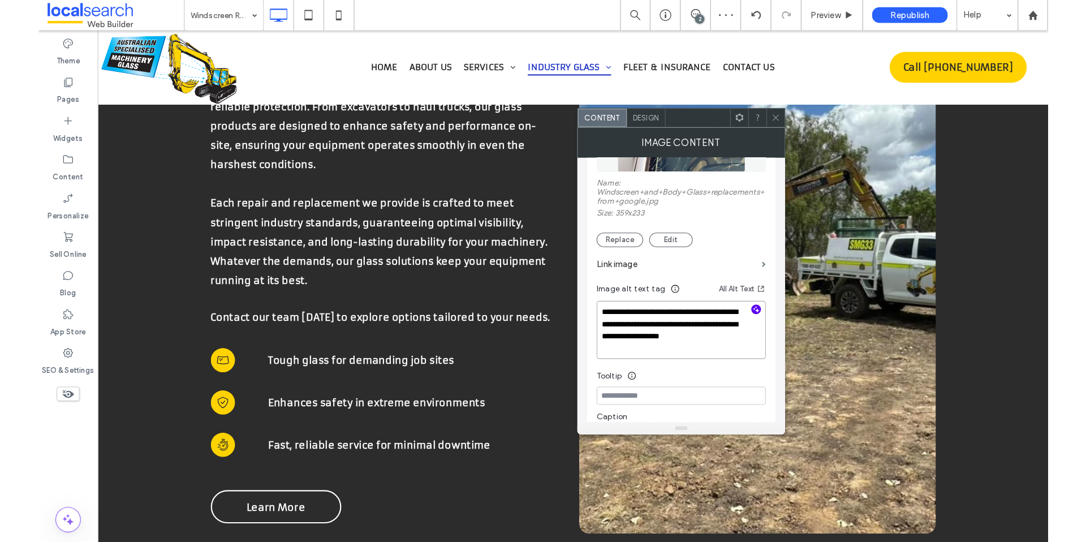
scroll to position [1, 0]
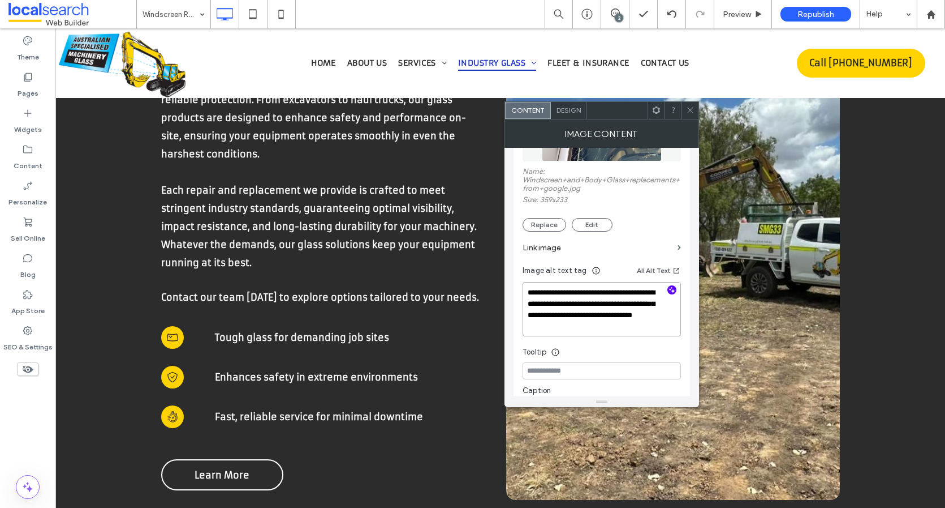
click at [643, 328] on textarea "**********" at bounding box center [602, 309] width 158 height 54
type textarea "**********"
click at [687, 113] on icon at bounding box center [690, 110] width 8 height 8
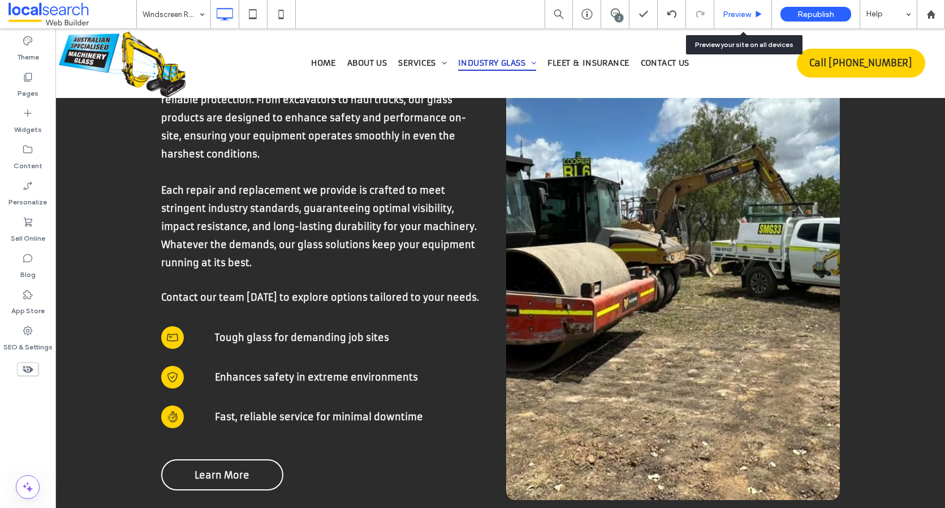
click at [730, 13] on span "Preview" at bounding box center [737, 15] width 28 height 10
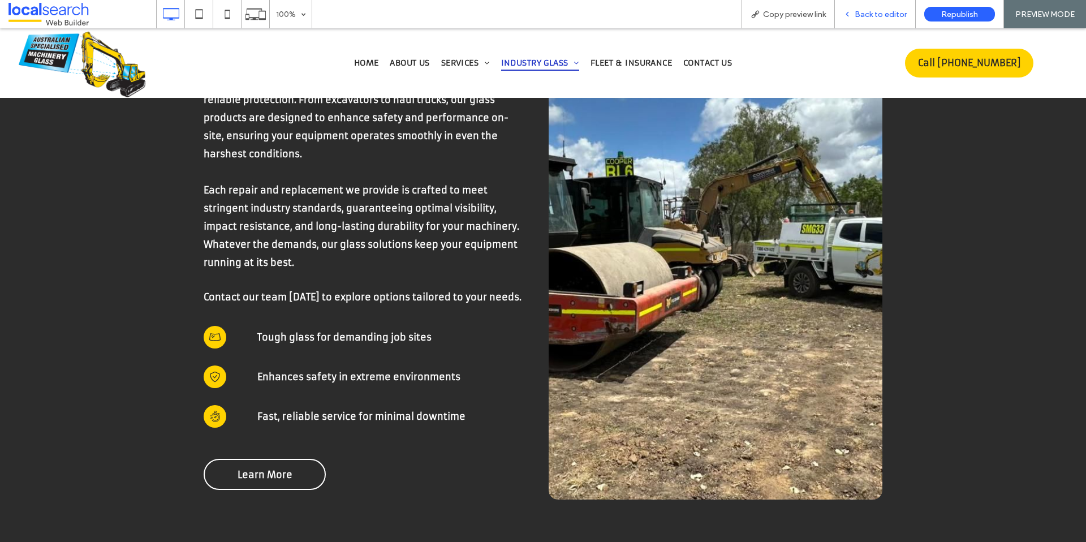
click at [882, 19] on div "Back to editor" at bounding box center [875, 14] width 81 height 28
click at [878, 15] on span "Back to editor" at bounding box center [881, 15] width 52 height 10
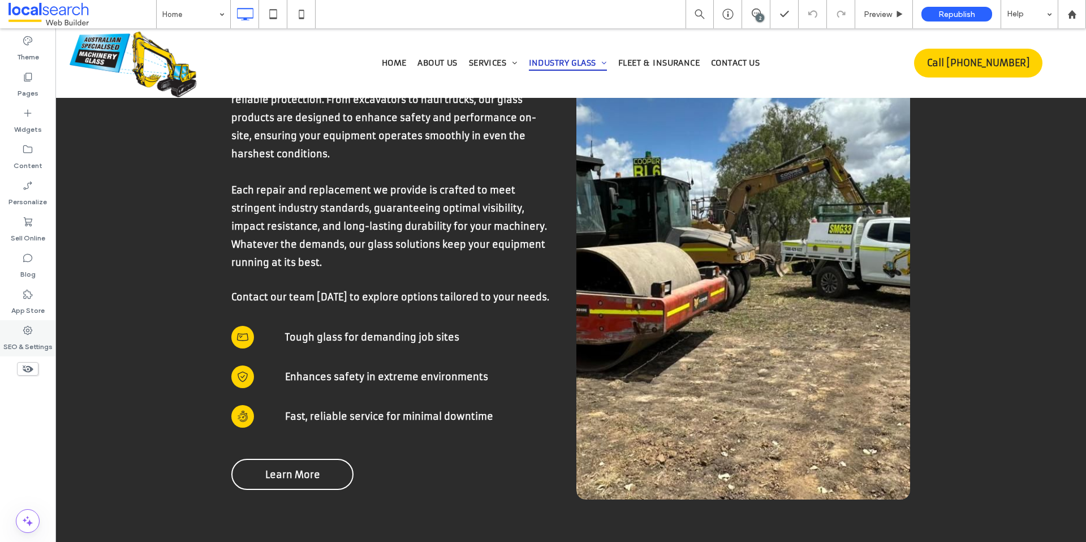
click at [22, 340] on label "SEO & Settings" at bounding box center [27, 344] width 49 height 16
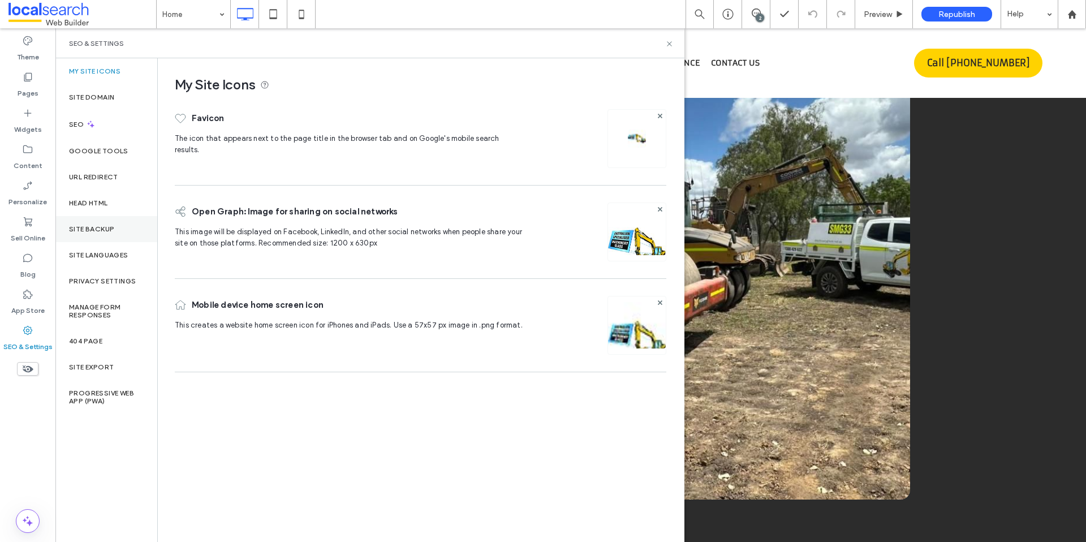
click at [85, 236] on div "Site Backup" at bounding box center [106, 229] width 102 height 26
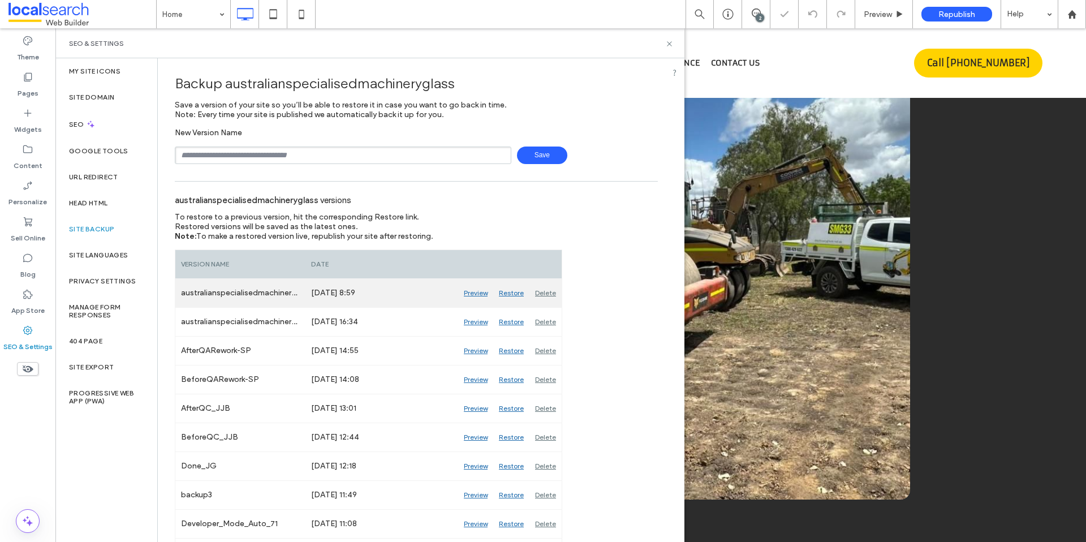
click at [266, 300] on div "australianspecialisedmachineryglass_CXRafa4" at bounding box center [240, 293] width 130 height 28
click at [266, 293] on div "australianspecialisedmachineryglass_CXRafa4" at bounding box center [240, 293] width 130 height 28
copy div "australianspecialisedmachineryglass_CXRafa4"
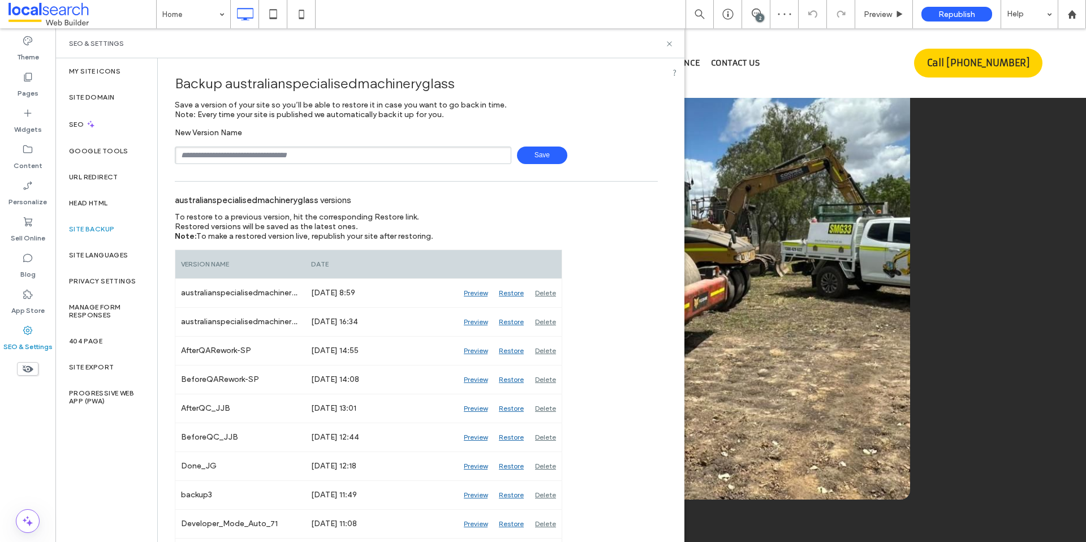
click at [329, 160] on input "text" at bounding box center [343, 156] width 337 height 18
paste input "**********"
type input "**********"
click at [517, 147] on span "Save" at bounding box center [542, 156] width 50 height 18
click at [672, 44] on icon at bounding box center [669, 44] width 8 height 8
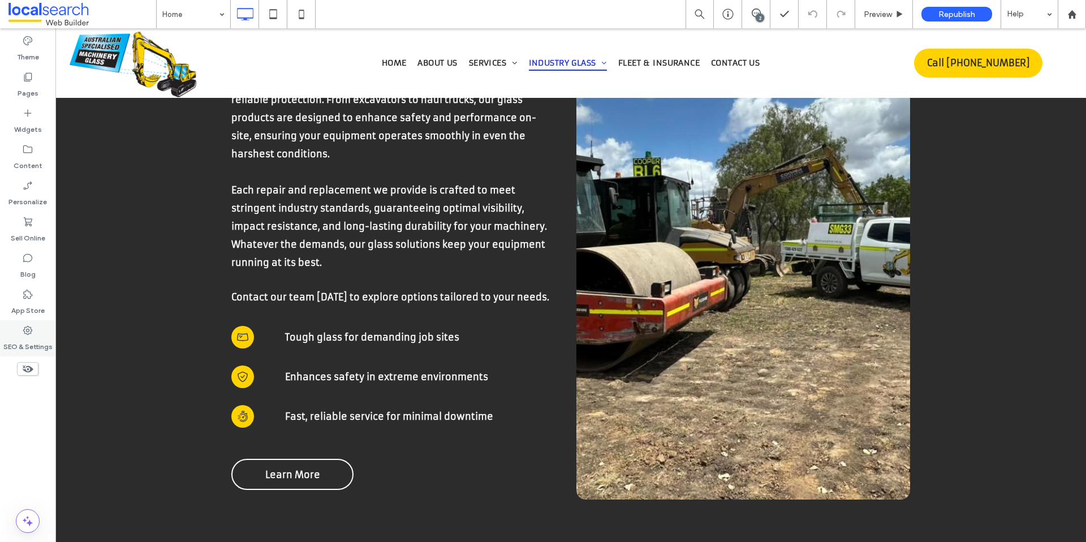
click at [27, 342] on label "SEO & Settings" at bounding box center [27, 344] width 49 height 16
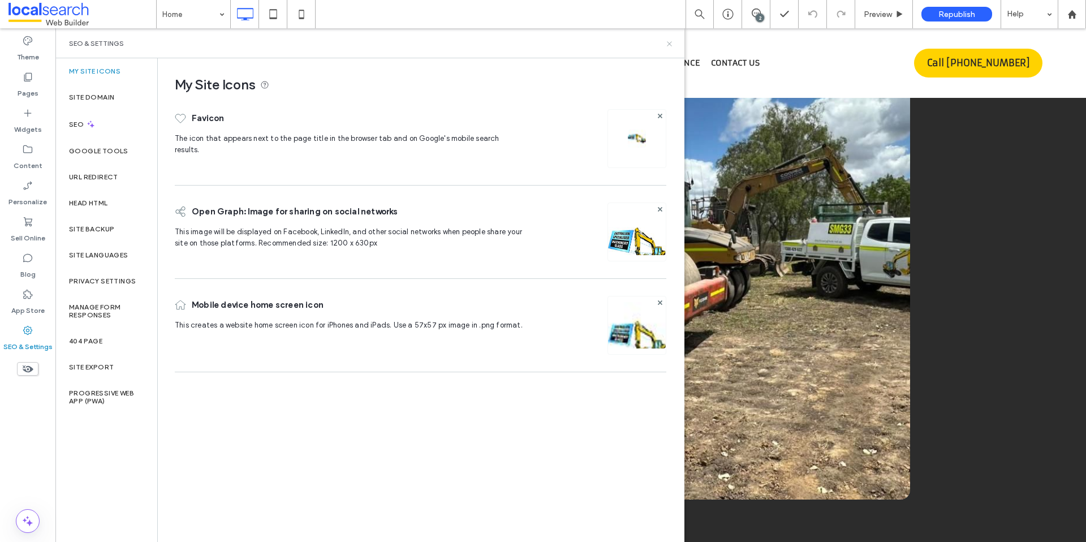
click at [668, 46] on icon at bounding box center [669, 44] width 8 height 8
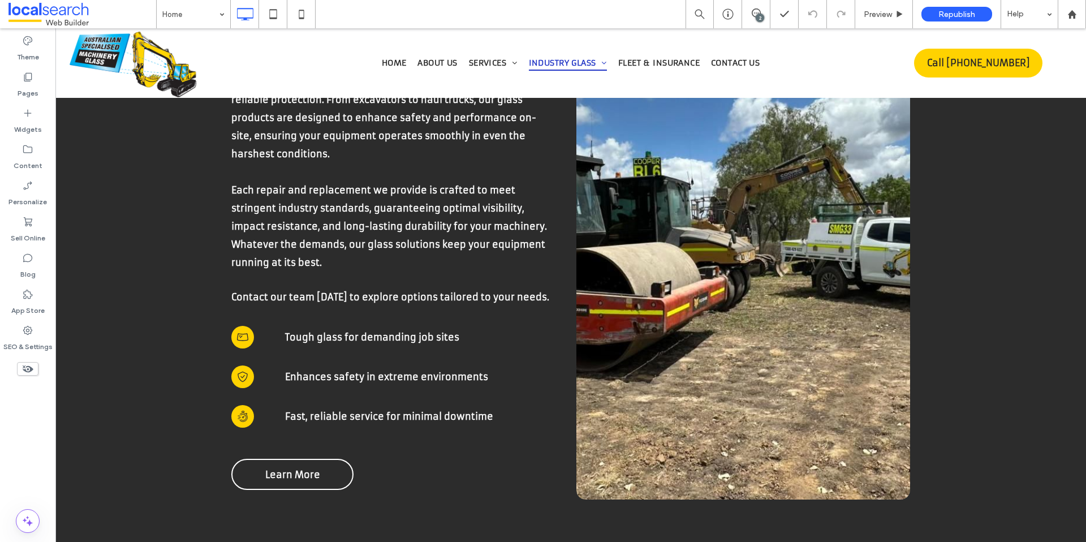
click at [758, 18] on div "2" at bounding box center [760, 18] width 8 height 8
click at [1076, 106] on use at bounding box center [1074, 108] width 9 height 9
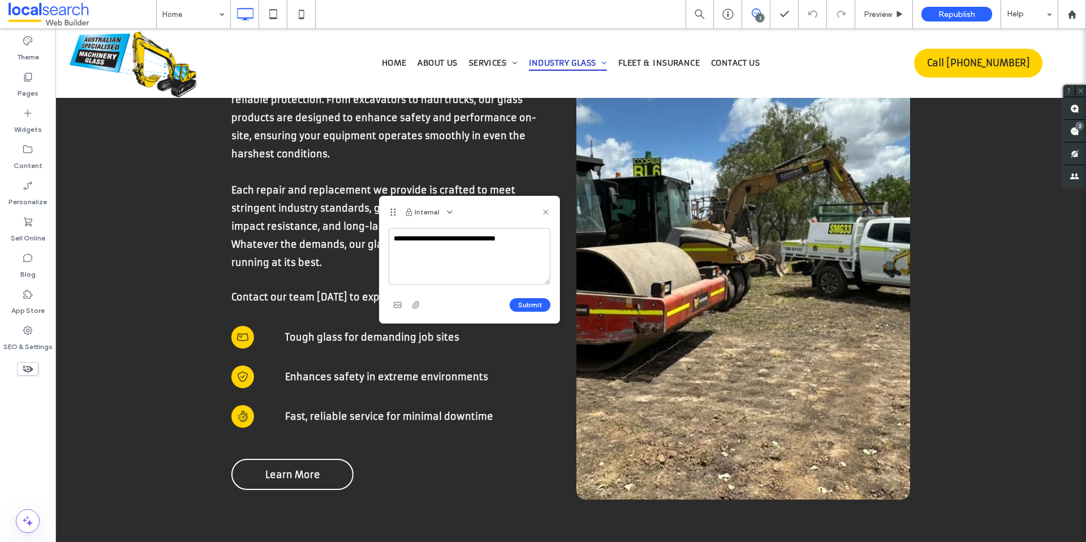
click at [526, 240] on textarea "**********" at bounding box center [470, 256] width 162 height 57
type textarea "**********"
click at [539, 303] on button "Submit" at bounding box center [530, 305] width 41 height 14
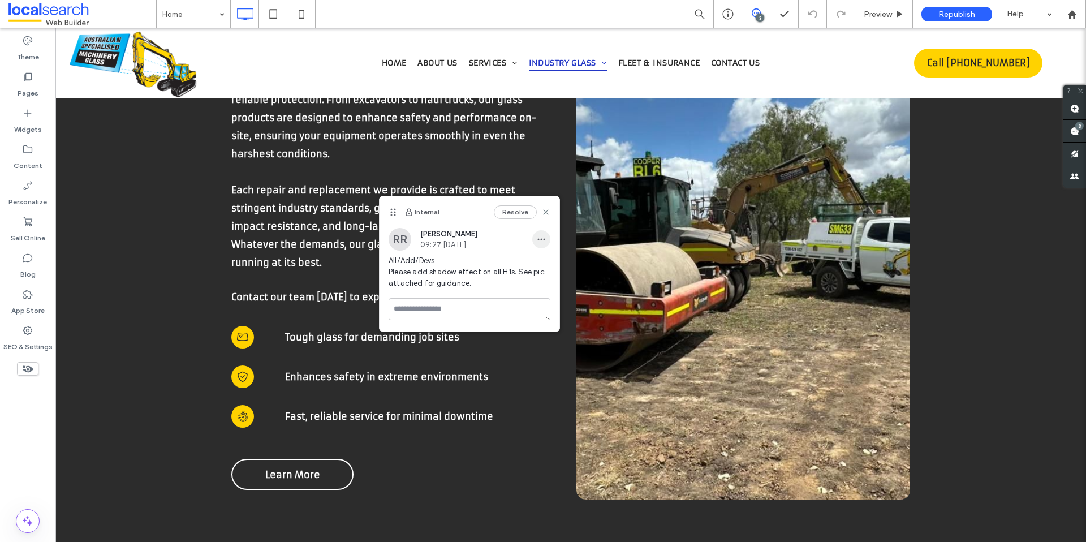
click at [549, 235] on span "button" at bounding box center [541, 239] width 18 height 18
click at [548, 273] on span "Edit" at bounding box center [549, 268] width 15 height 11
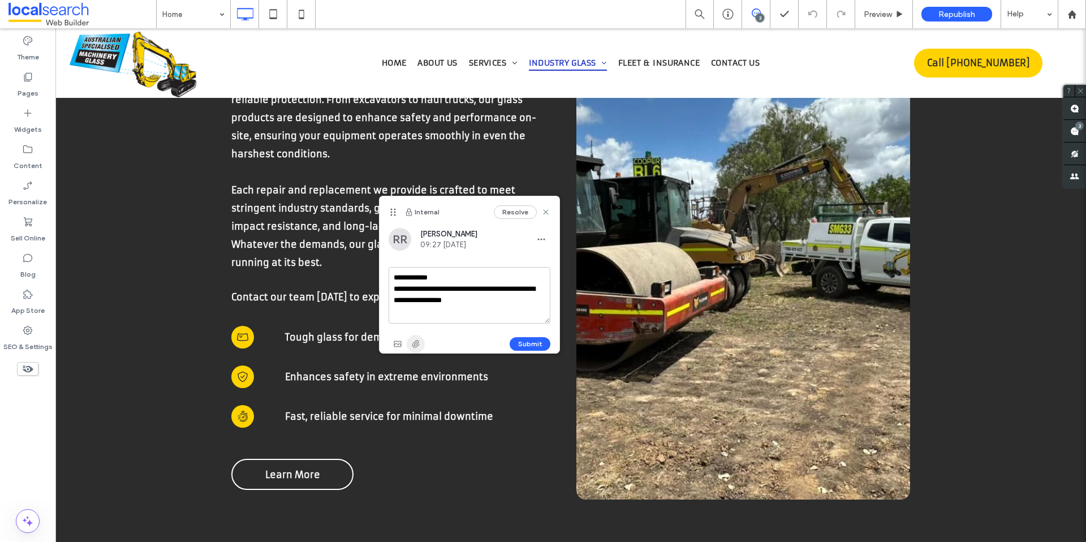
click at [419, 342] on use "button" at bounding box center [415, 343] width 7 height 7
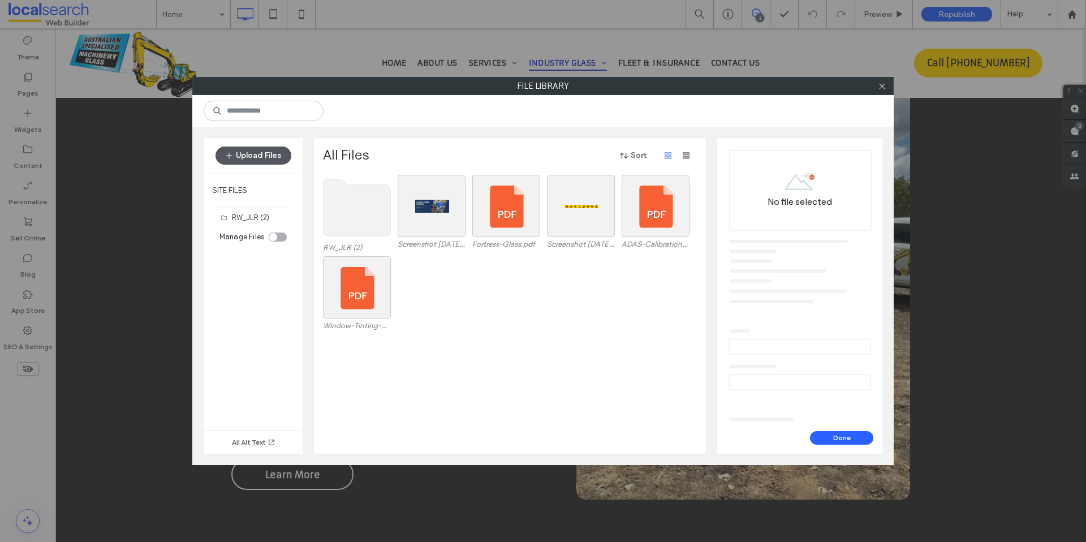
click at [257, 153] on button "Upload Files" at bounding box center [254, 156] width 76 height 18
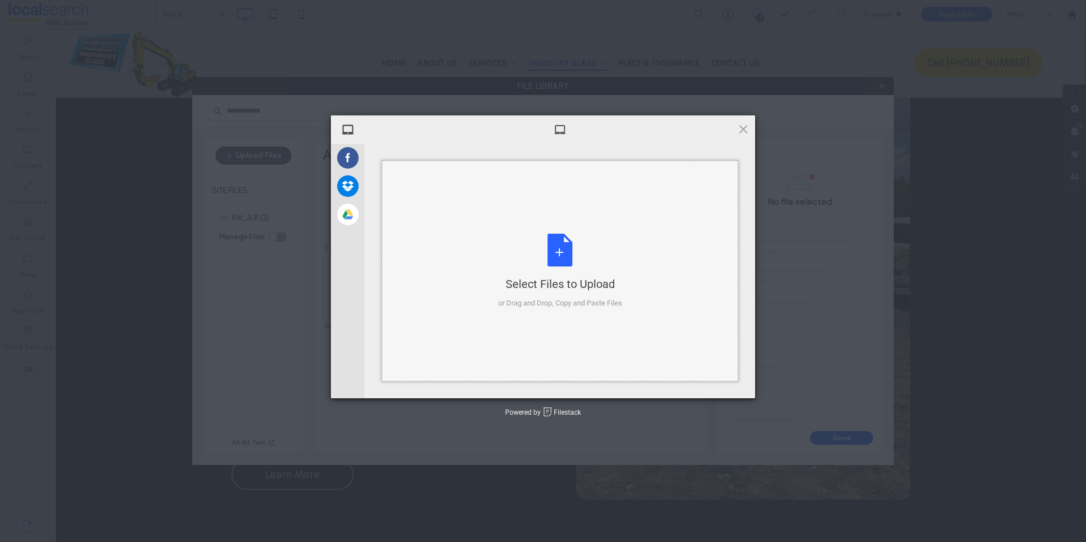
click at [567, 253] on div "Select Files to Upload or Drag and Drop, Copy and Paste Files" at bounding box center [560, 271] width 124 height 75
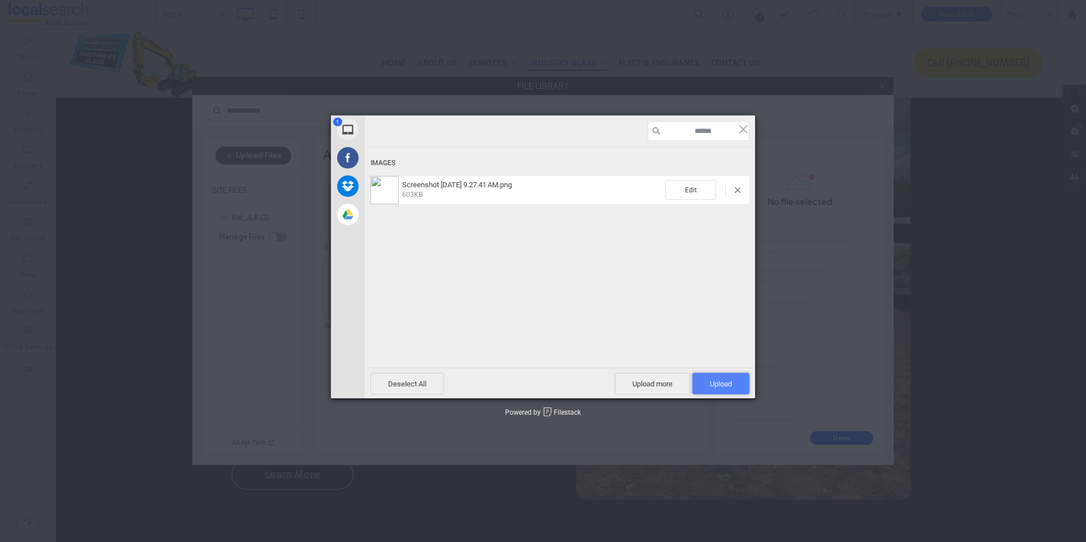
click at [728, 385] on span "Upload 1" at bounding box center [721, 384] width 22 height 8
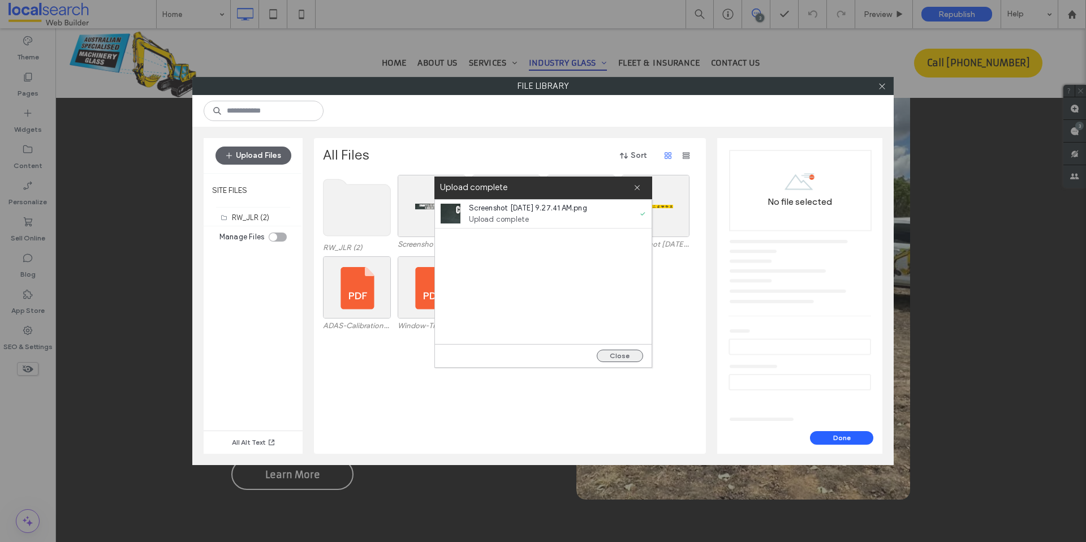
click at [612, 358] on button "Close" at bounding box center [620, 356] width 46 height 12
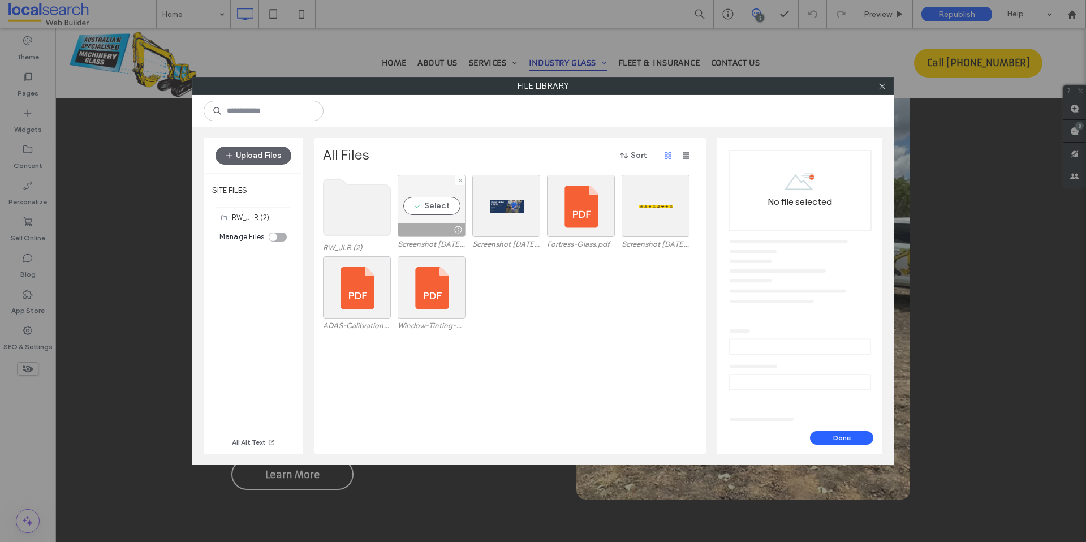
click at [433, 215] on div "Select" at bounding box center [432, 206] width 68 height 62
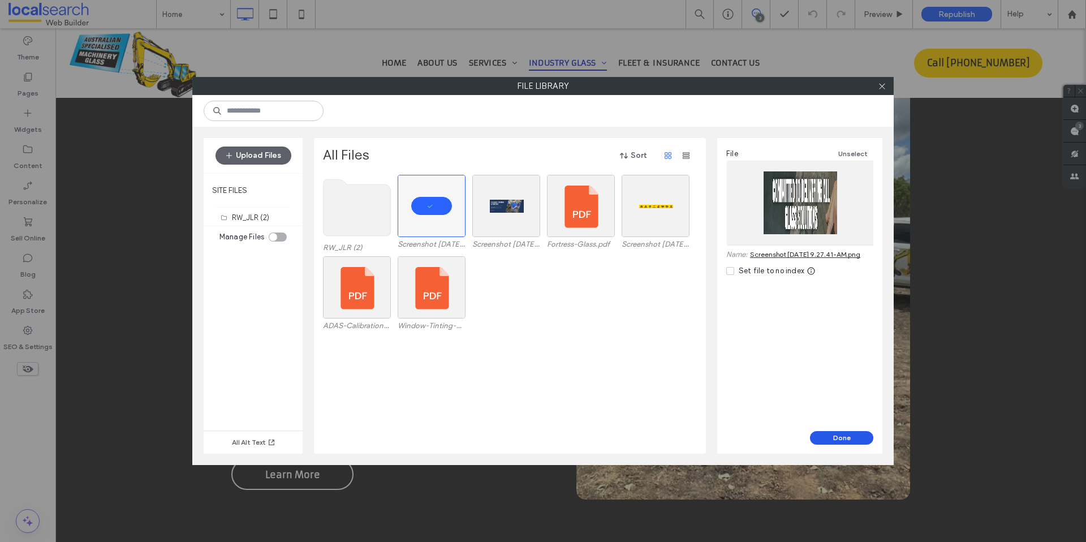
click at [838, 439] on button "Done" at bounding box center [841, 438] width 63 height 14
